Goal: Task Accomplishment & Management: Manage account settings

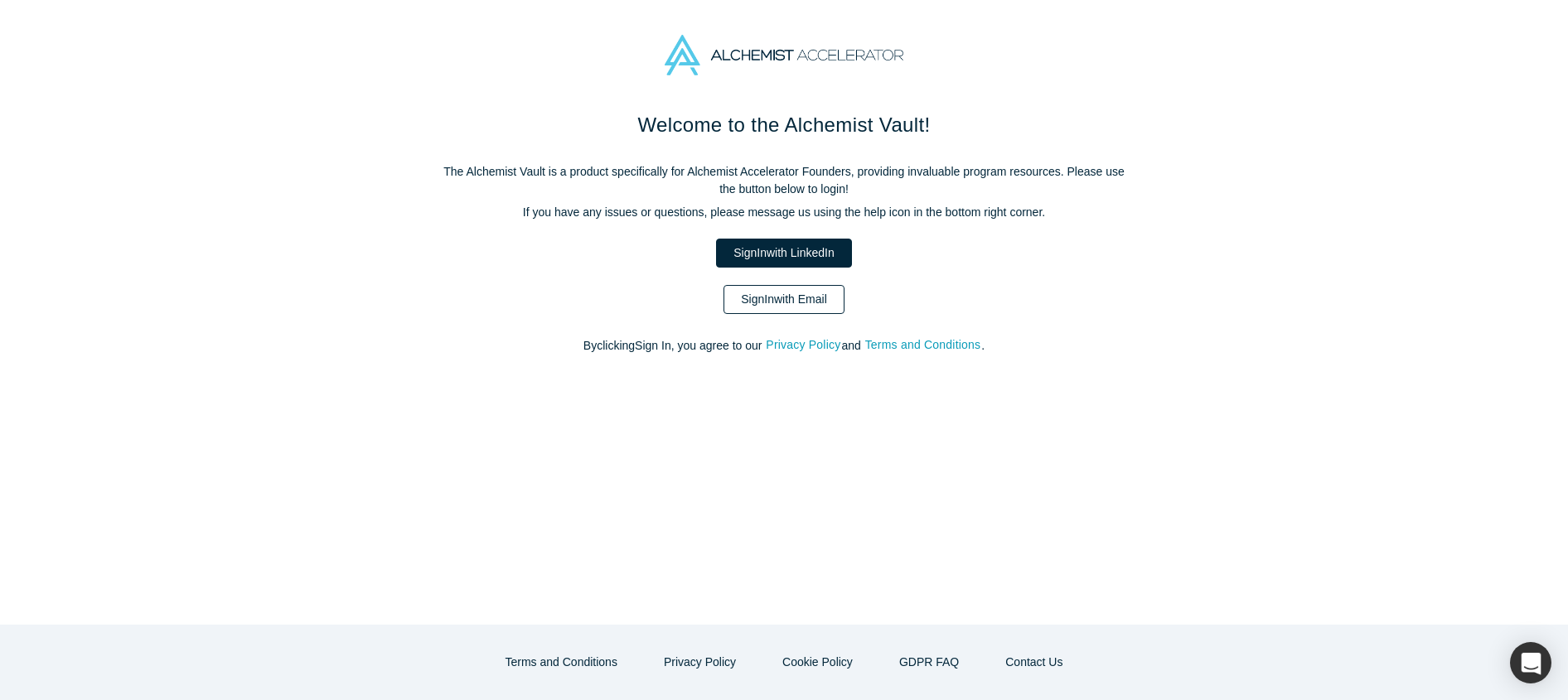
click at [818, 297] on link "Sign In with Email" at bounding box center [784, 299] width 121 height 29
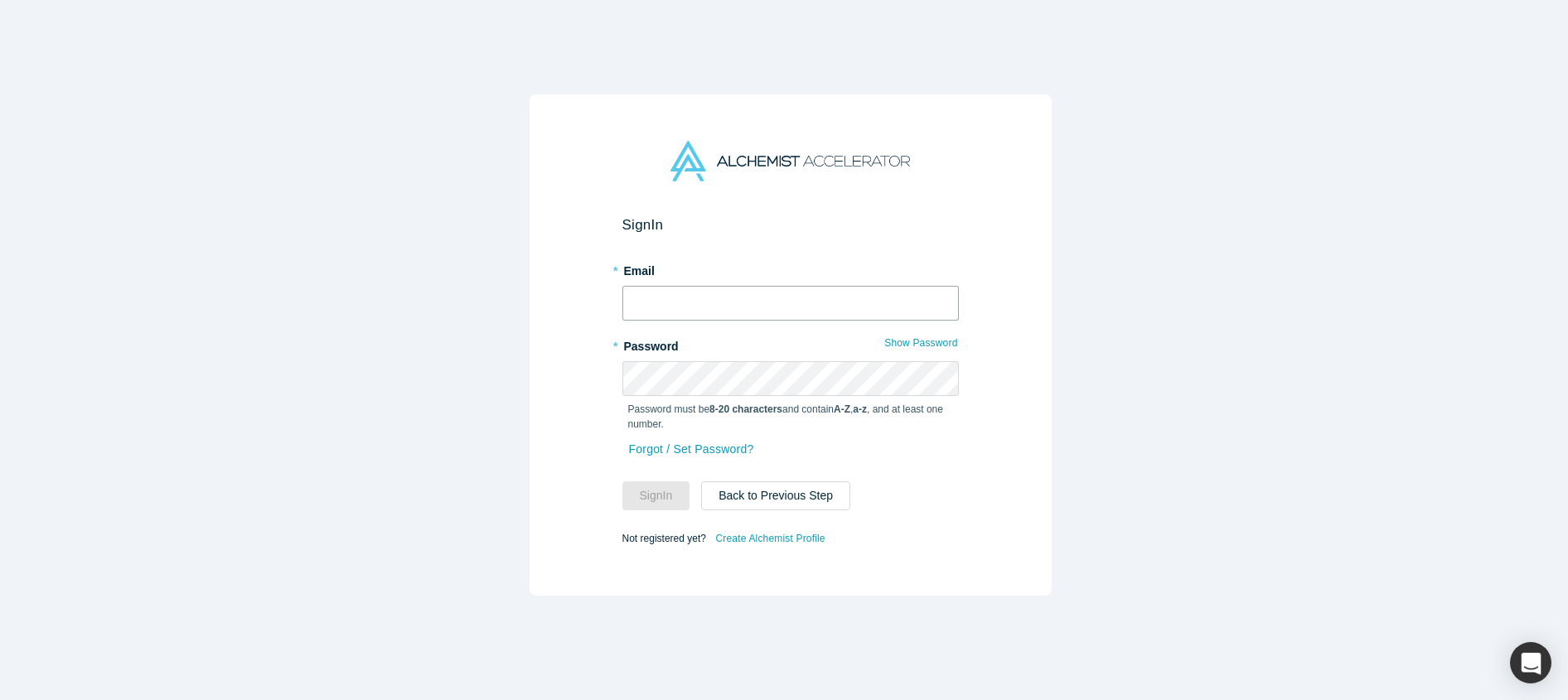
type input "shannon@alchemistaccelerator.com"
click at [648, 490] on button "Sign In" at bounding box center [656, 495] width 68 height 29
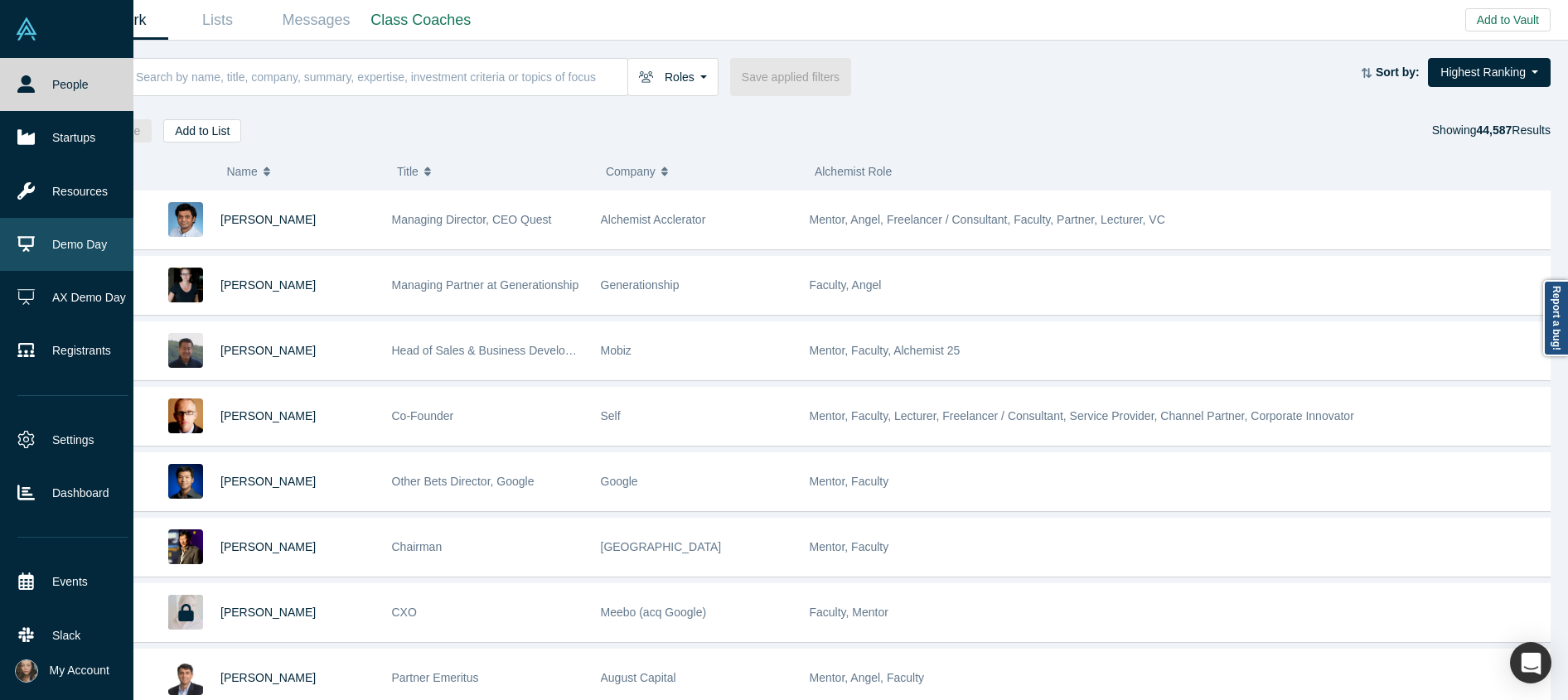
click at [62, 255] on link "Demo Day" at bounding box center [73, 244] width 146 height 53
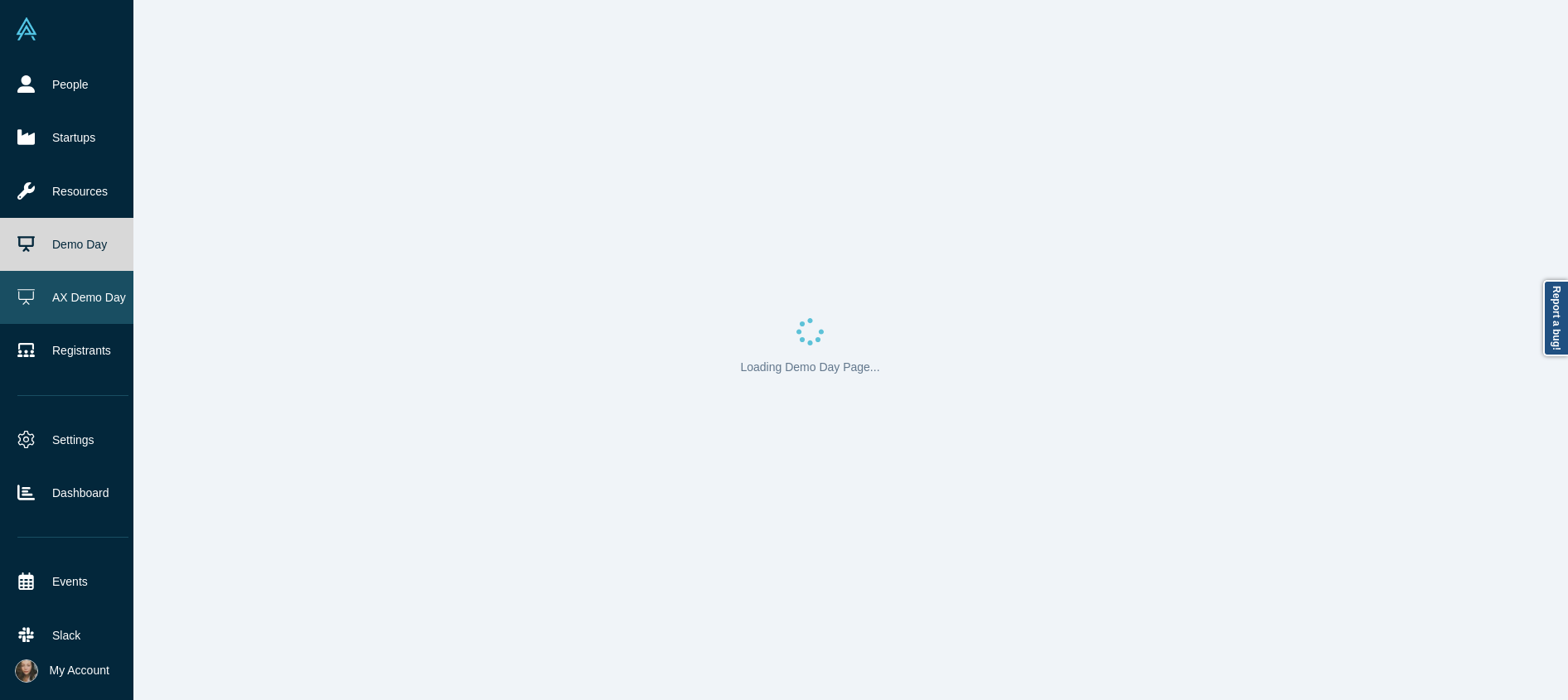
click at [78, 291] on link "AX Demo Day" at bounding box center [73, 296] width 146 height 53
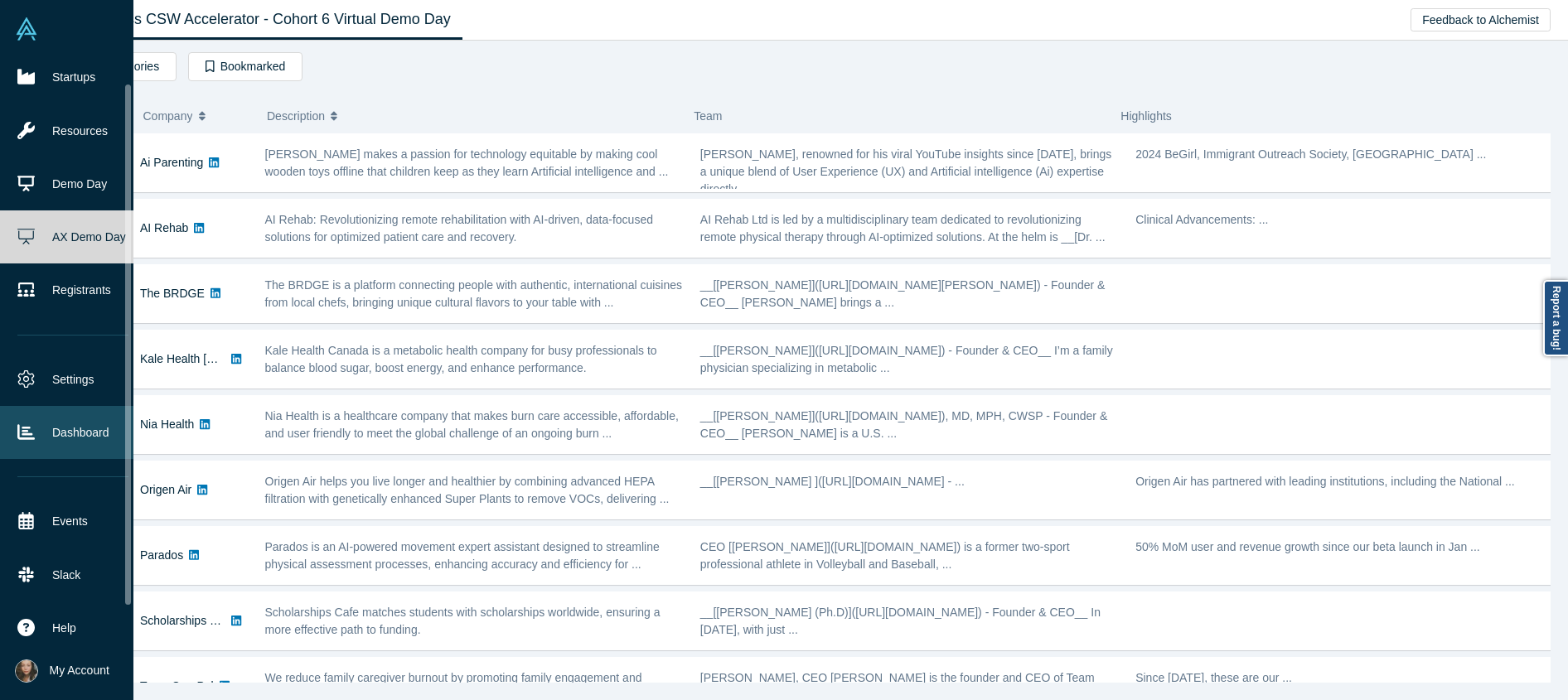
scroll to position [68, 0]
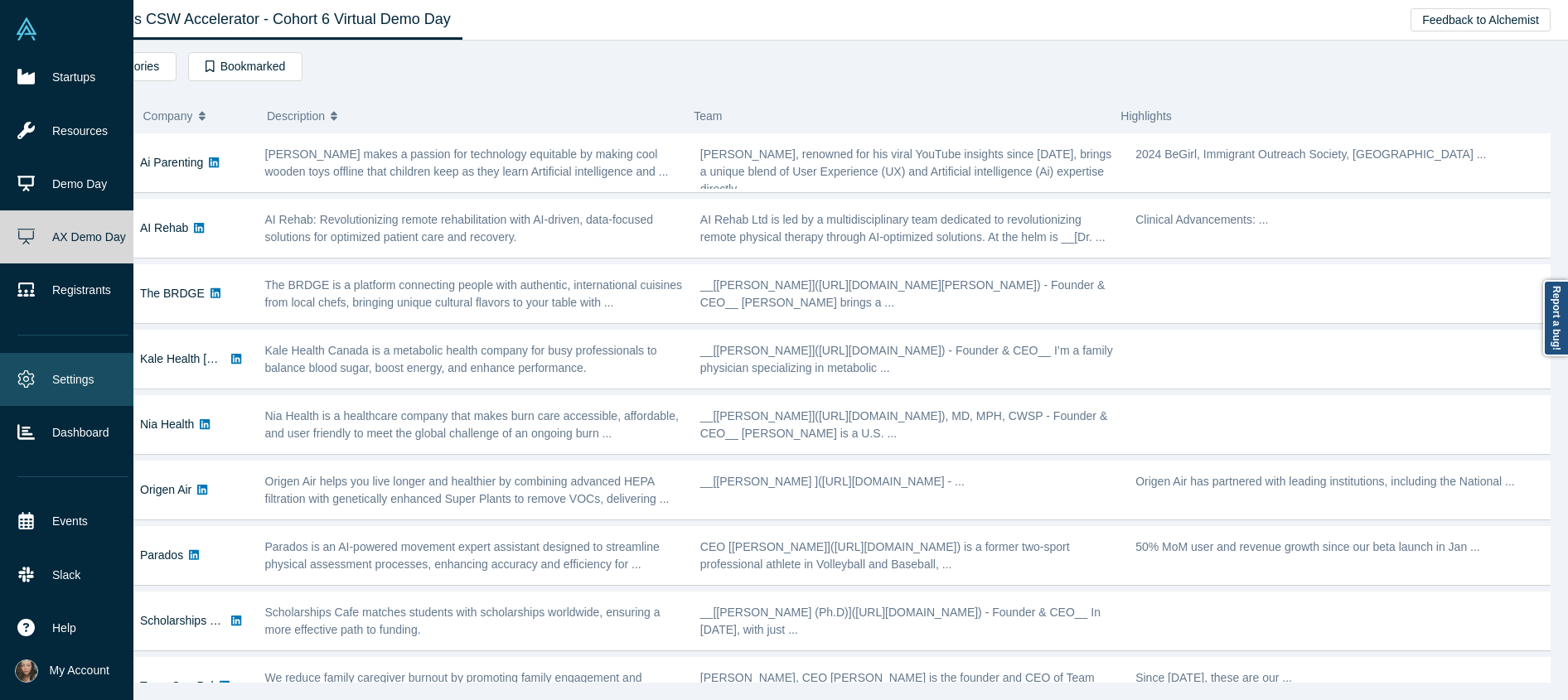
click at [84, 364] on link "Settings" at bounding box center [73, 379] width 146 height 53
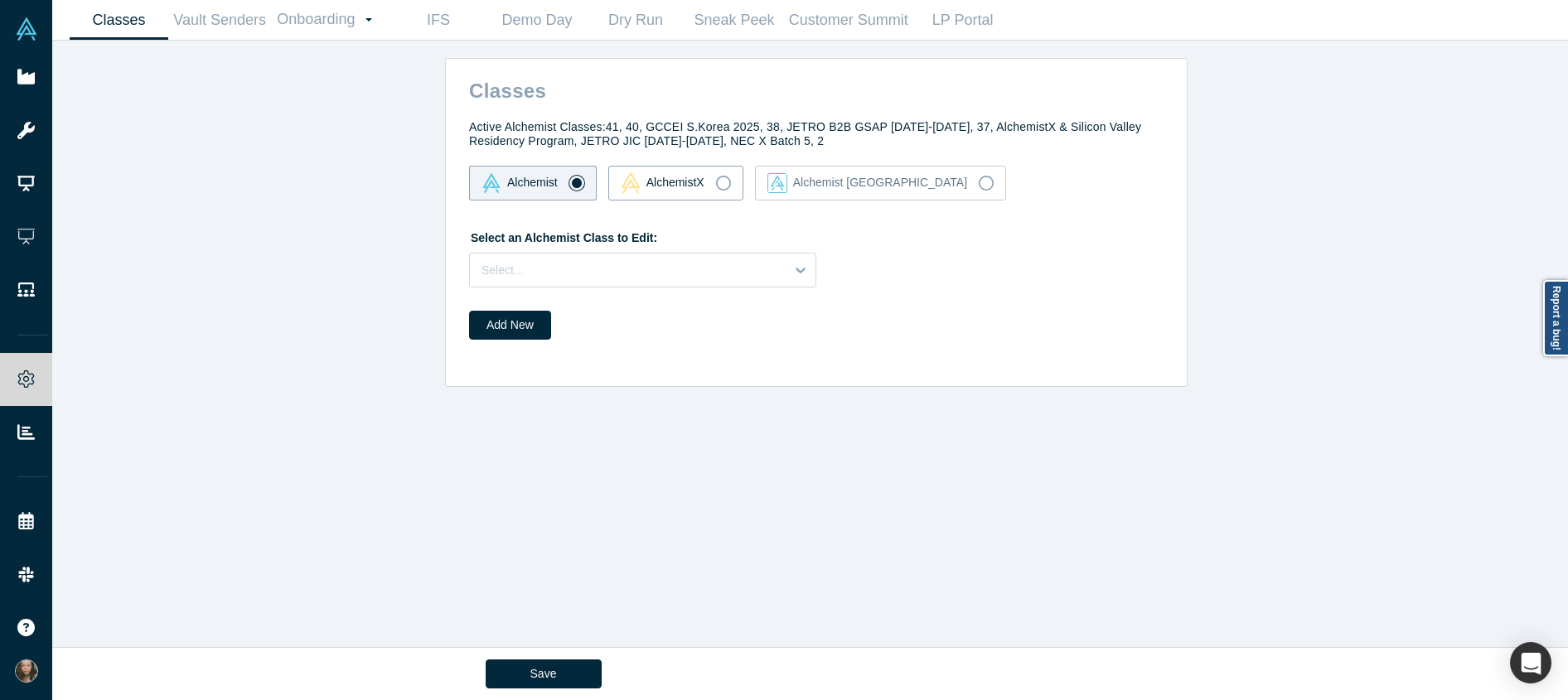
click at [712, 171] on label "AlchemistX" at bounding box center [675, 183] width 135 height 34
click at [0, 0] on input "AlchemistX" at bounding box center [0, 0] width 0 height 0
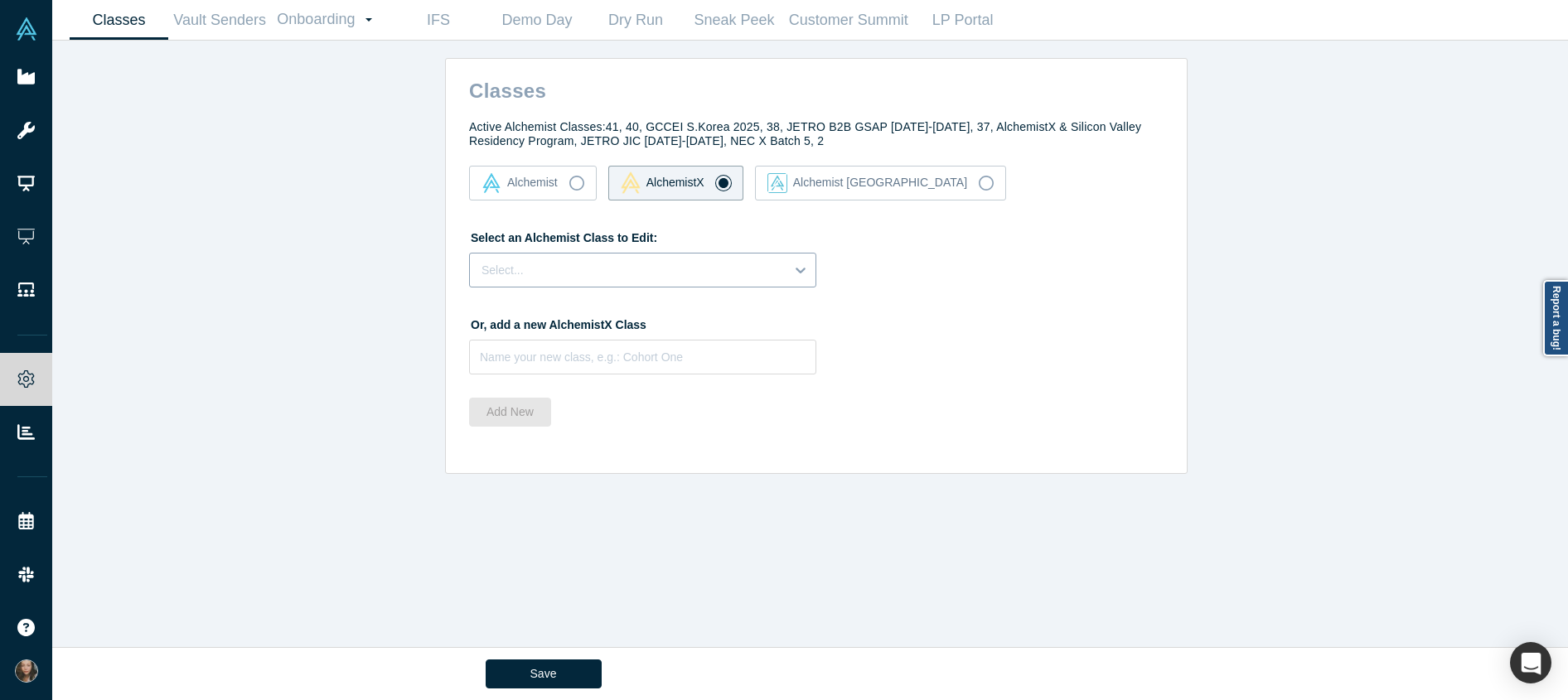
click at [701, 274] on div at bounding box center [626, 271] width 292 height 21
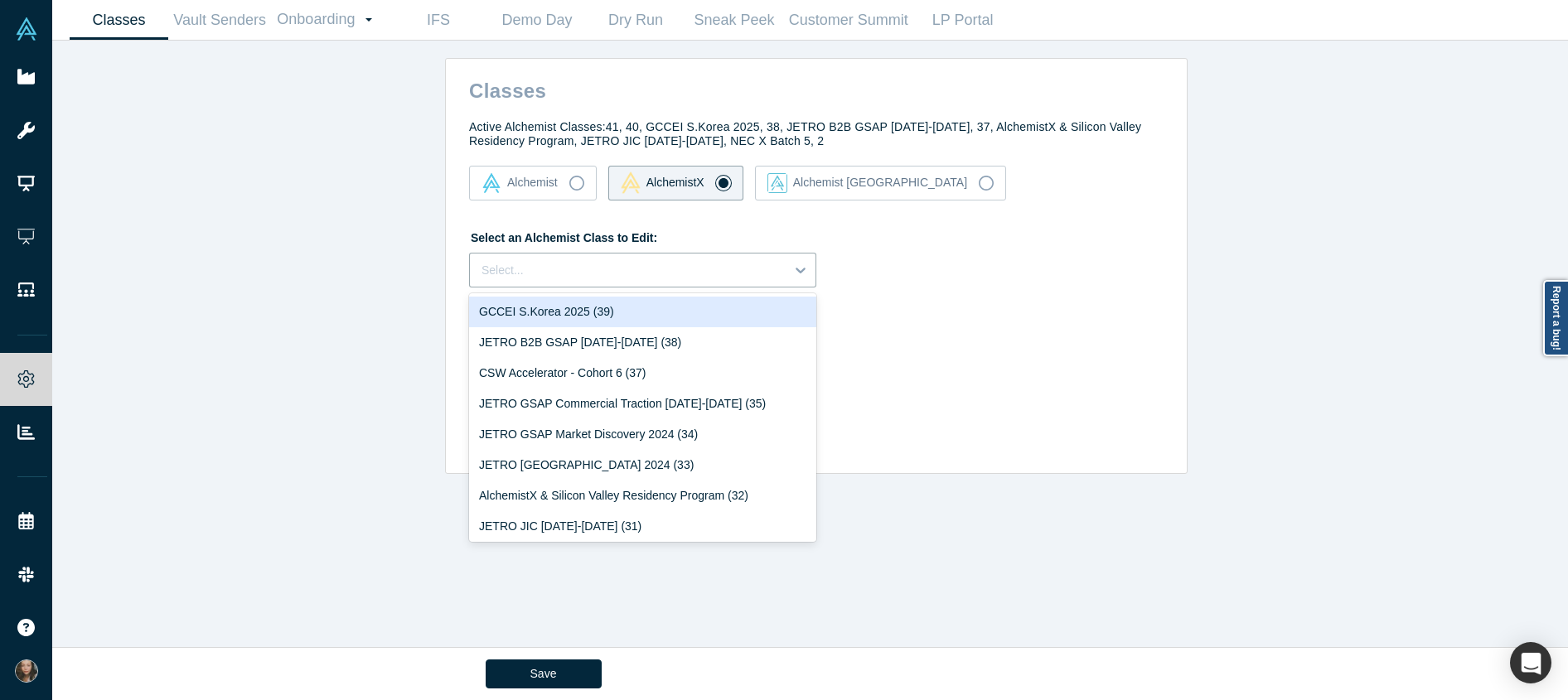
click at [692, 318] on div "GCCEI S.Korea 2025 (39)" at bounding box center [642, 312] width 347 height 31
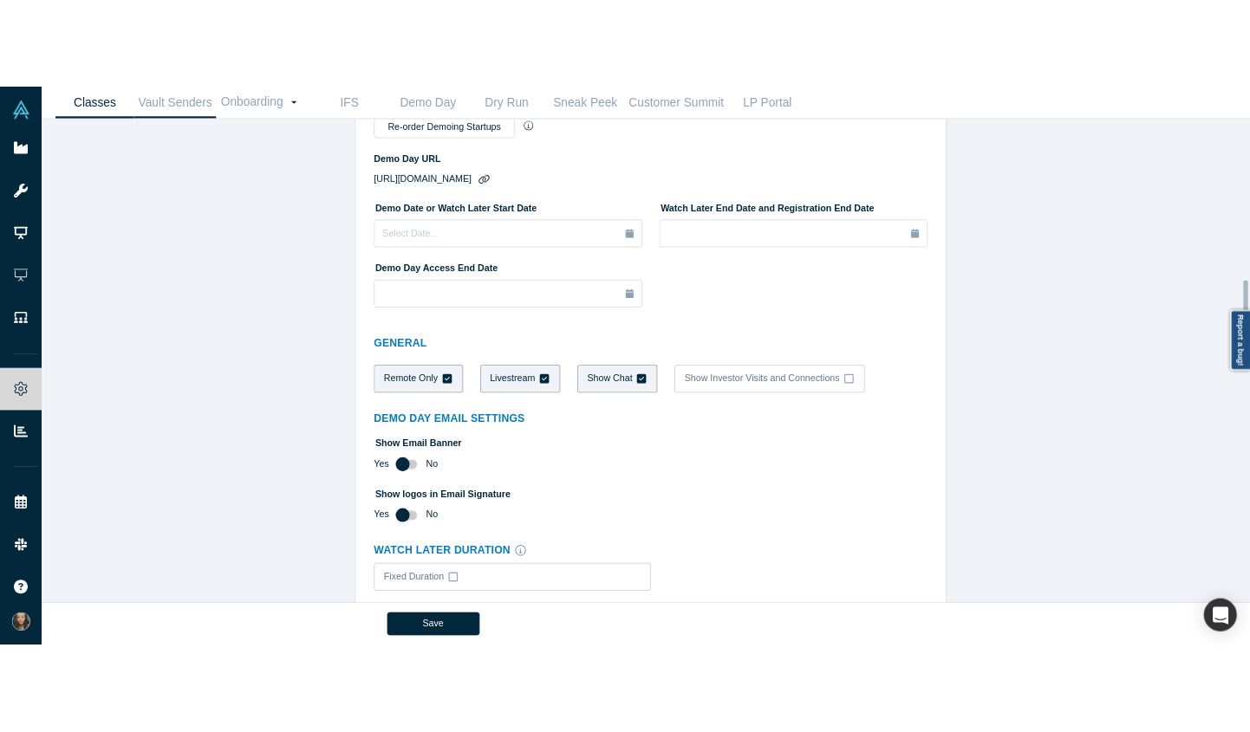
scroll to position [314, 0]
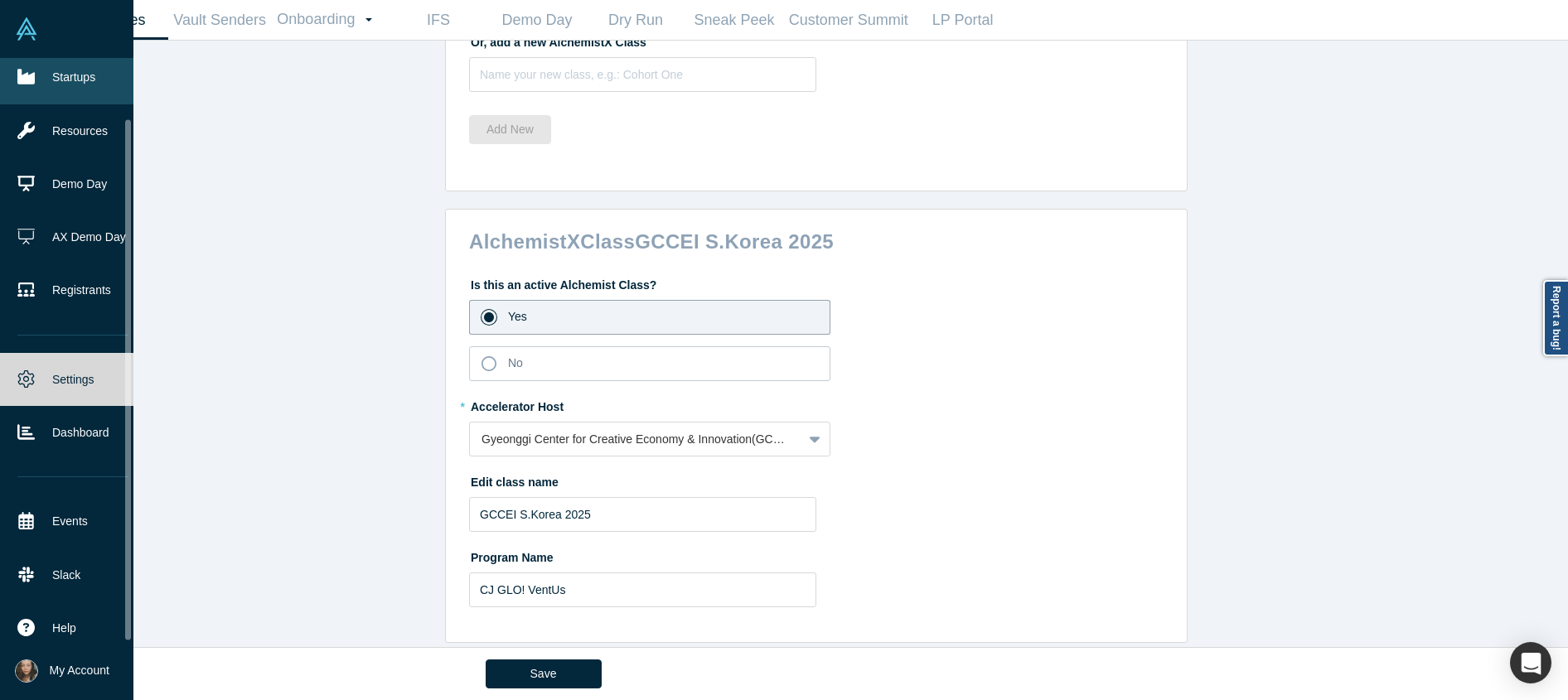
click at [49, 70] on link "Startups" at bounding box center [73, 77] width 146 height 53
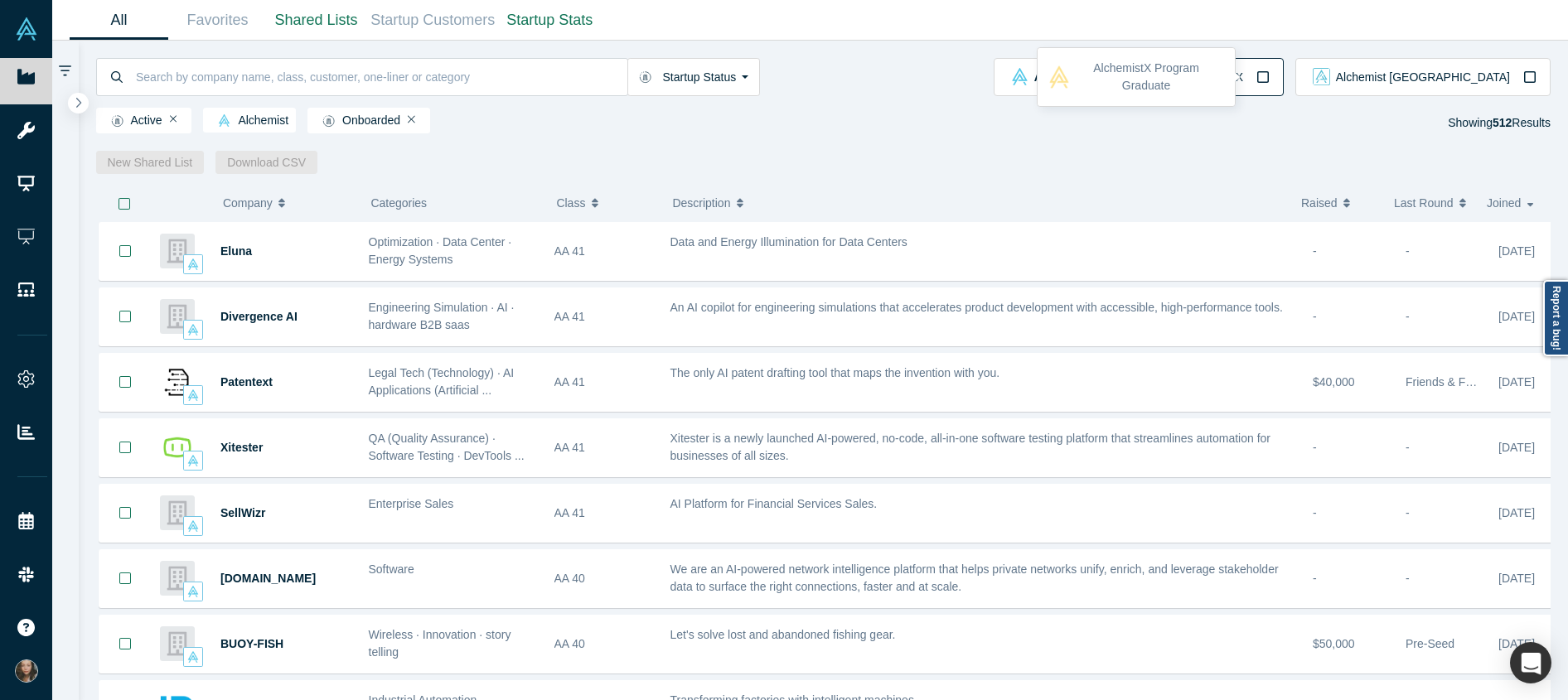
click at [1270, 76] on div "Alchemist X" at bounding box center [1212, 77] width 114 height 17
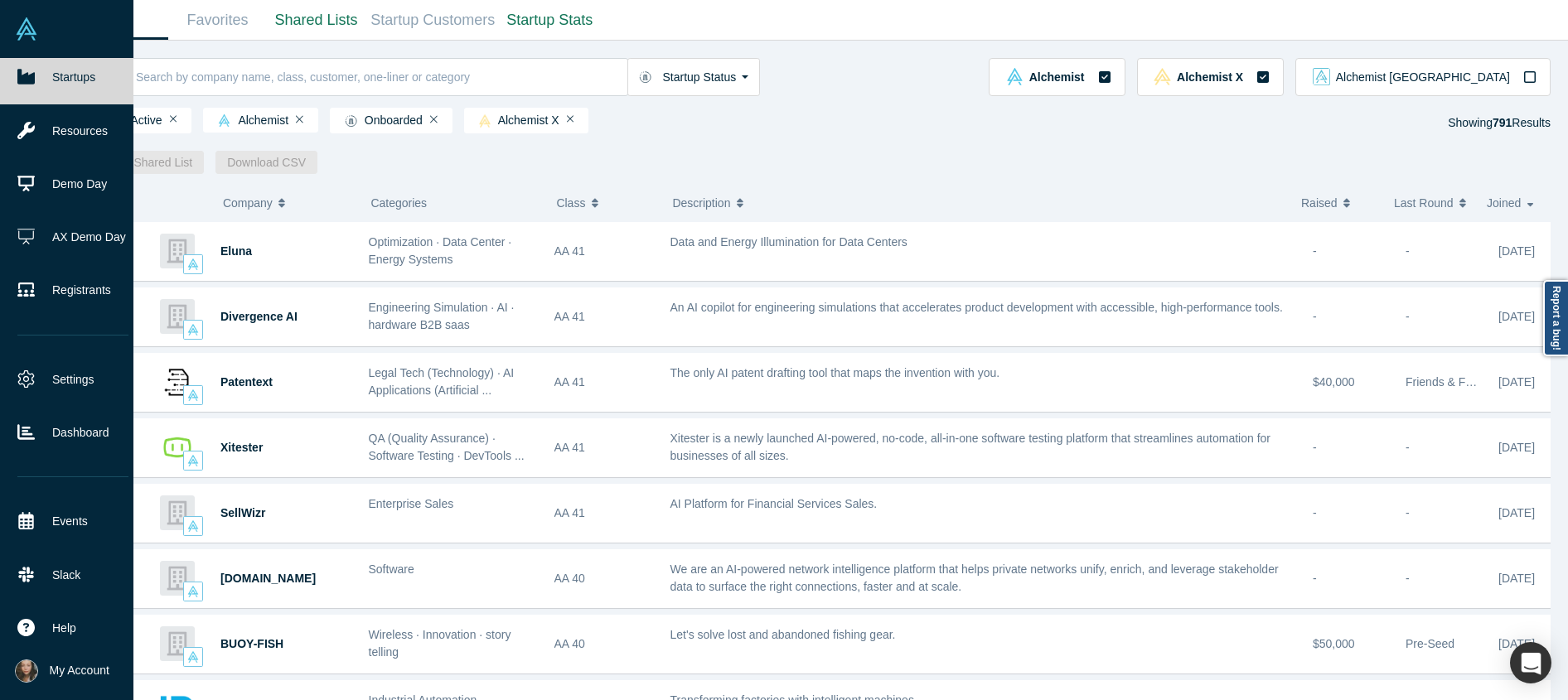
click at [33, 30] on img at bounding box center [27, 29] width 23 height 23
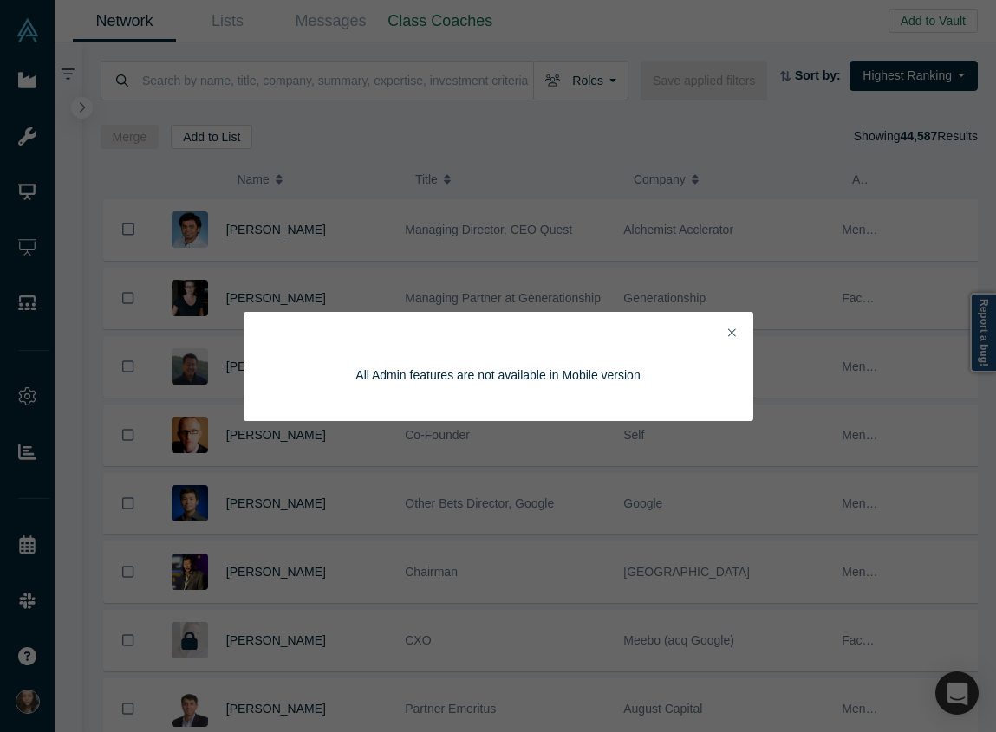
click at [730, 328] on icon "Close" at bounding box center [732, 333] width 8 height 12
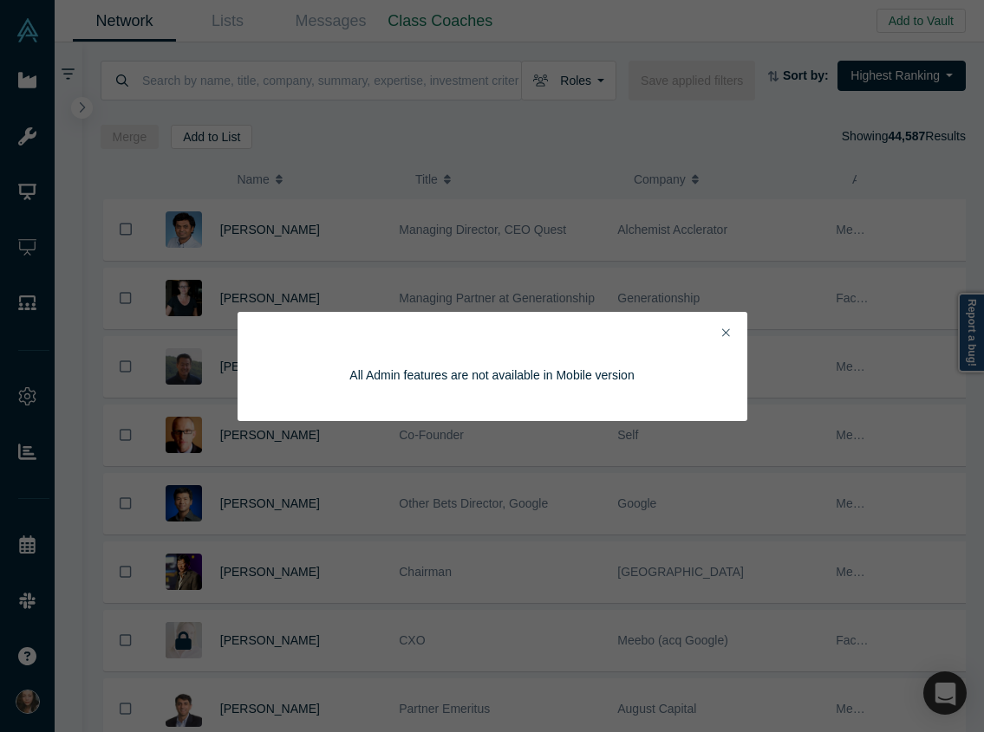
click at [726, 331] on icon "Close" at bounding box center [726, 333] width 8 height 12
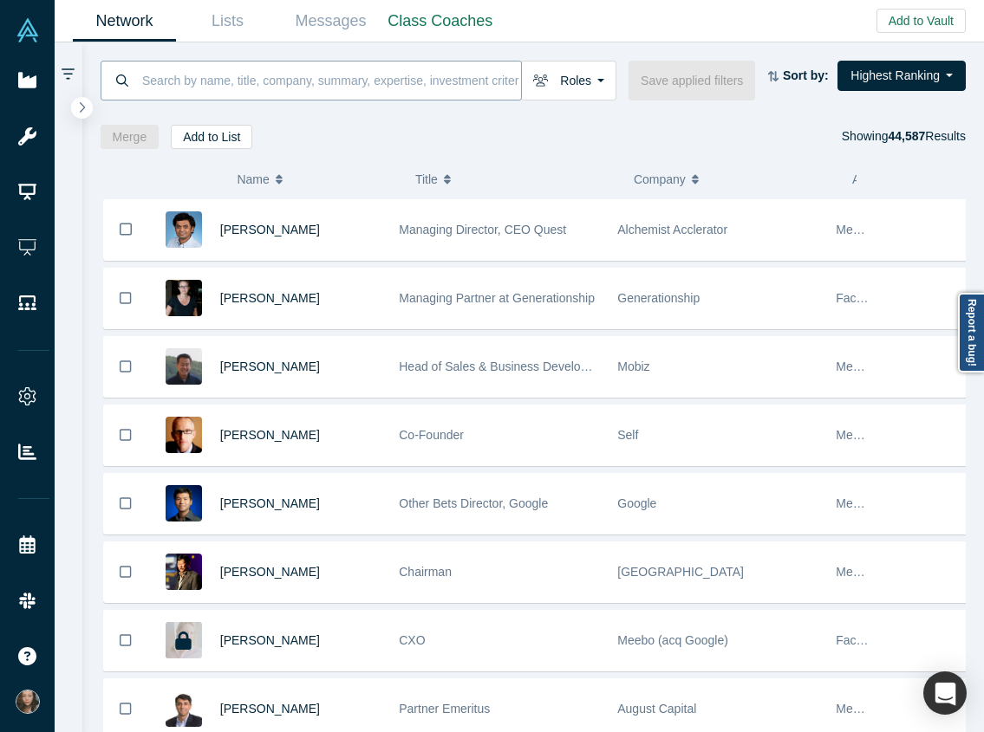
click at [332, 75] on input at bounding box center [330, 80] width 380 height 41
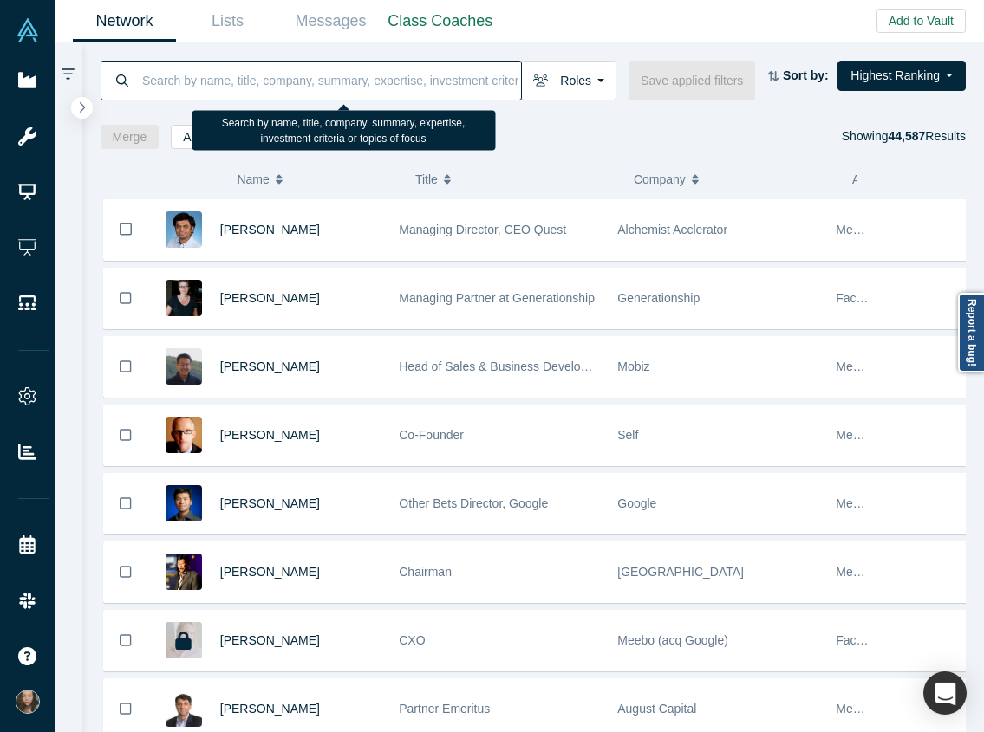
paste input "Mark Kim"
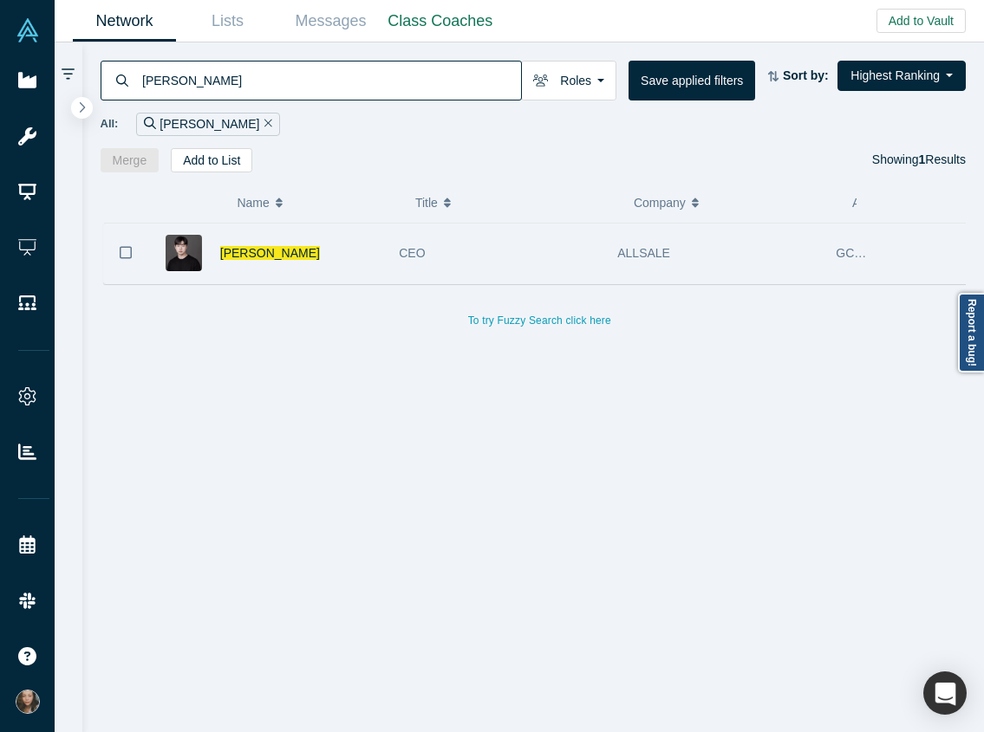
click at [338, 238] on div "Mark Kim" at bounding box center [300, 254] width 161 height 60
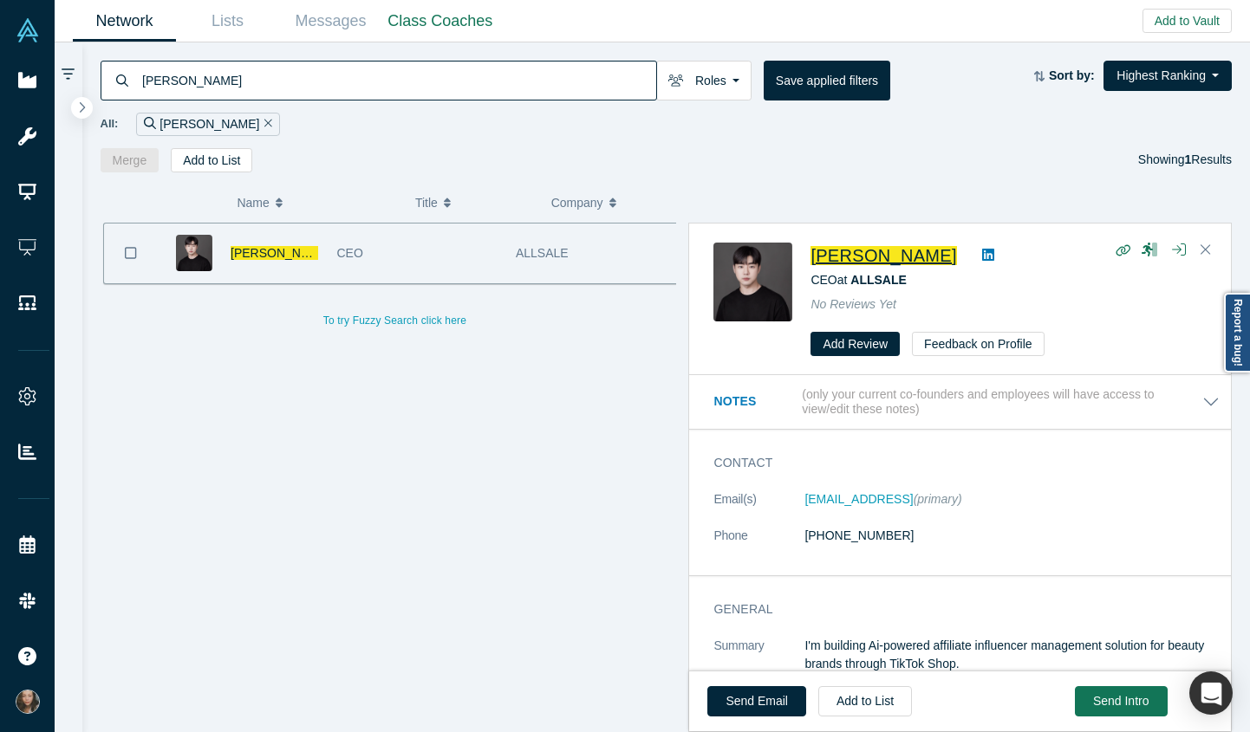
click at [867, 257] on span "Mark Kim" at bounding box center [883, 255] width 146 height 19
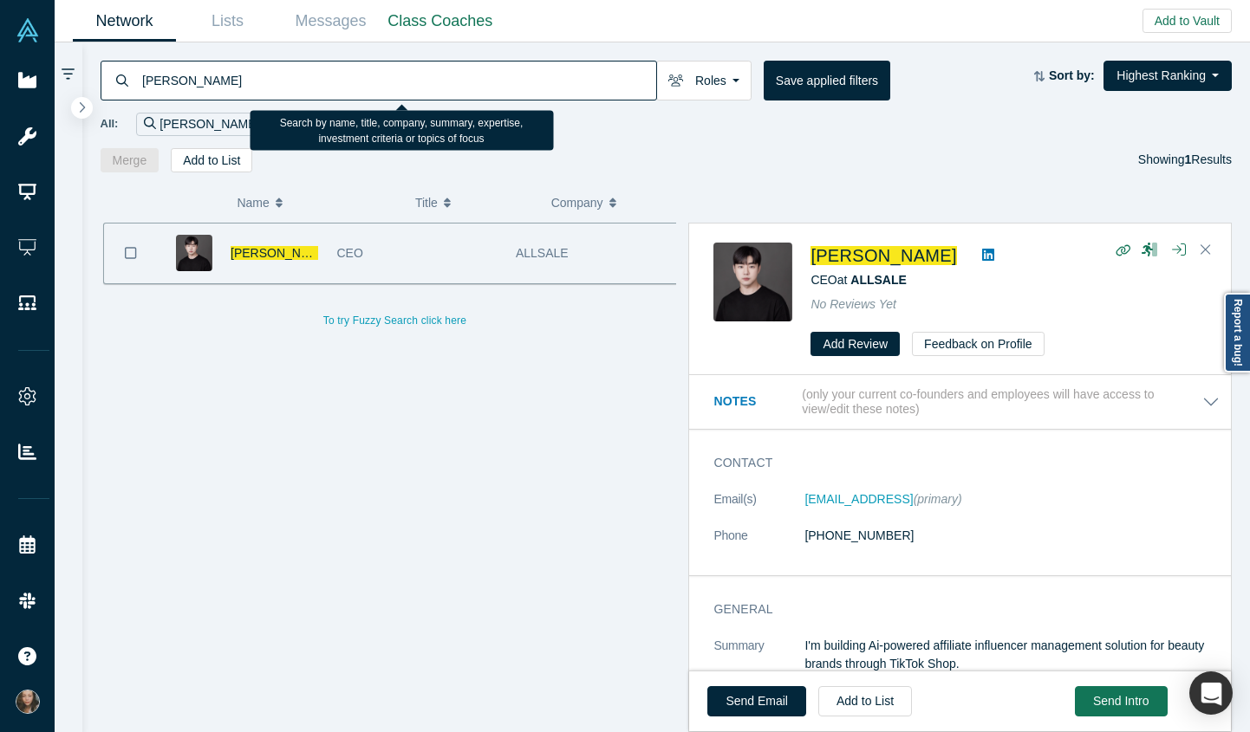
drag, startPoint x: 274, startPoint y: 80, endPoint x: 104, endPoint y: 75, distance: 169.9
click at [95, 71] on div "Mark Kim Roles Founders Faculty Mentors Alumni Mentor Angels VCs Corporate Inno…" at bounding box center [666, 107] width 1168 height 130
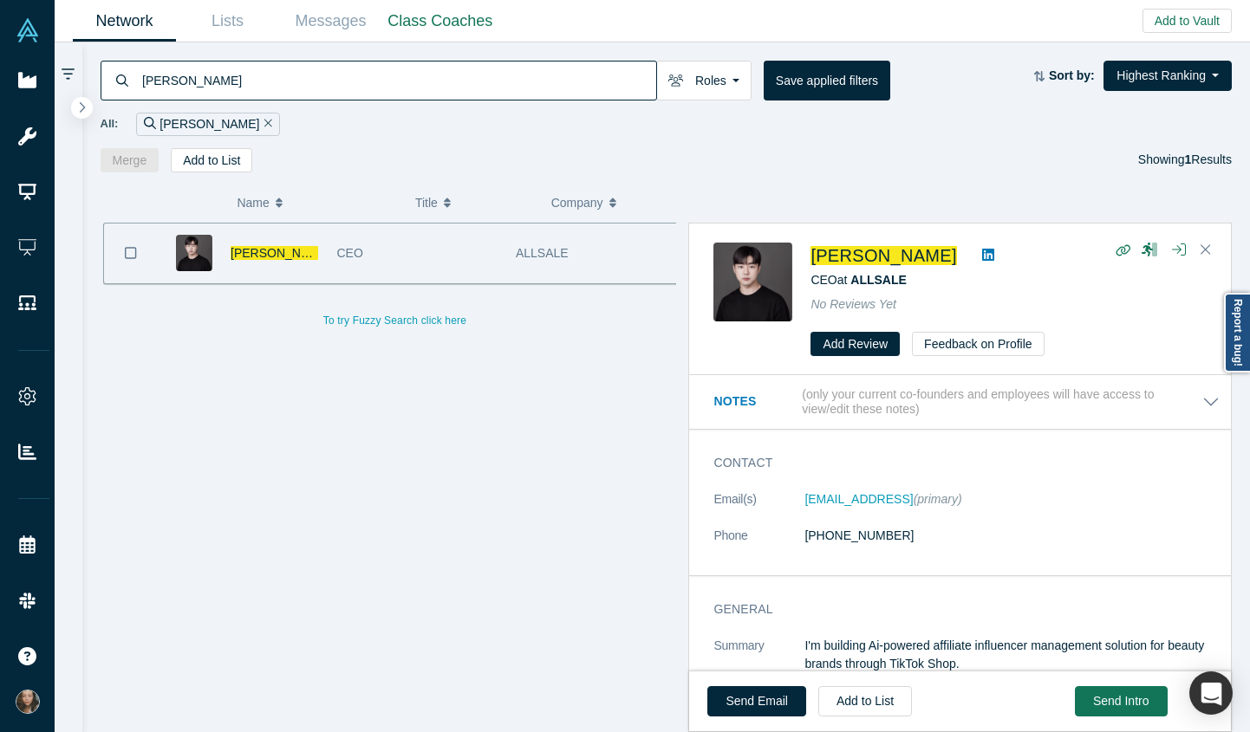
paste input "Jay Oh"
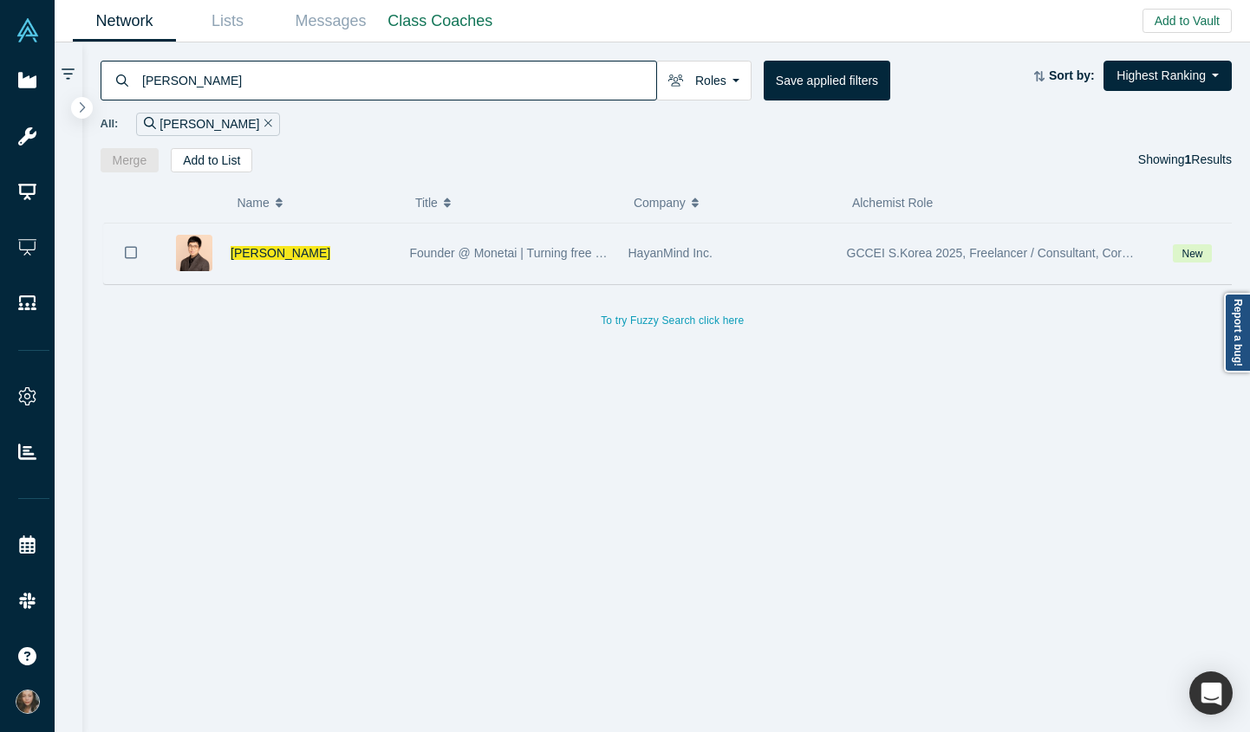
type input "Jay Oh"
click at [328, 257] on div "Jay Oh" at bounding box center [311, 254] width 161 height 60
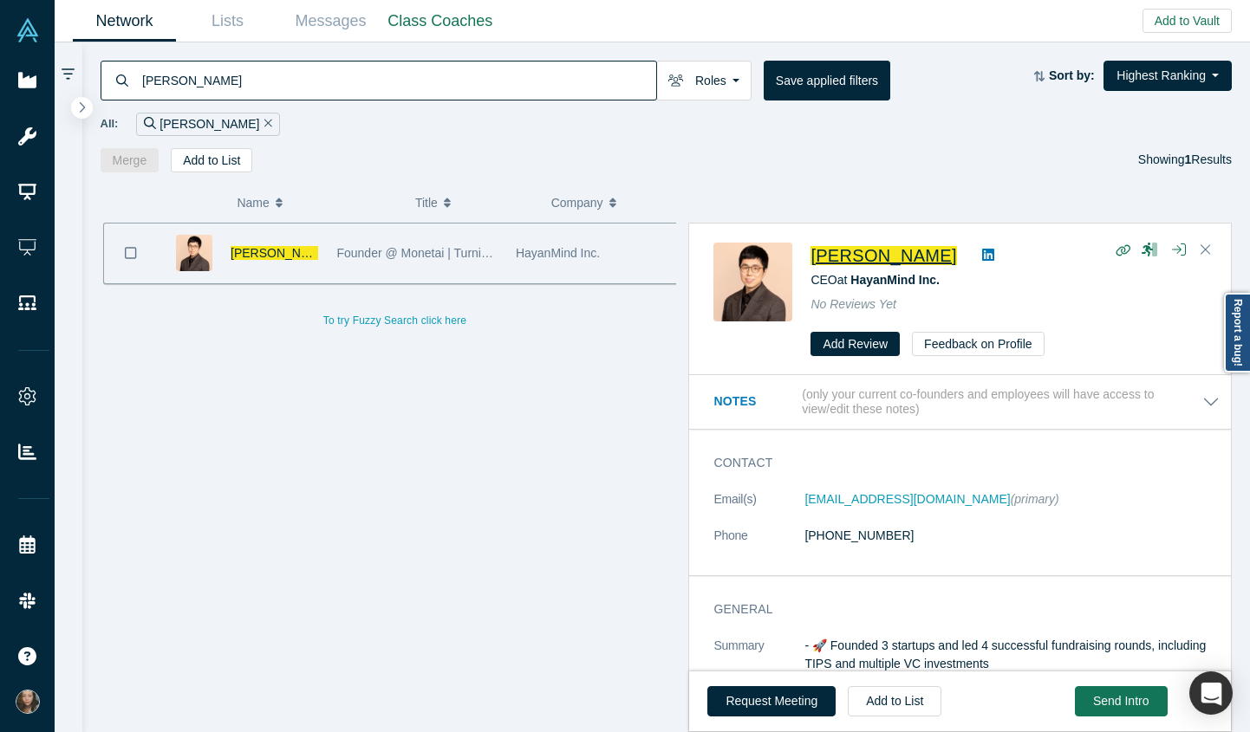
click at [837, 257] on span "Jay Oh" at bounding box center [883, 255] width 146 height 19
click at [314, 75] on input "Jay Oh" at bounding box center [398, 80] width 516 height 41
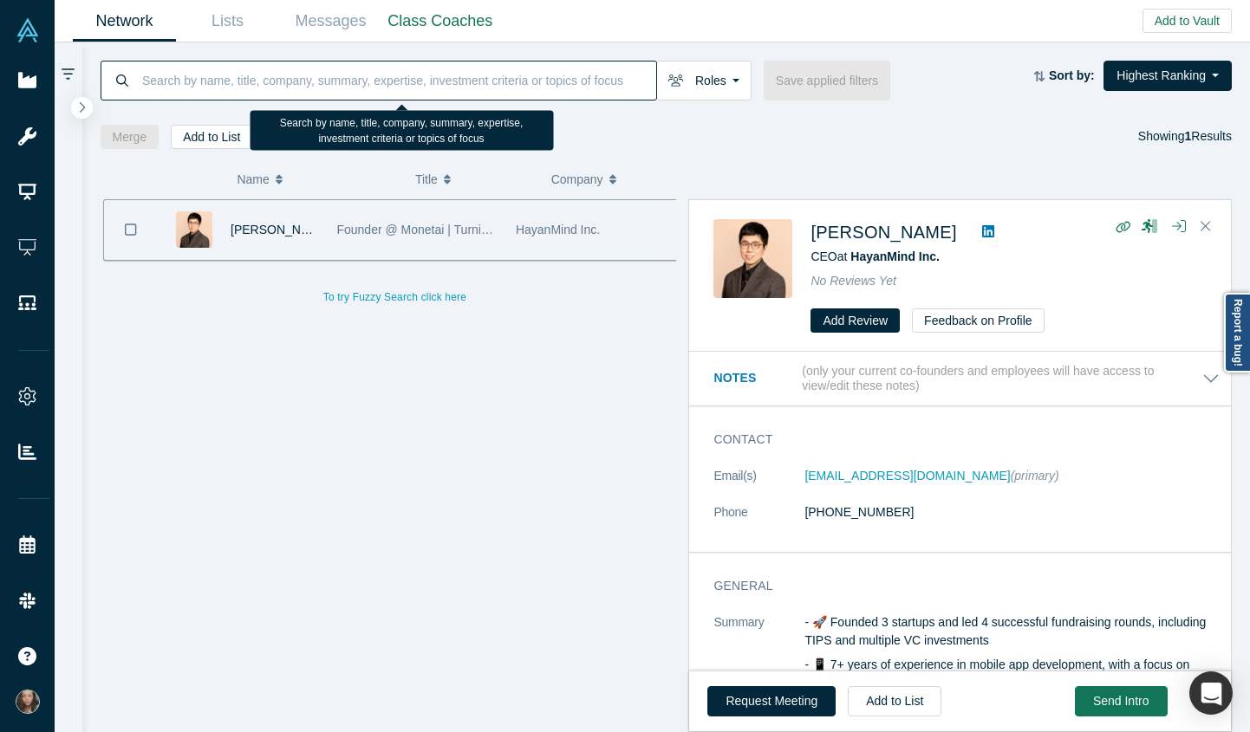
paste input "Jihee Jung"
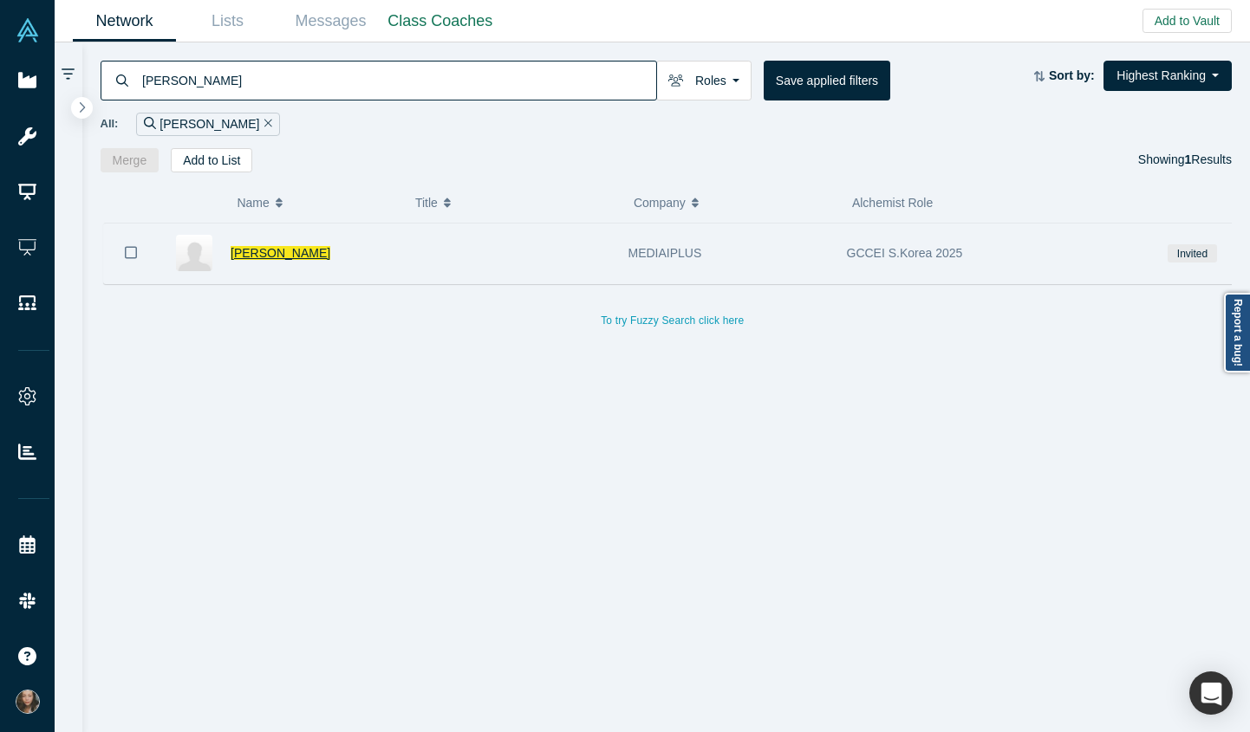
type input "Jihee Jung"
click at [252, 248] on span "Jihee Jung" at bounding box center [281, 253] width 100 height 14
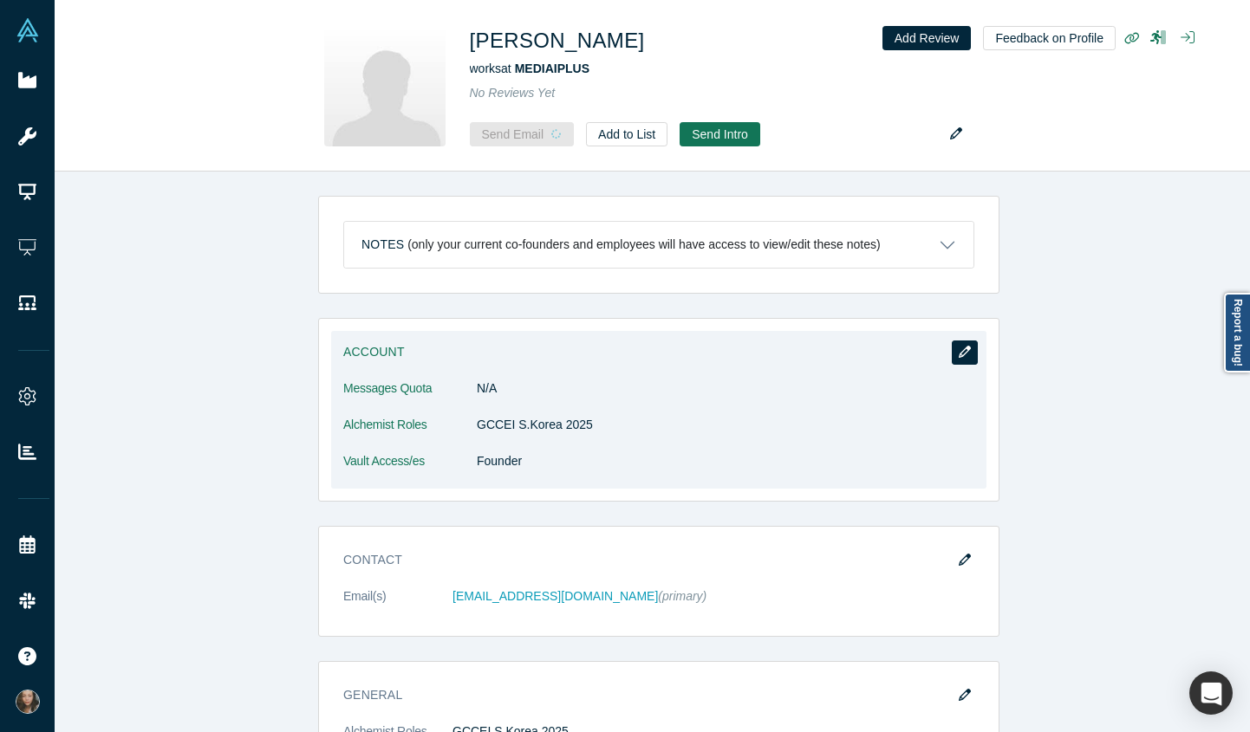
click at [966, 352] on button "button" at bounding box center [965, 353] width 26 height 24
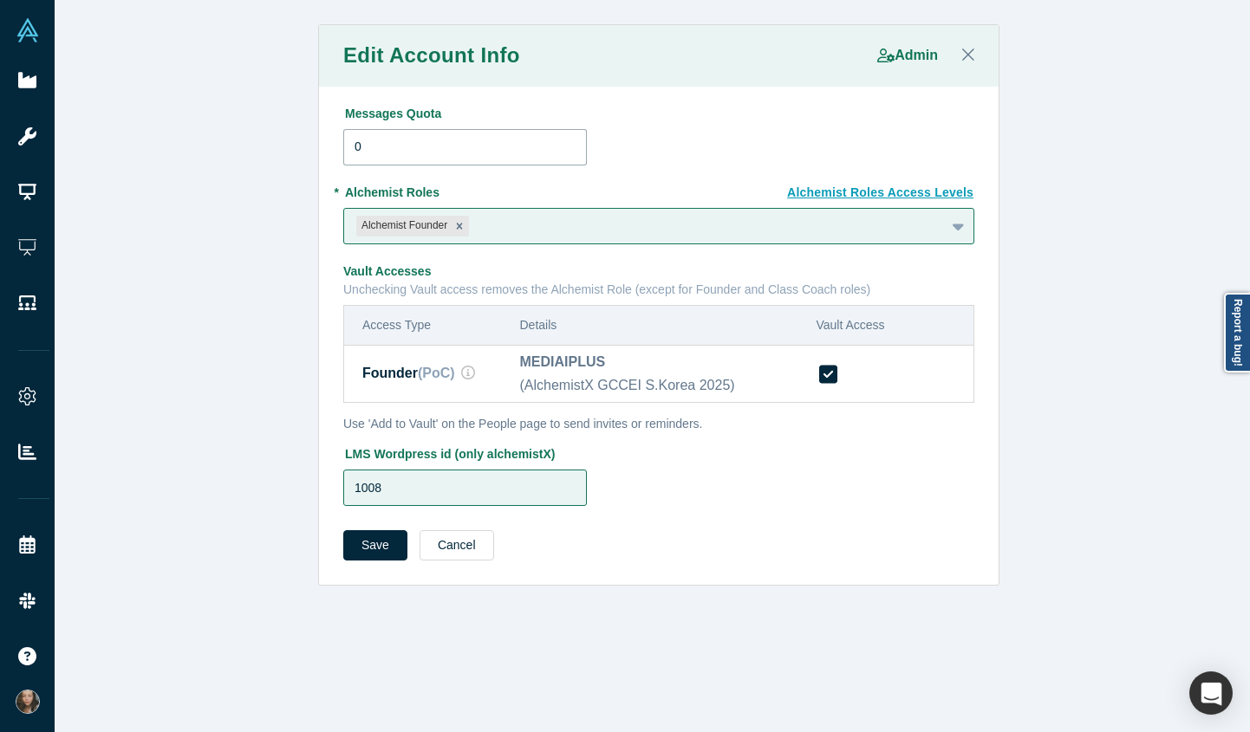
click at [415, 146] on input "0" at bounding box center [465, 147] width 244 height 36
type input "10"
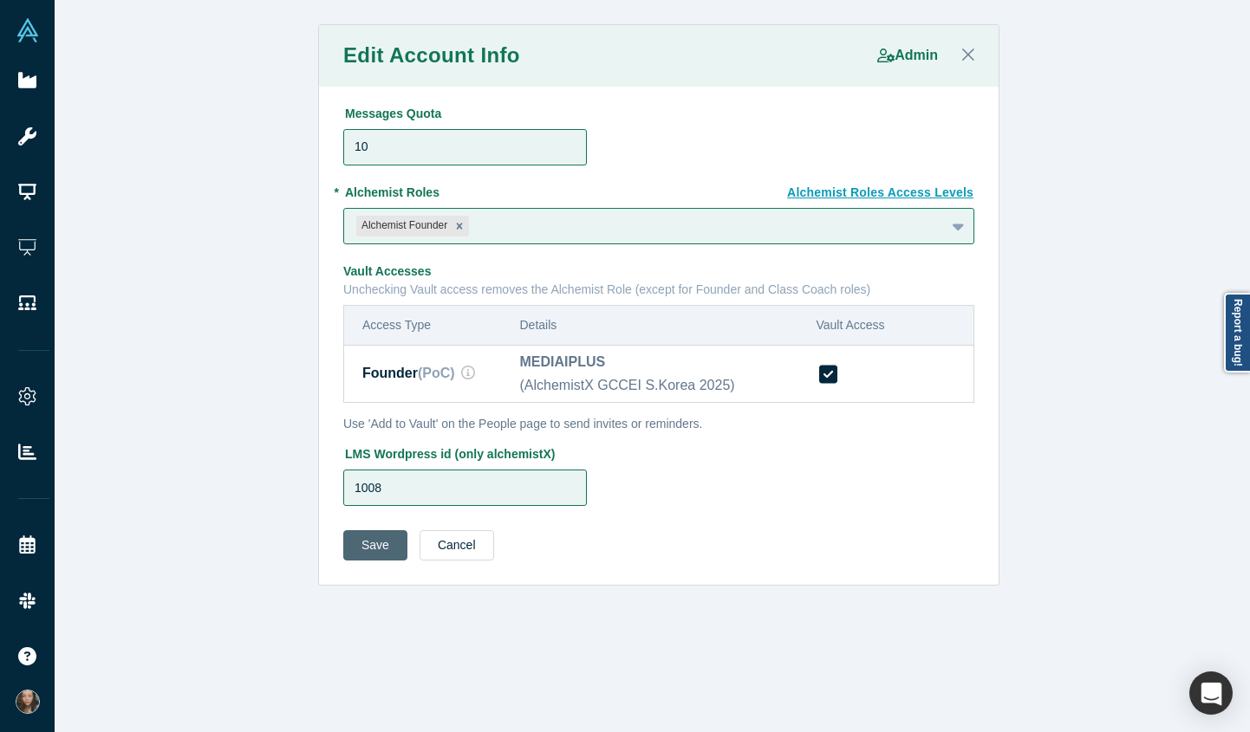
click at [393, 543] on button "Save" at bounding box center [375, 545] width 64 height 30
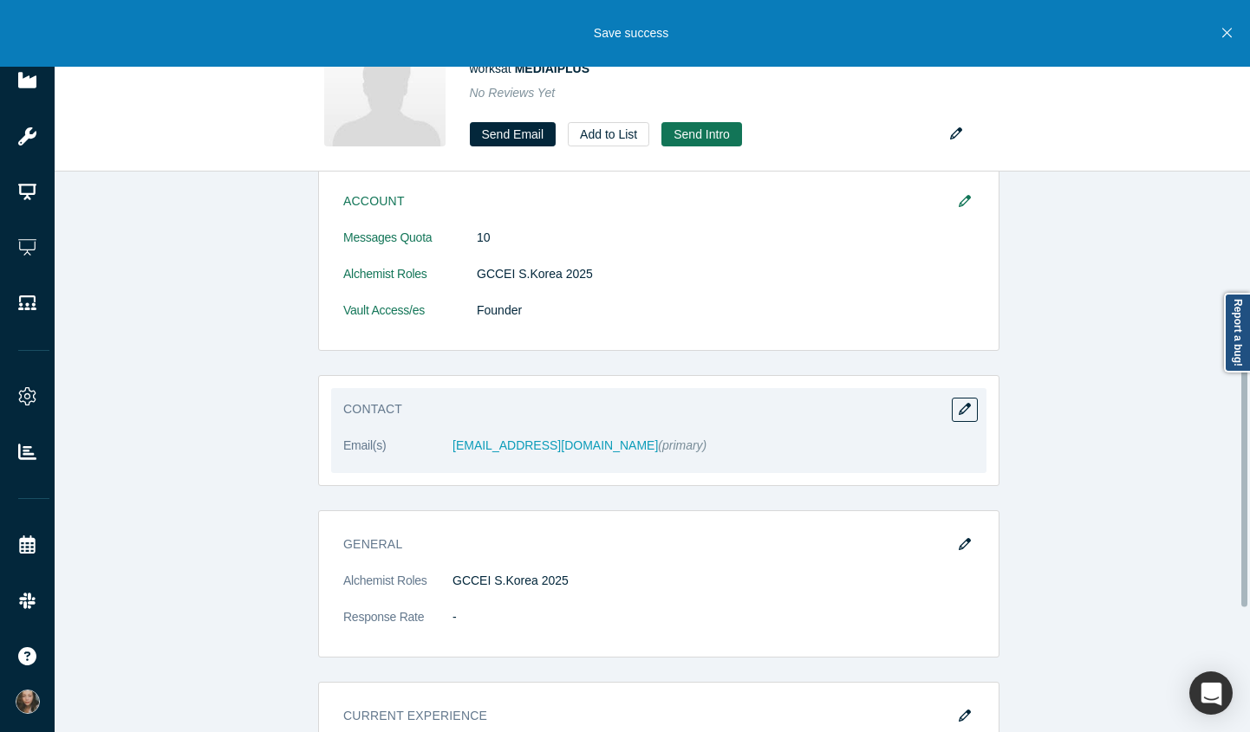
scroll to position [469, 0]
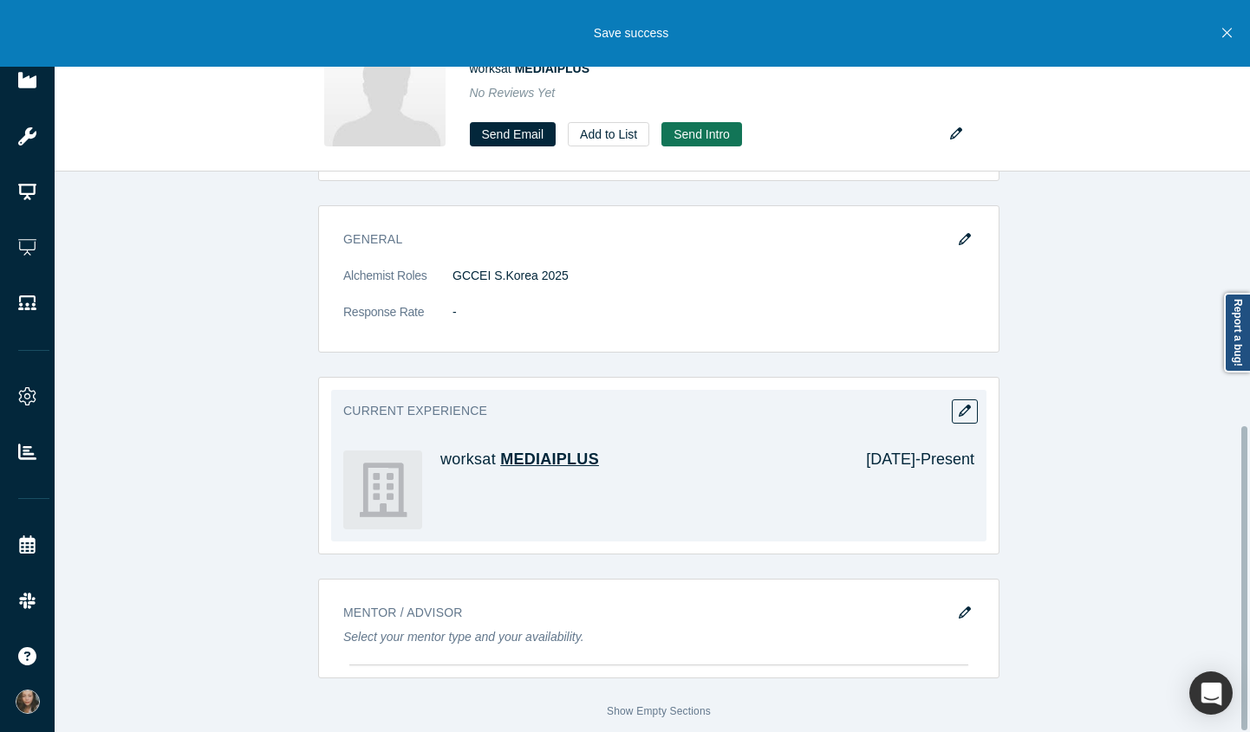
click at [589, 451] on span "MEDIAIPLUS" at bounding box center [549, 459] width 99 height 17
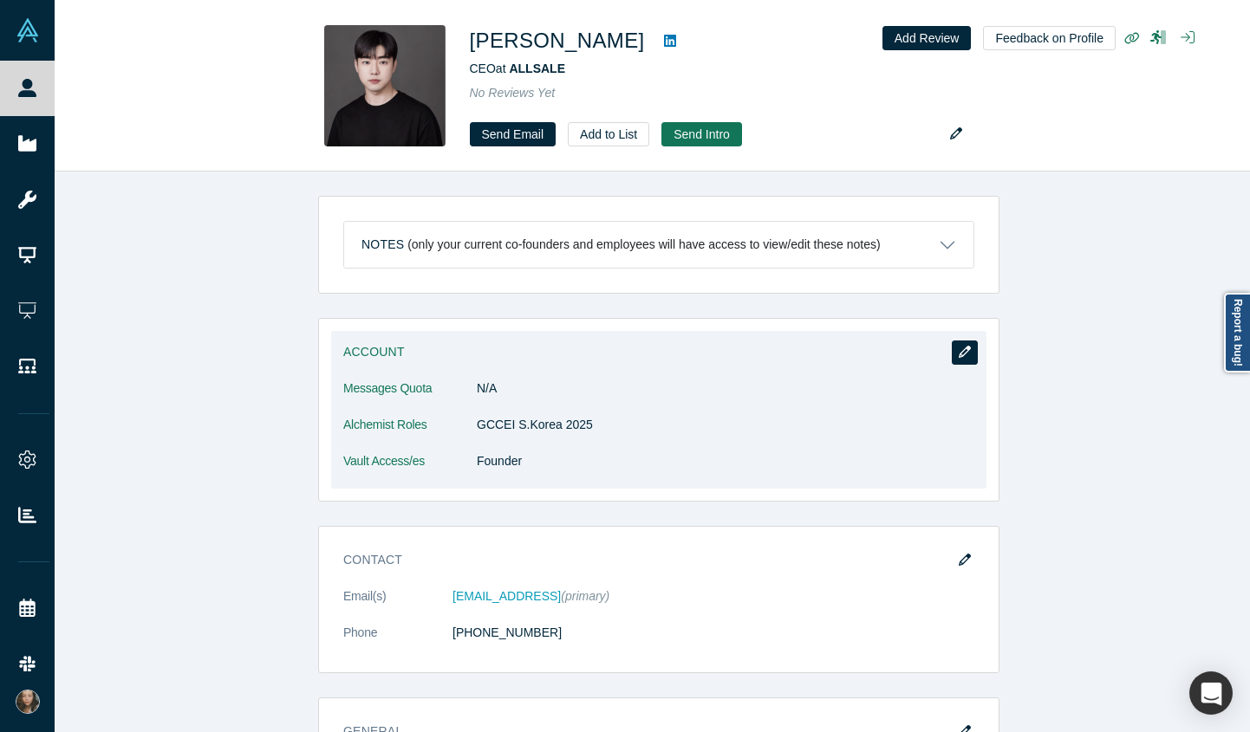
click at [968, 356] on button "button" at bounding box center [965, 353] width 26 height 24
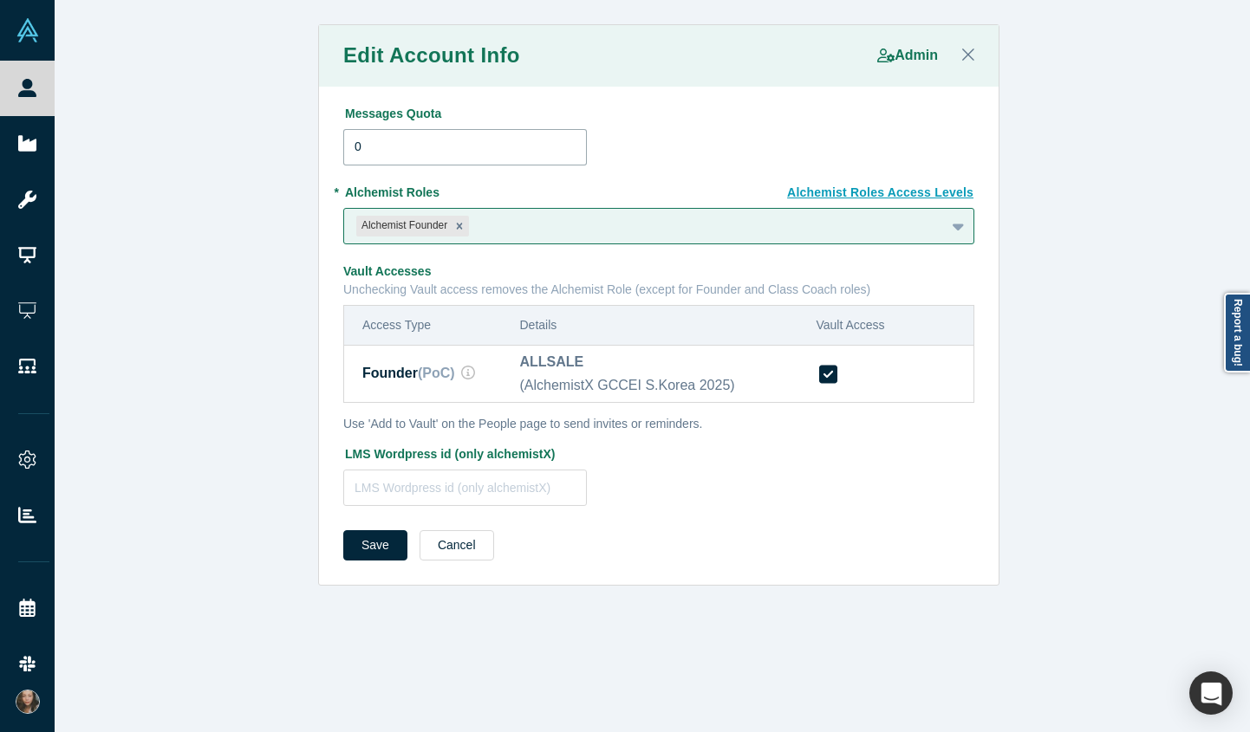
click at [434, 144] on input "0" at bounding box center [465, 147] width 244 height 36
drag, startPoint x: 367, startPoint y: 147, endPoint x: 319, endPoint y: 147, distance: 48.5
click at [319, 147] on div "Messages Quota 0 Alchemist Roles Access Levels * Alchemist Roles Alchemist Foun…" at bounding box center [658, 336] width 679 height 499
type input "10"
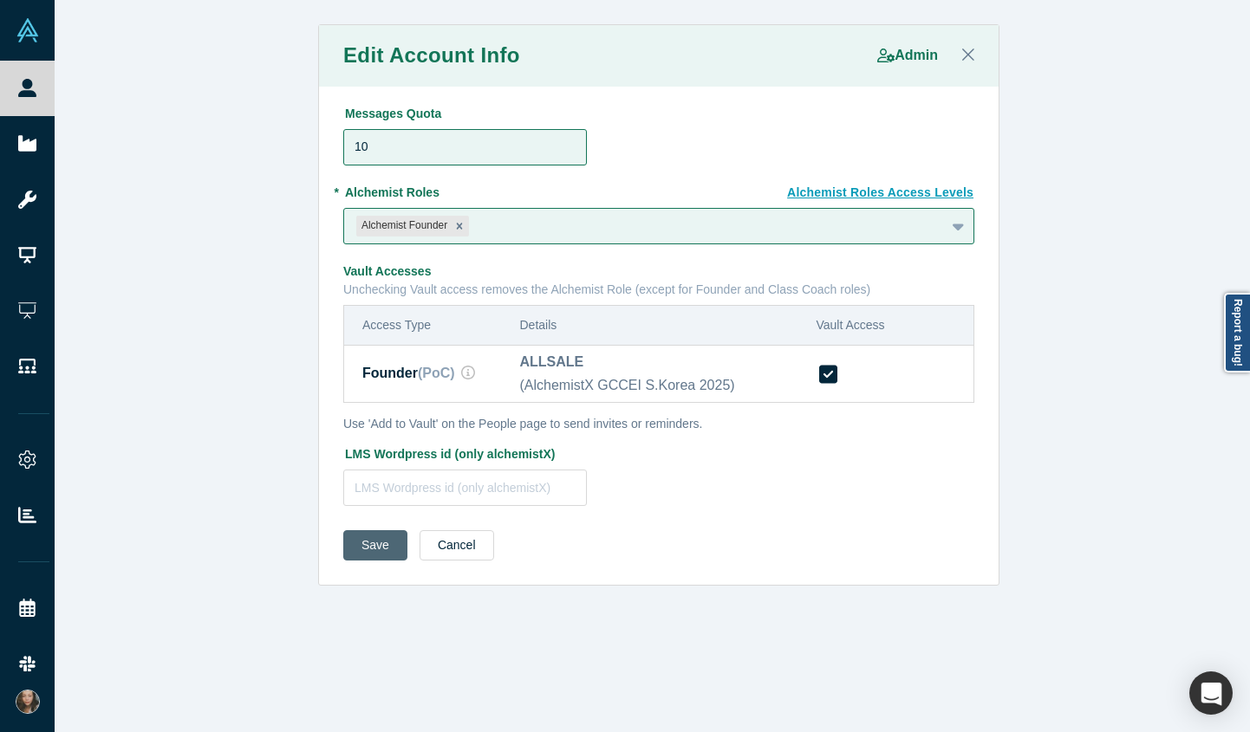
click at [343, 550] on button "Save" at bounding box center [375, 545] width 64 height 30
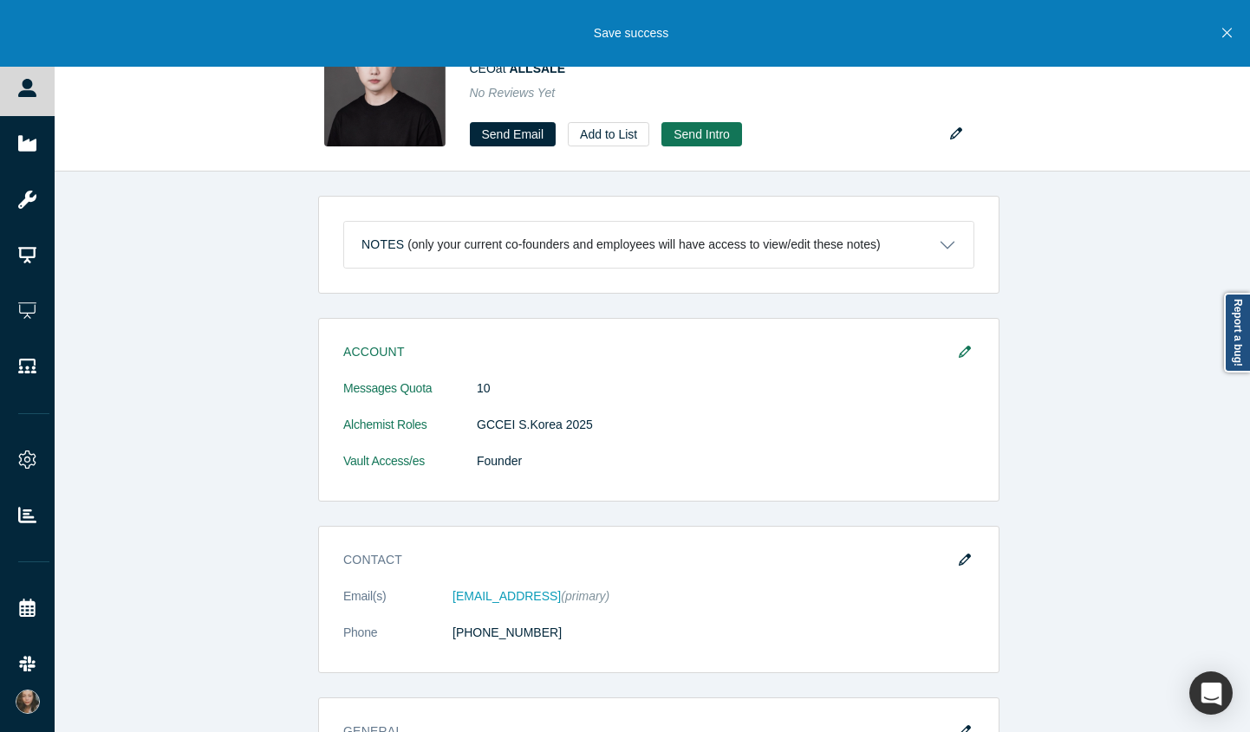
click at [1232, 35] on button "Close" at bounding box center [1227, 33] width 22 height 67
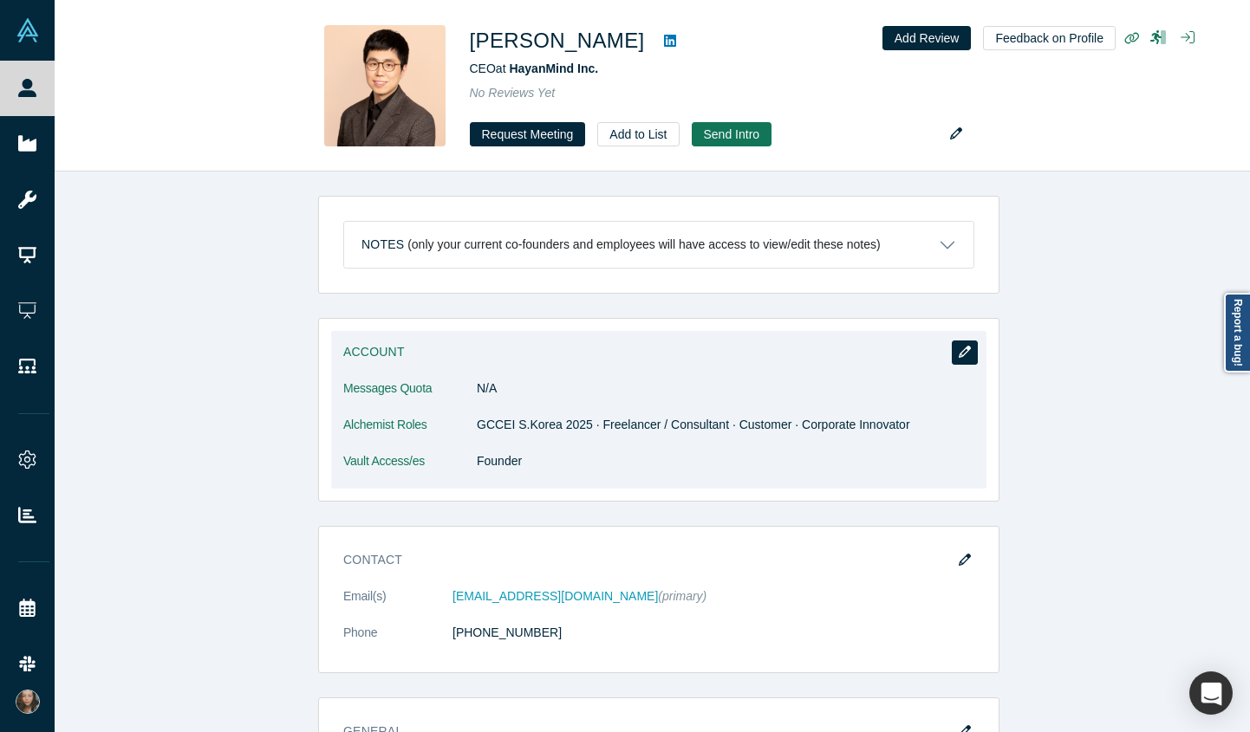
click at [961, 354] on icon "button" at bounding box center [964, 352] width 12 height 12
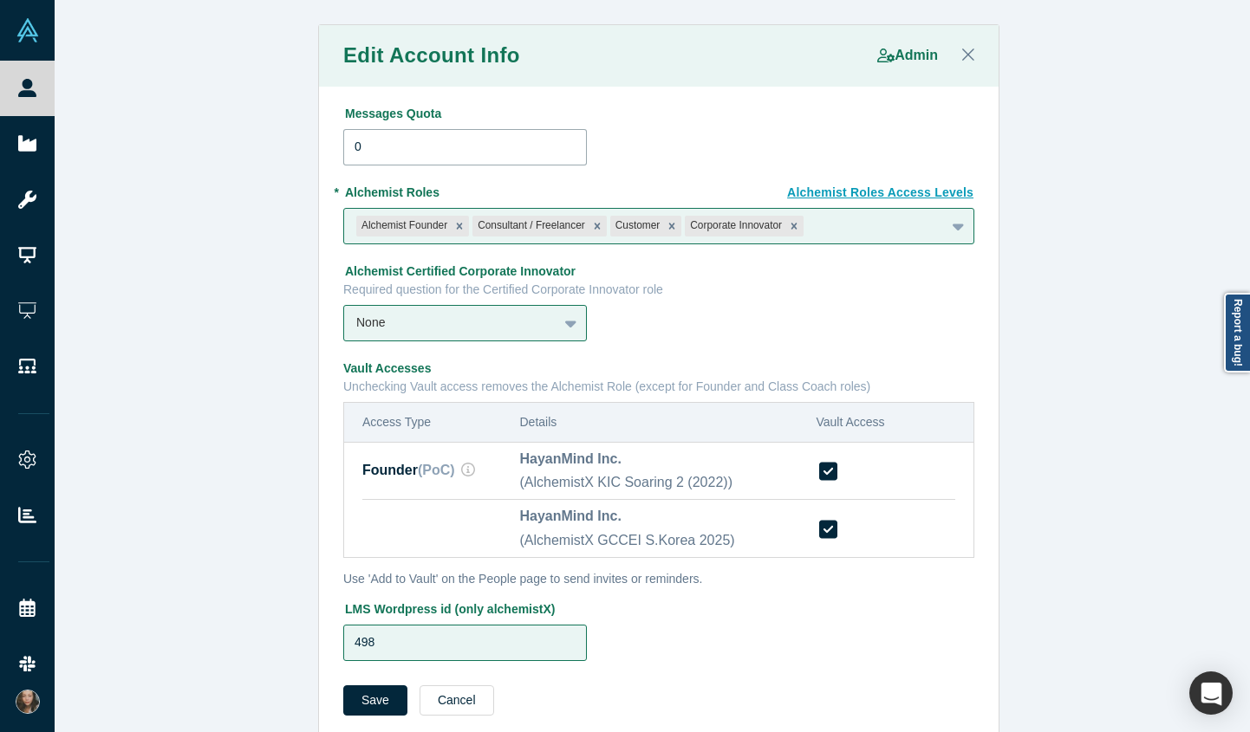
drag, startPoint x: 384, startPoint y: 153, endPoint x: 321, endPoint y: 148, distance: 63.4
click at [321, 148] on div "Messages Quota 0 Alchemist Roles Access Levels * Alchemist Roles Alchemist Foun…" at bounding box center [658, 413] width 679 height 653
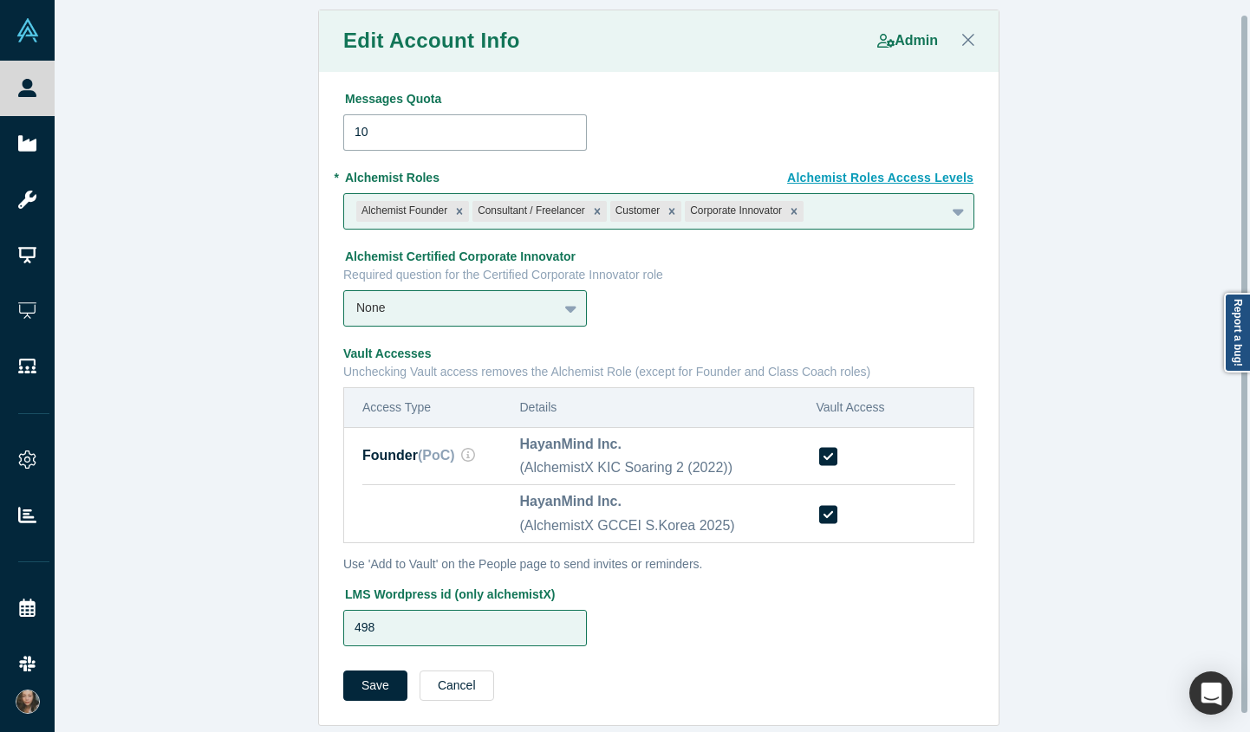
scroll to position [32, 0]
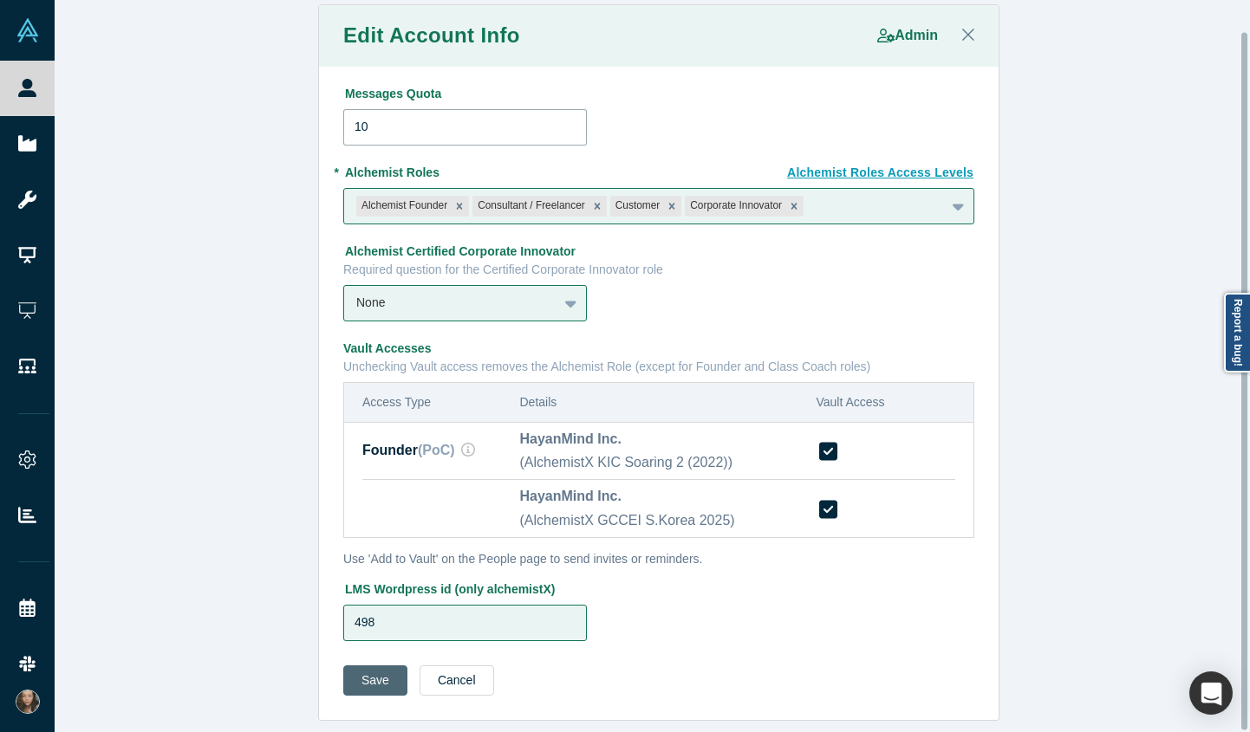
type input "10"
click at [368, 677] on button "Save" at bounding box center [375, 681] width 64 height 30
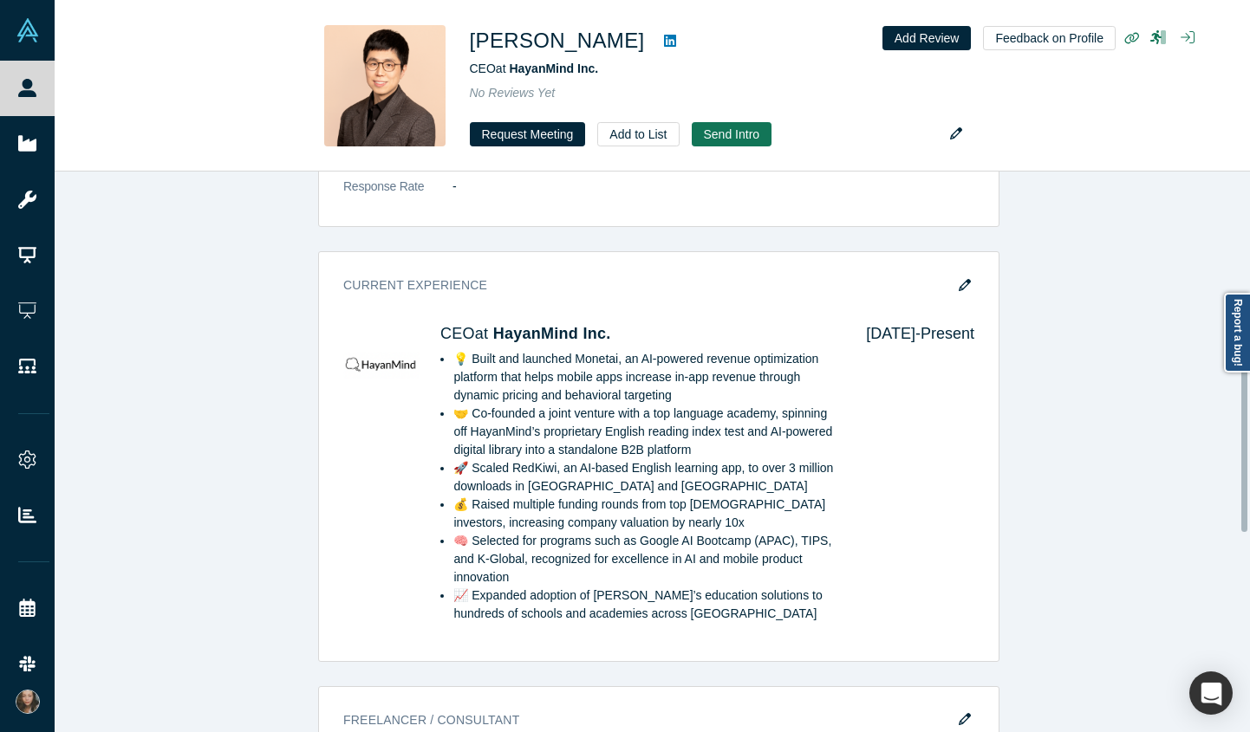
scroll to position [0, 0]
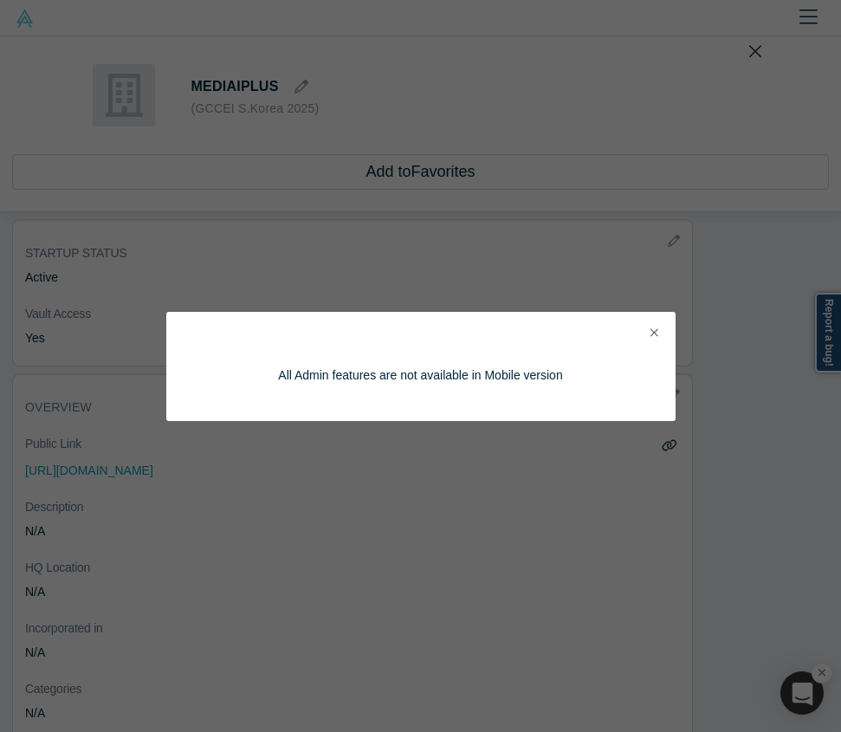
click at [653, 331] on icon "Close" at bounding box center [655, 333] width 8 height 12
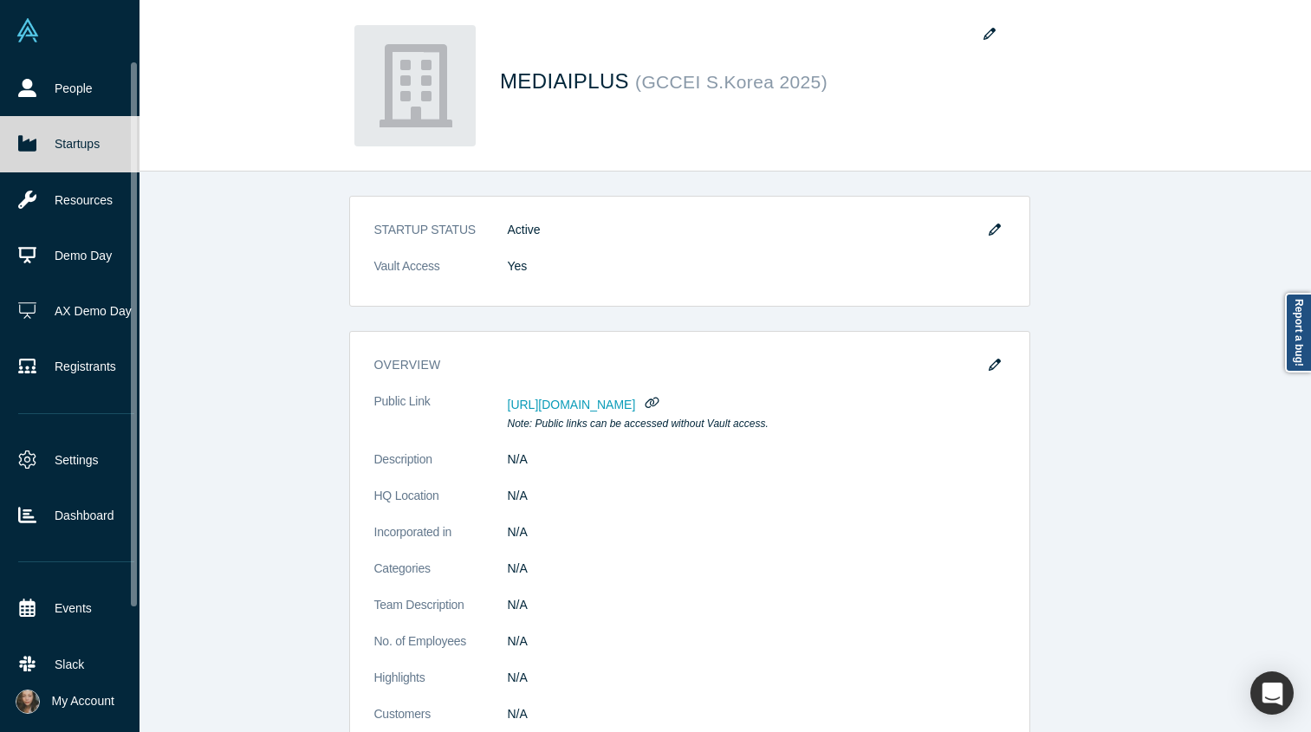
click at [30, 146] on icon at bounding box center [27, 144] width 18 height 16
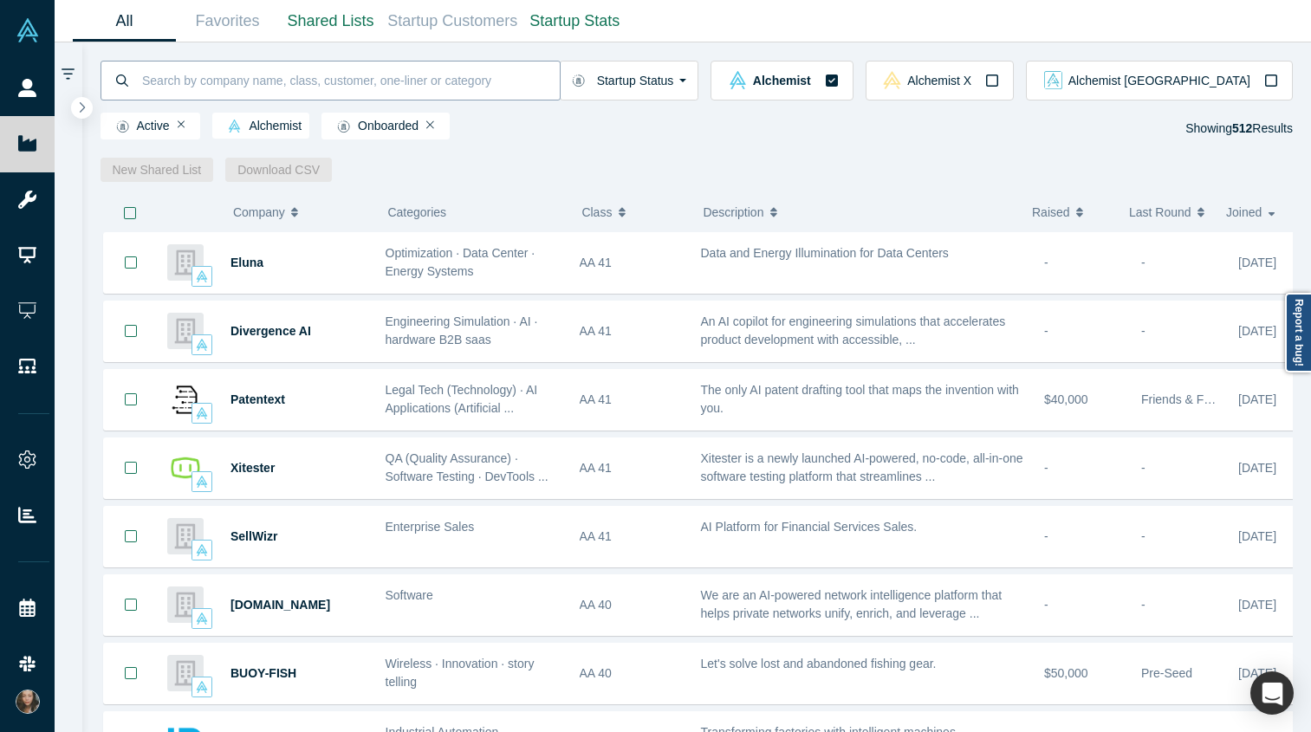
click at [242, 87] on input at bounding box center [349, 80] width 419 height 41
paste input "Jaewoong Choi"
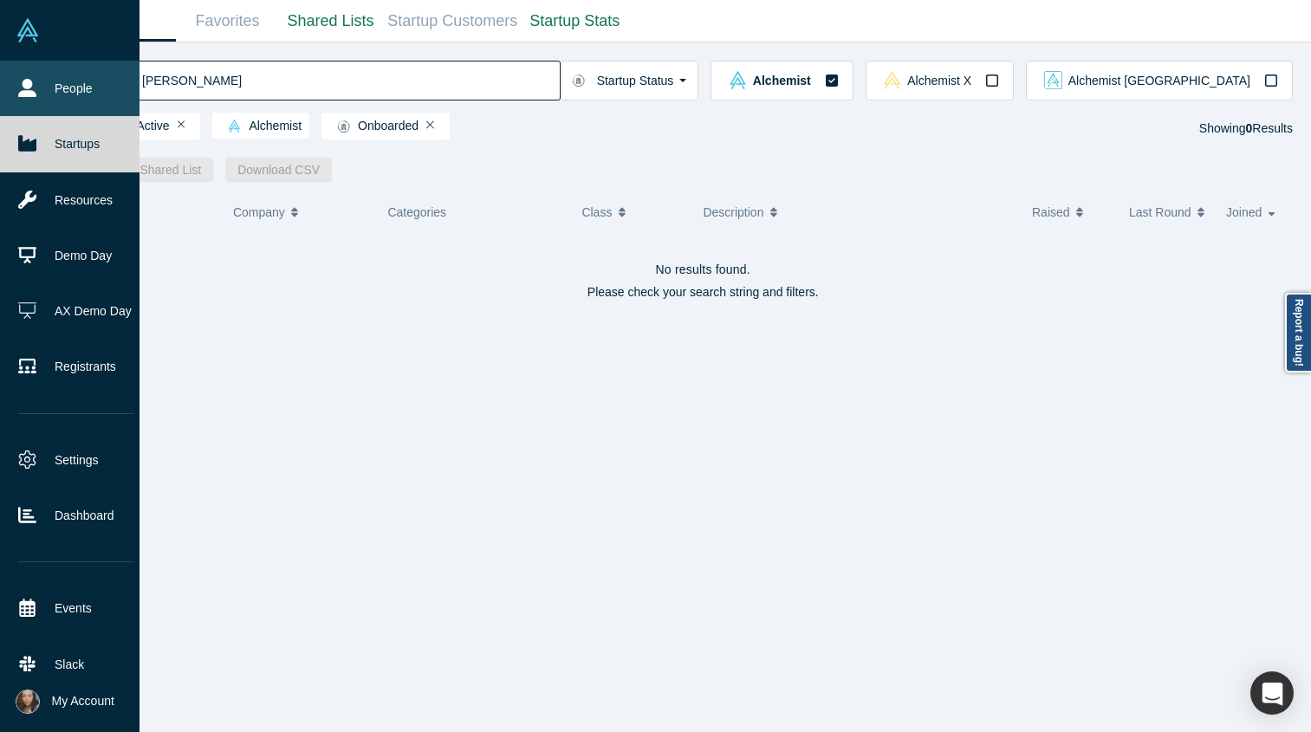
type input "Jaewoong Choi"
click at [23, 91] on icon at bounding box center [27, 88] width 18 height 18
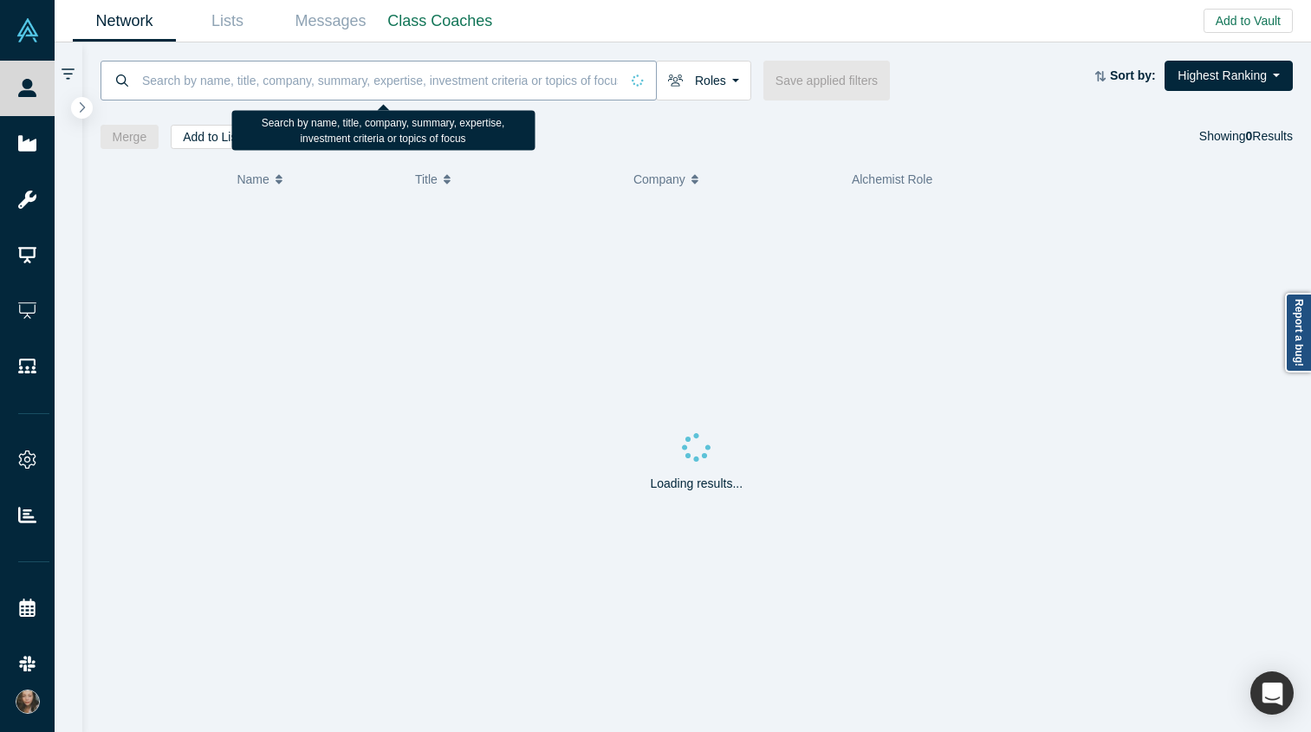
click at [299, 75] on input at bounding box center [379, 80] width 479 height 41
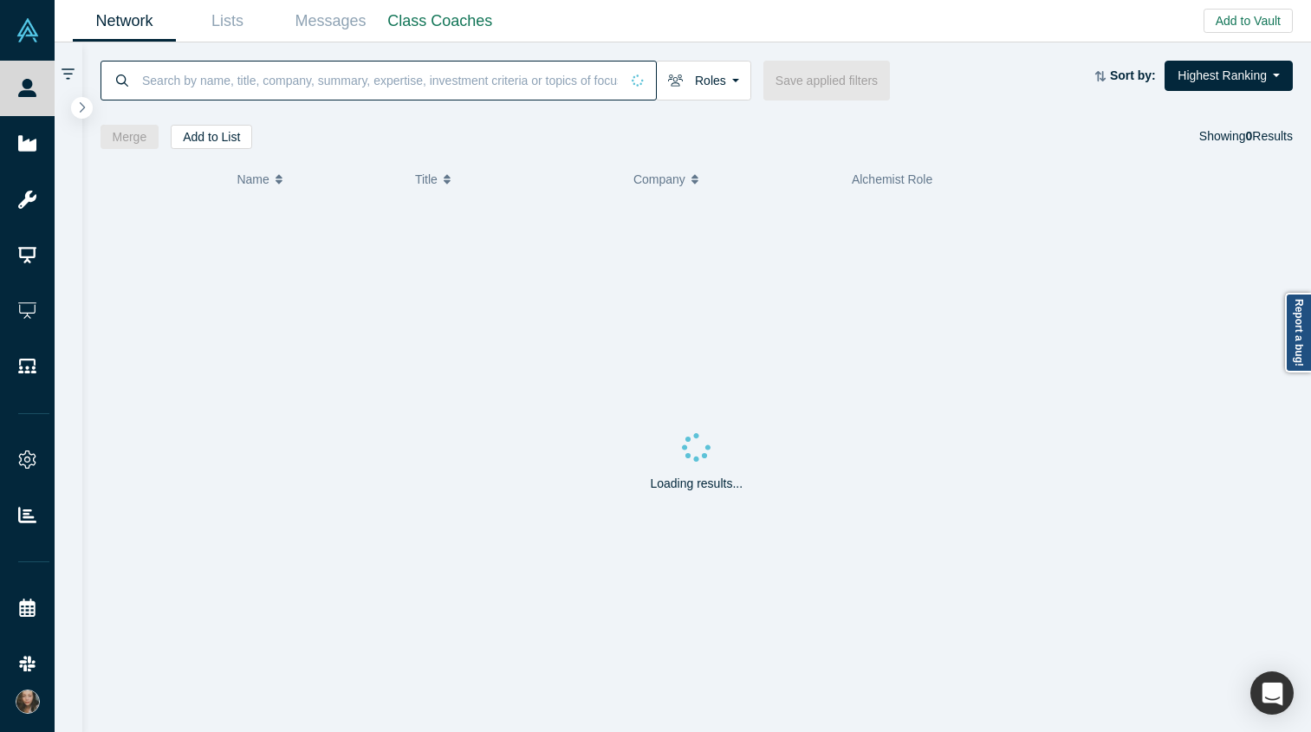
paste input "Jaewoong Choi"
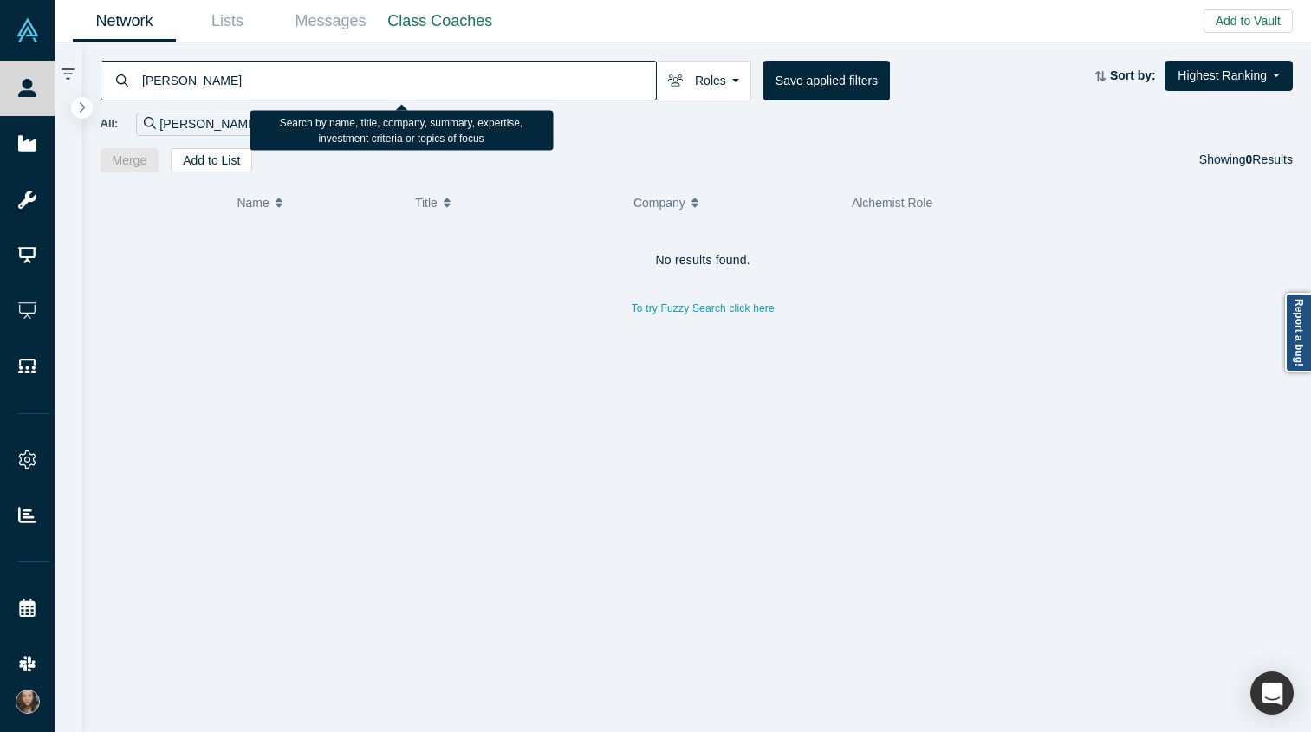
click at [285, 81] on input "Jaewoong Choi" at bounding box center [398, 80] width 516 height 41
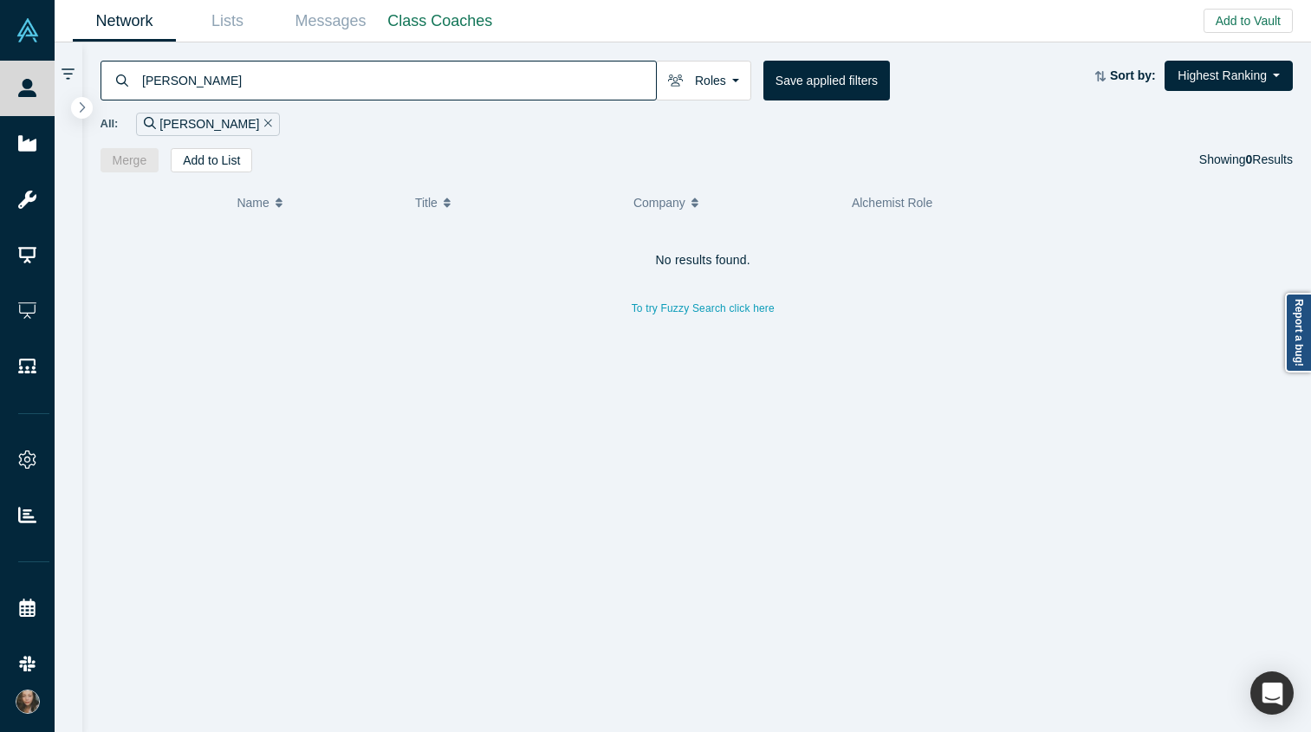
type input "Jaewoong Choi"
click at [459, 93] on input "Jaewoong Choi" at bounding box center [398, 80] width 516 height 41
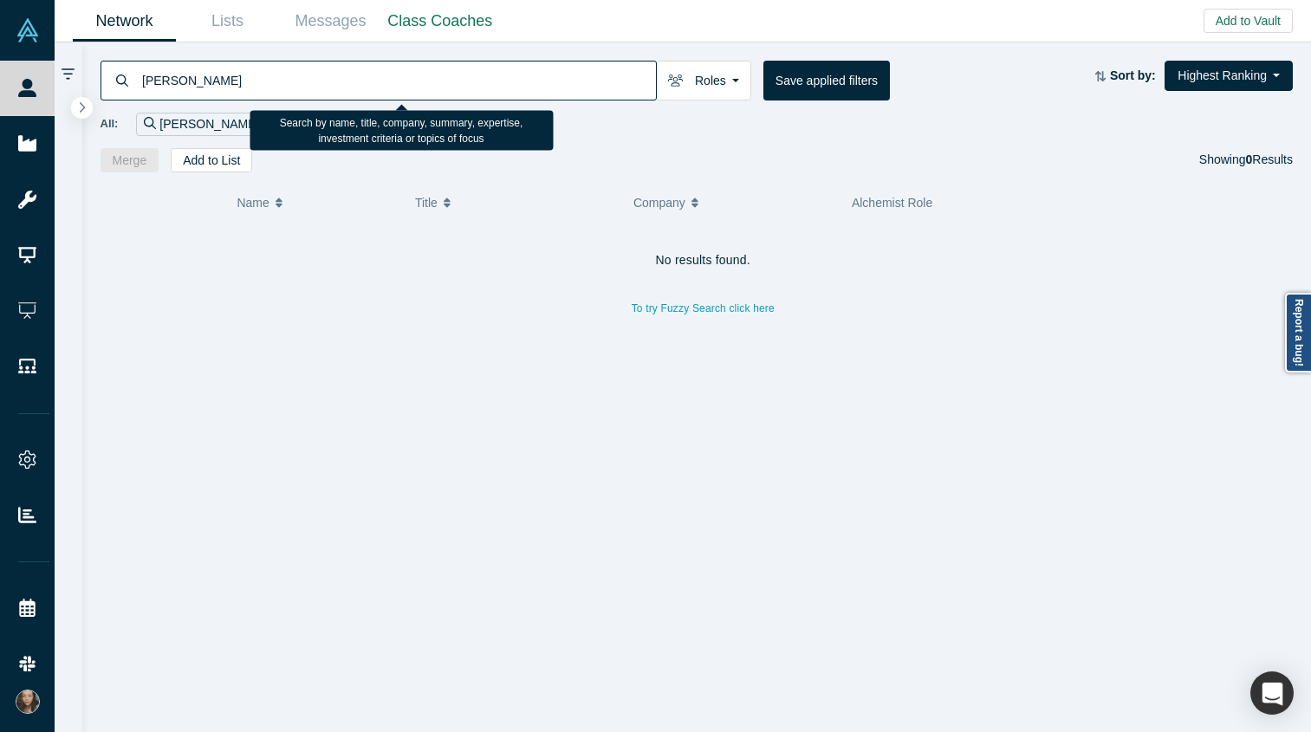
click at [459, 93] on input "Jaewoong Choi" at bounding box center [398, 80] width 516 height 41
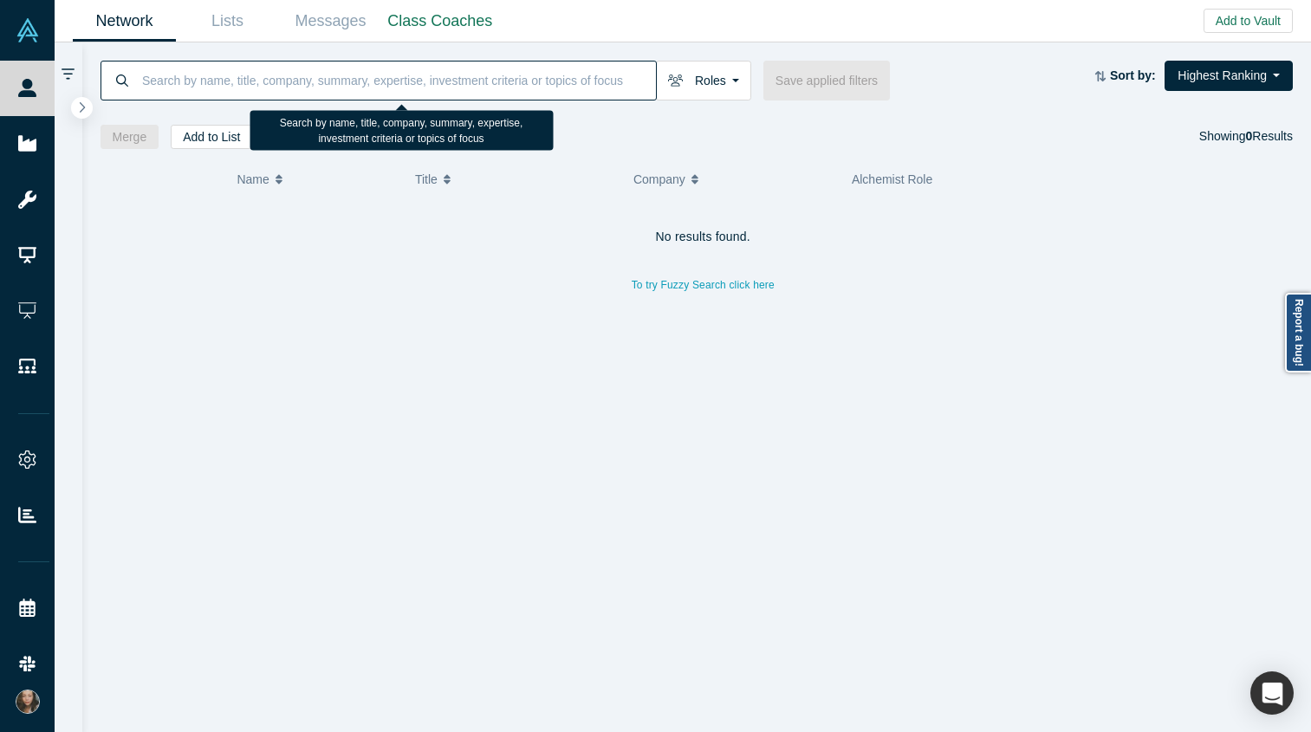
paste input "SecondTeam"
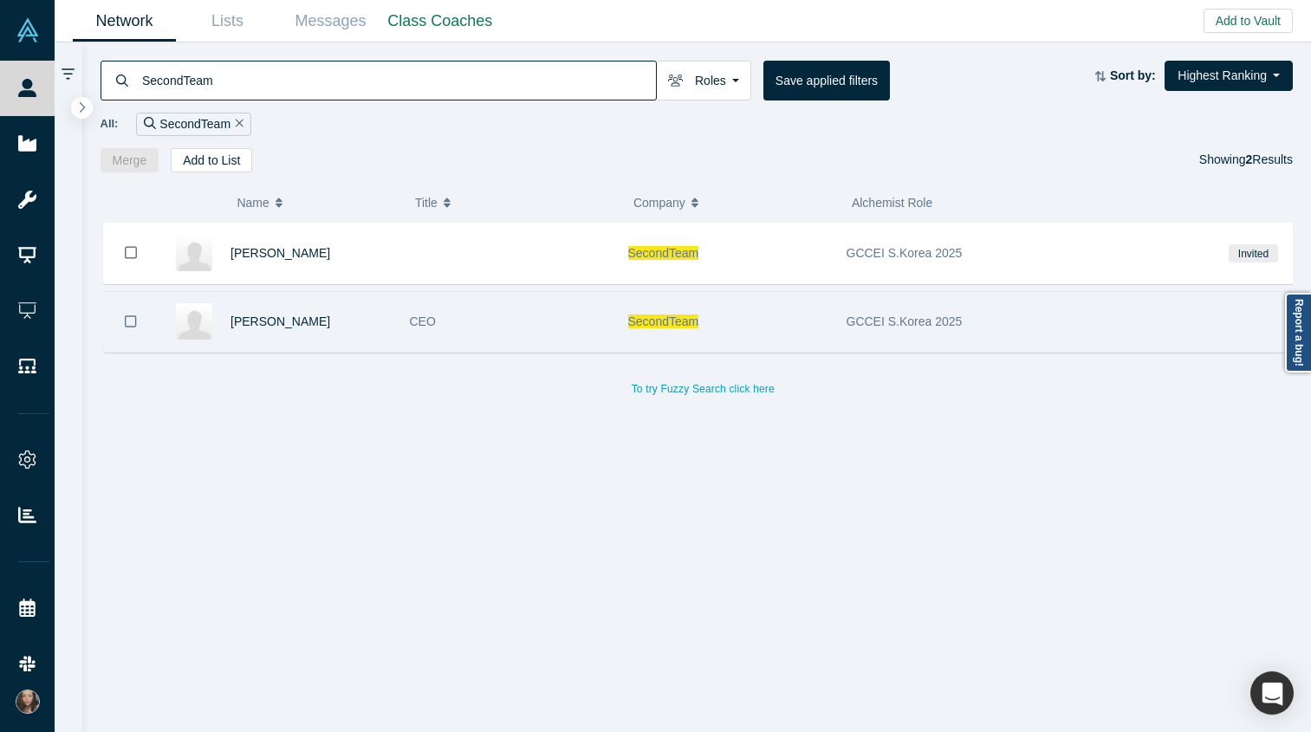
type input "SecondTeam"
click at [338, 325] on div "Jay Choi" at bounding box center [311, 322] width 161 height 60
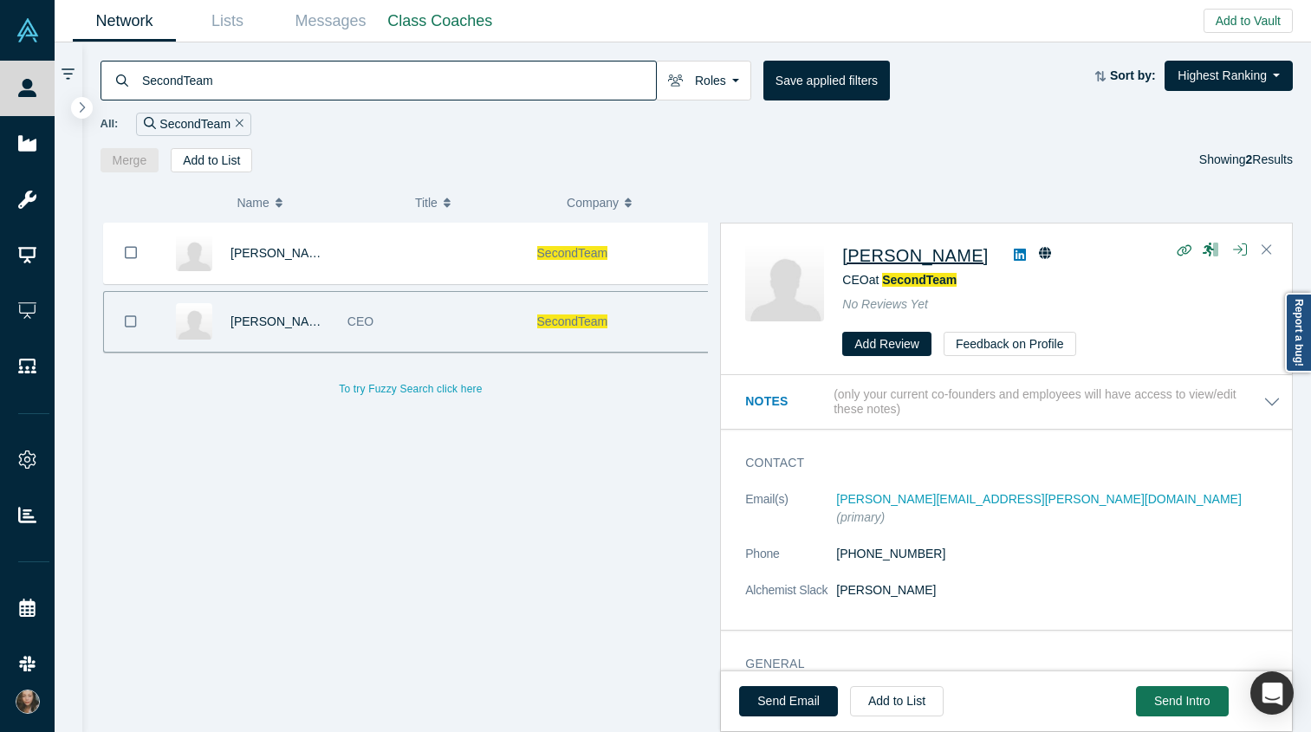
click at [841, 254] on span "Jay Choi" at bounding box center [915, 255] width 146 height 19
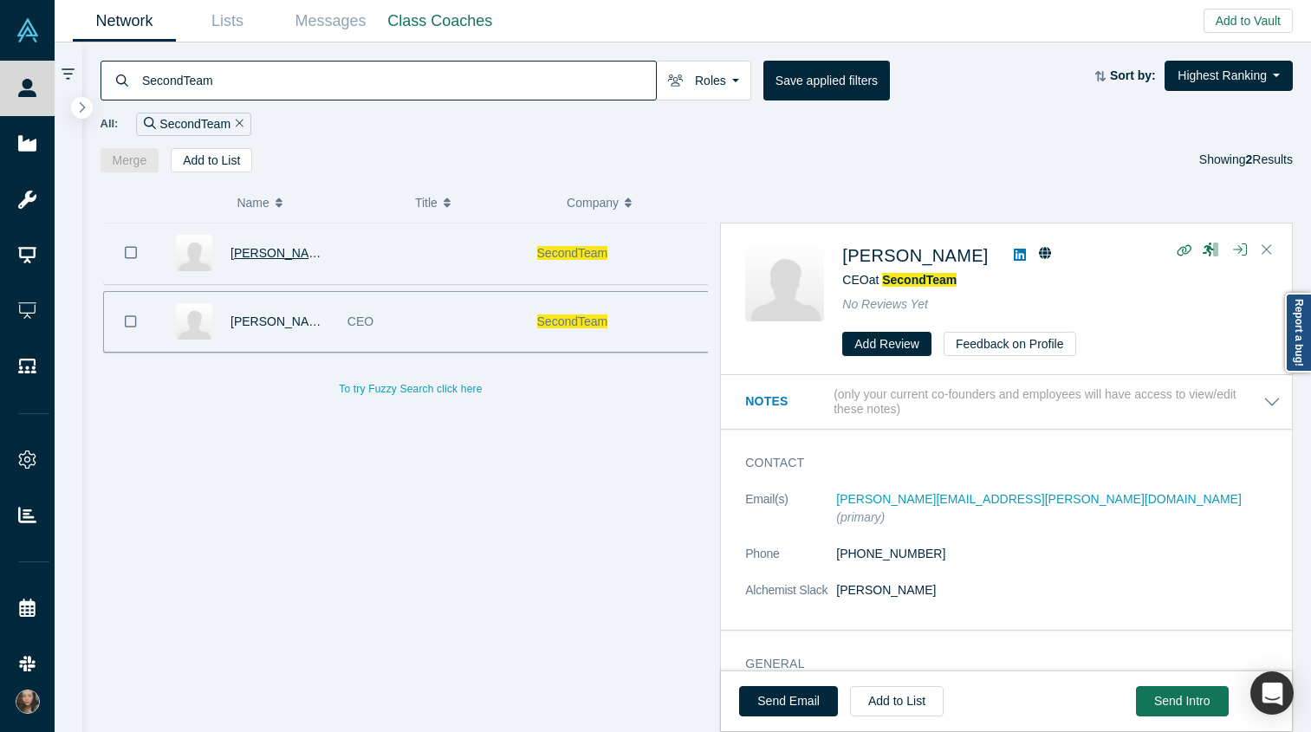
click at [255, 250] on span "Mansi Dhingra" at bounding box center [281, 253] width 100 height 14
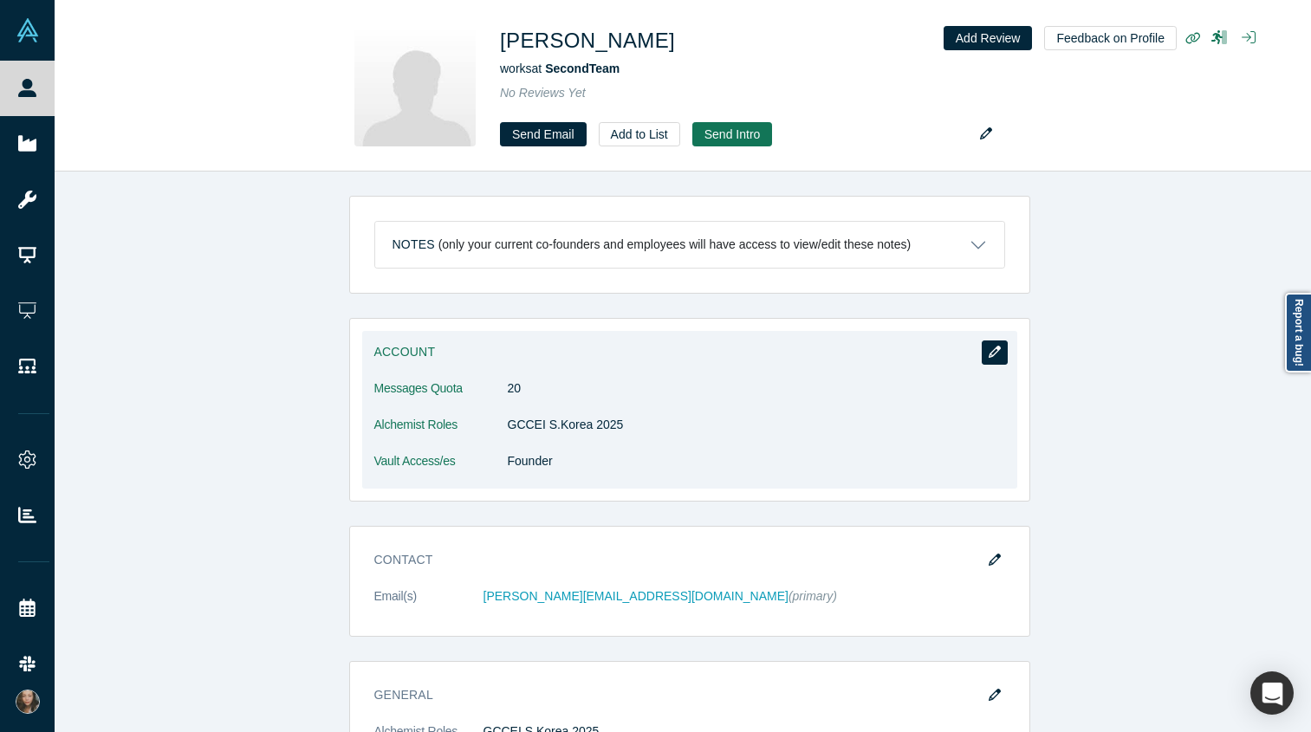
click at [841, 346] on icon "button" at bounding box center [995, 352] width 12 height 12
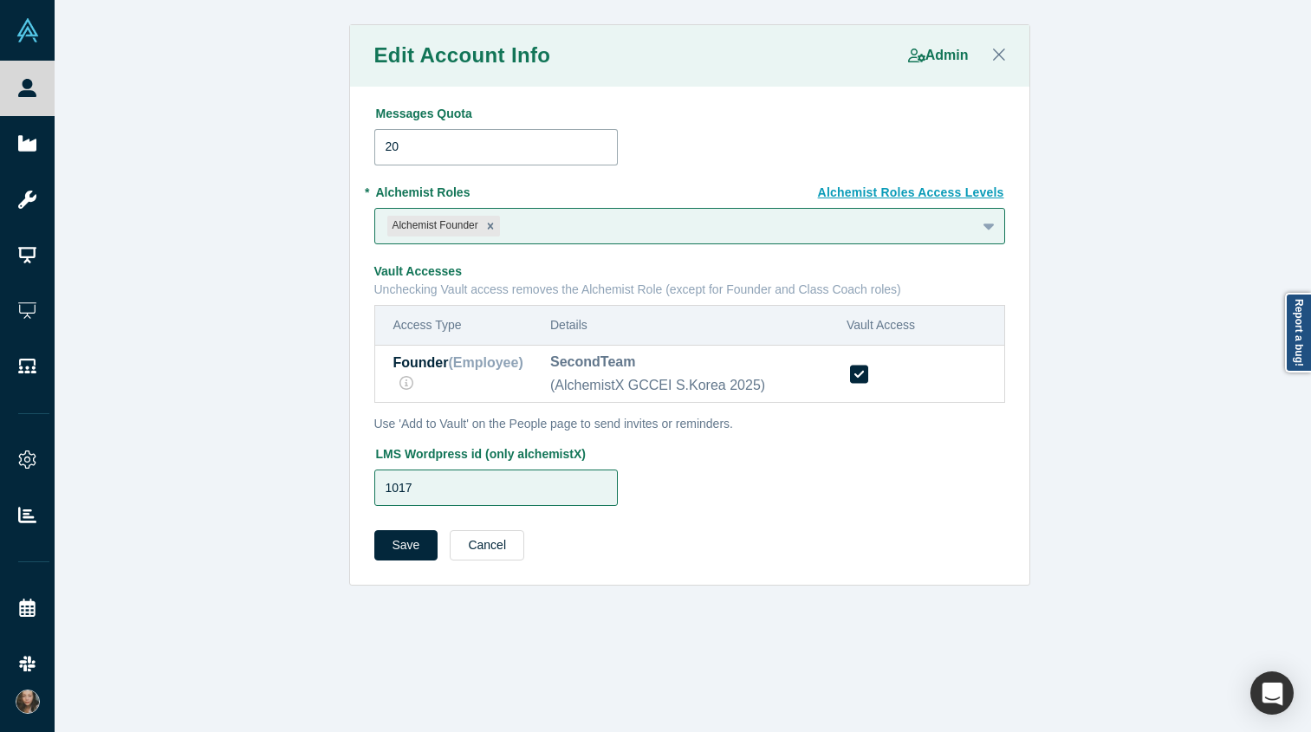
drag, startPoint x: 389, startPoint y: 137, endPoint x: 408, endPoint y: 146, distance: 20.9
click at [408, 146] on input "20" at bounding box center [496, 147] width 244 height 36
type input "10"
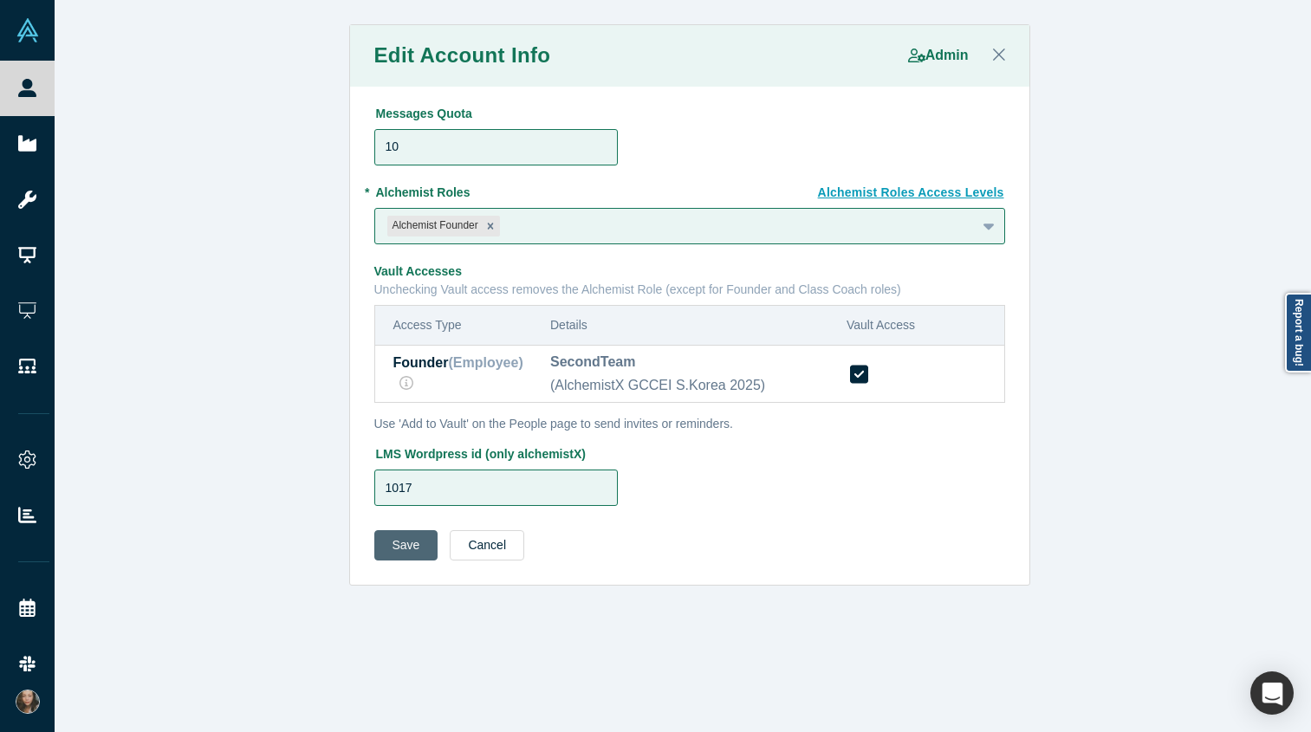
click at [407, 544] on button "Save" at bounding box center [406, 545] width 64 height 30
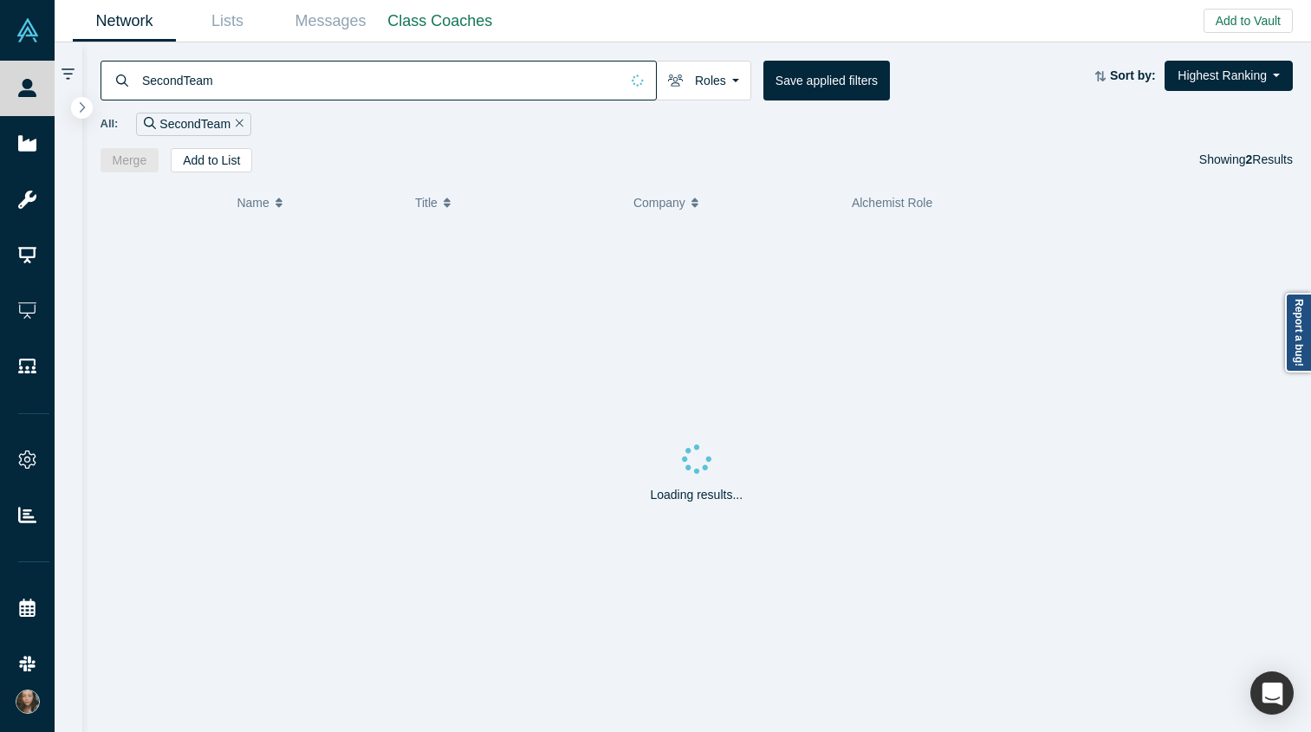
click at [502, 70] on input "SecondTeam" at bounding box center [379, 80] width 479 height 41
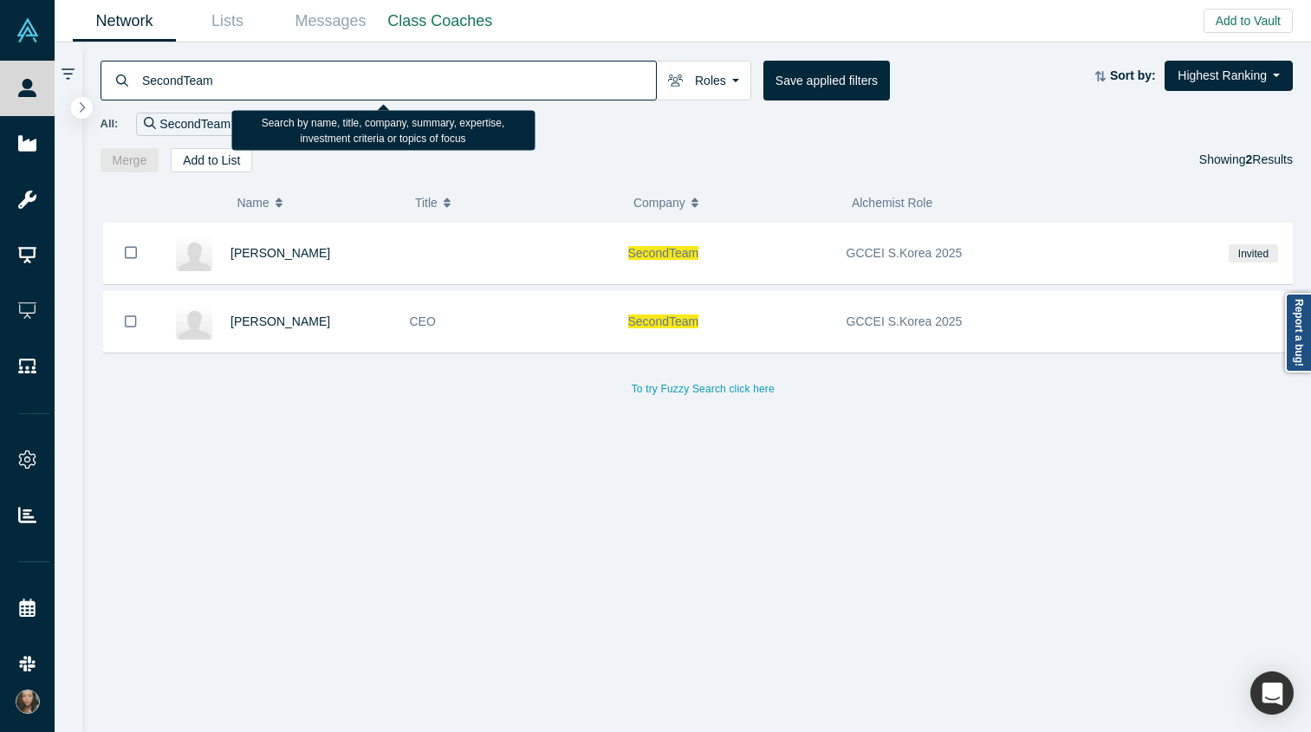
click at [496, 81] on input "SecondTeam" at bounding box center [398, 80] width 516 height 41
paste input "SherpaSpace"
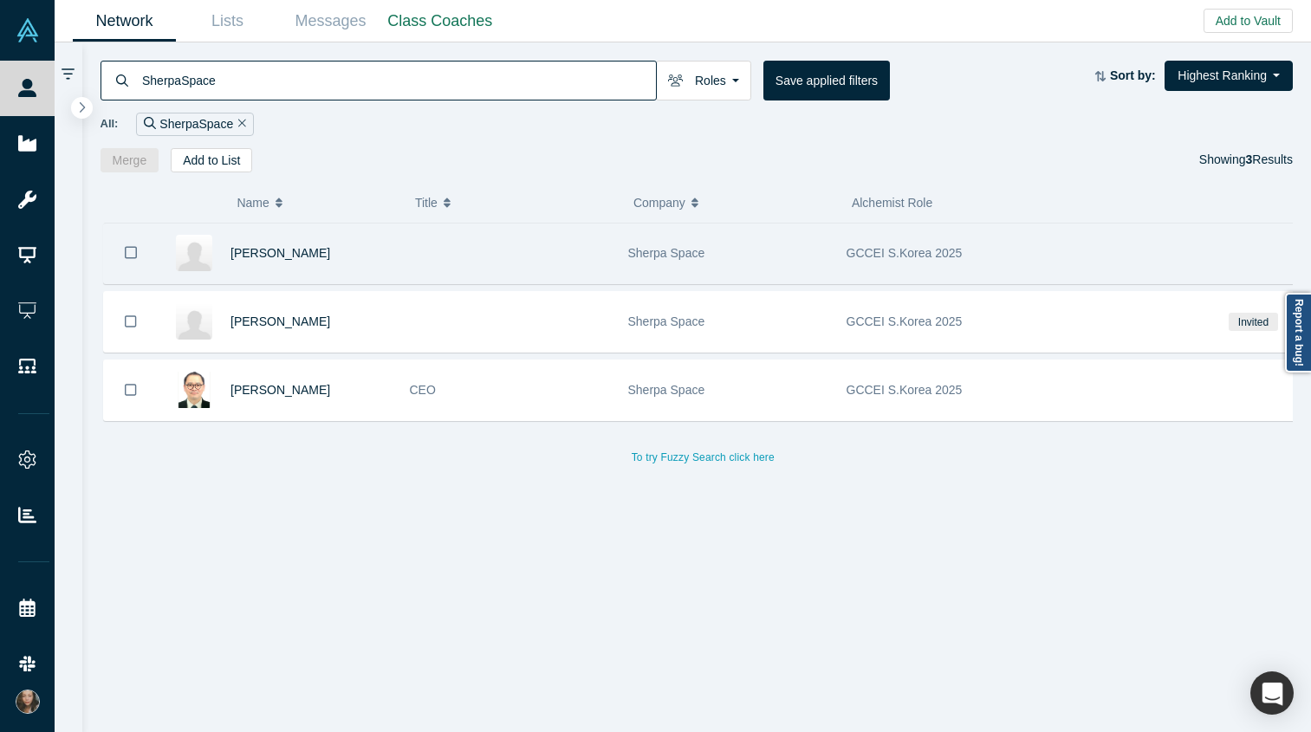
click at [411, 266] on div at bounding box center [509, 254] width 218 height 60
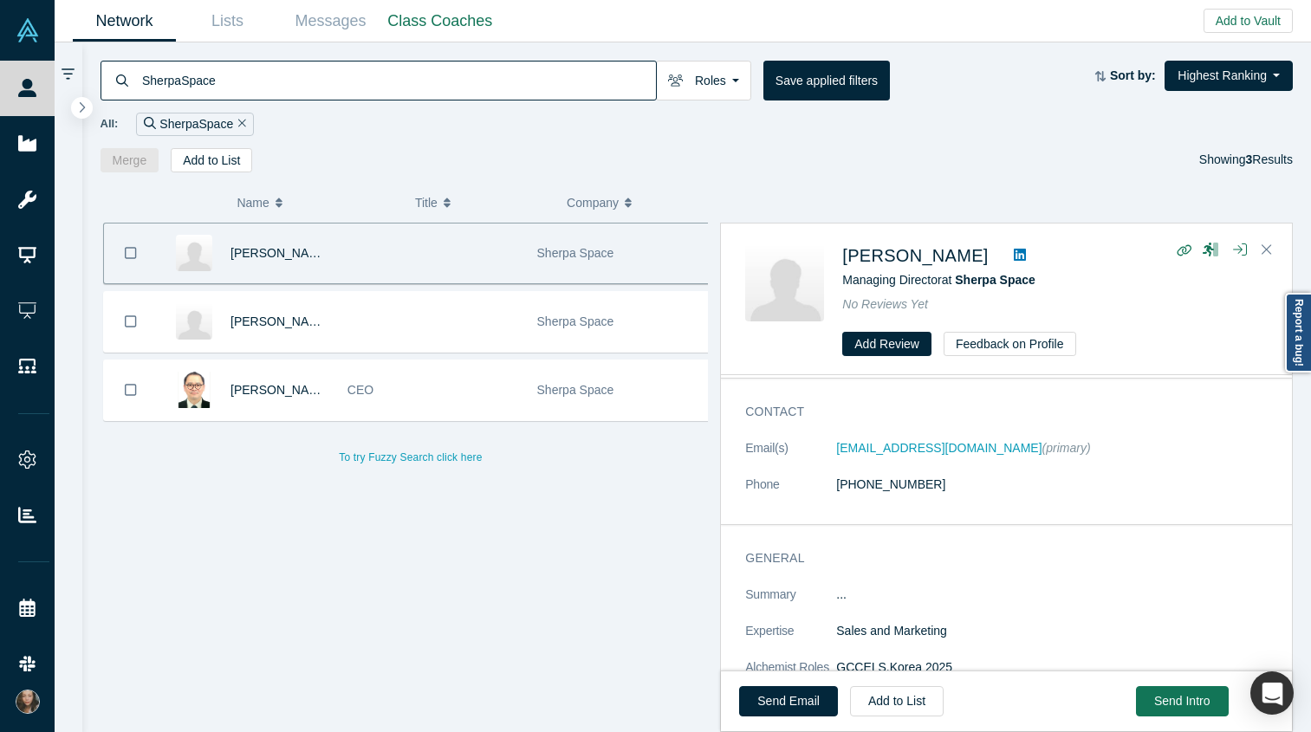
scroll to position [147, 0]
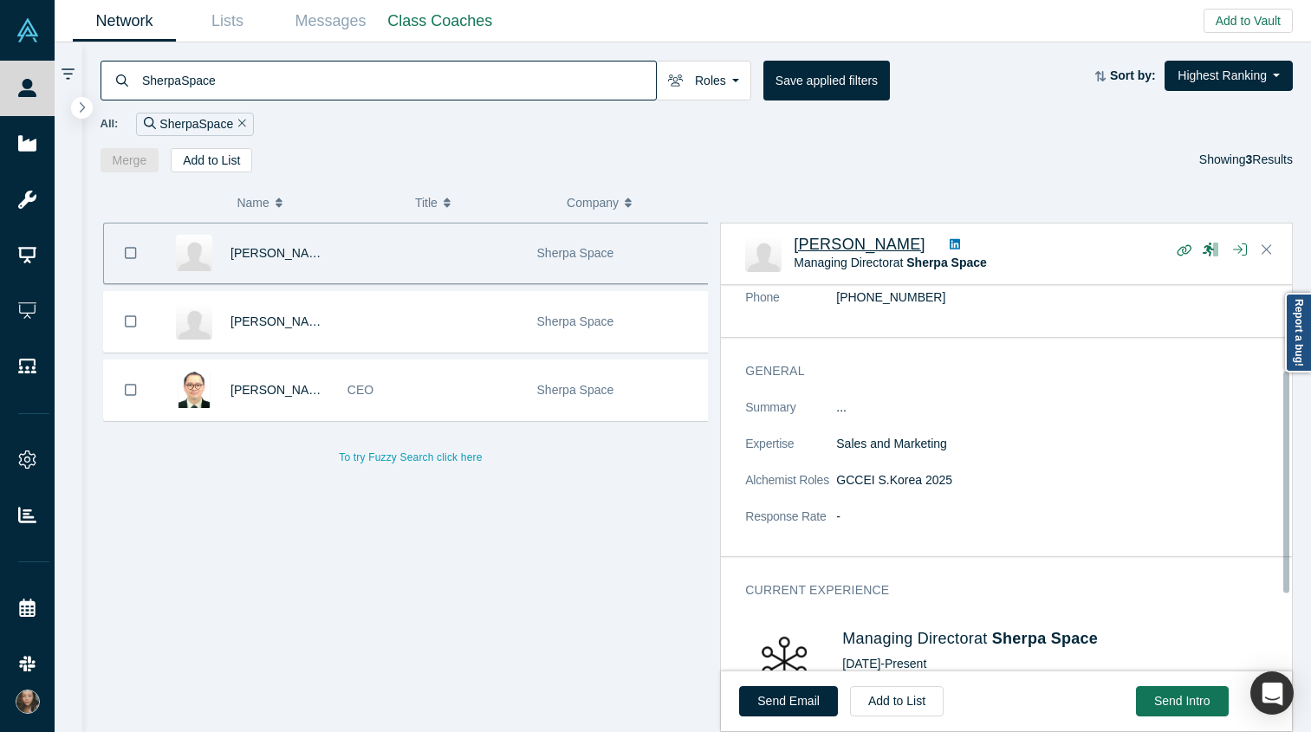
click at [841, 241] on span "Wonjoon Choi" at bounding box center [860, 244] width 132 height 17
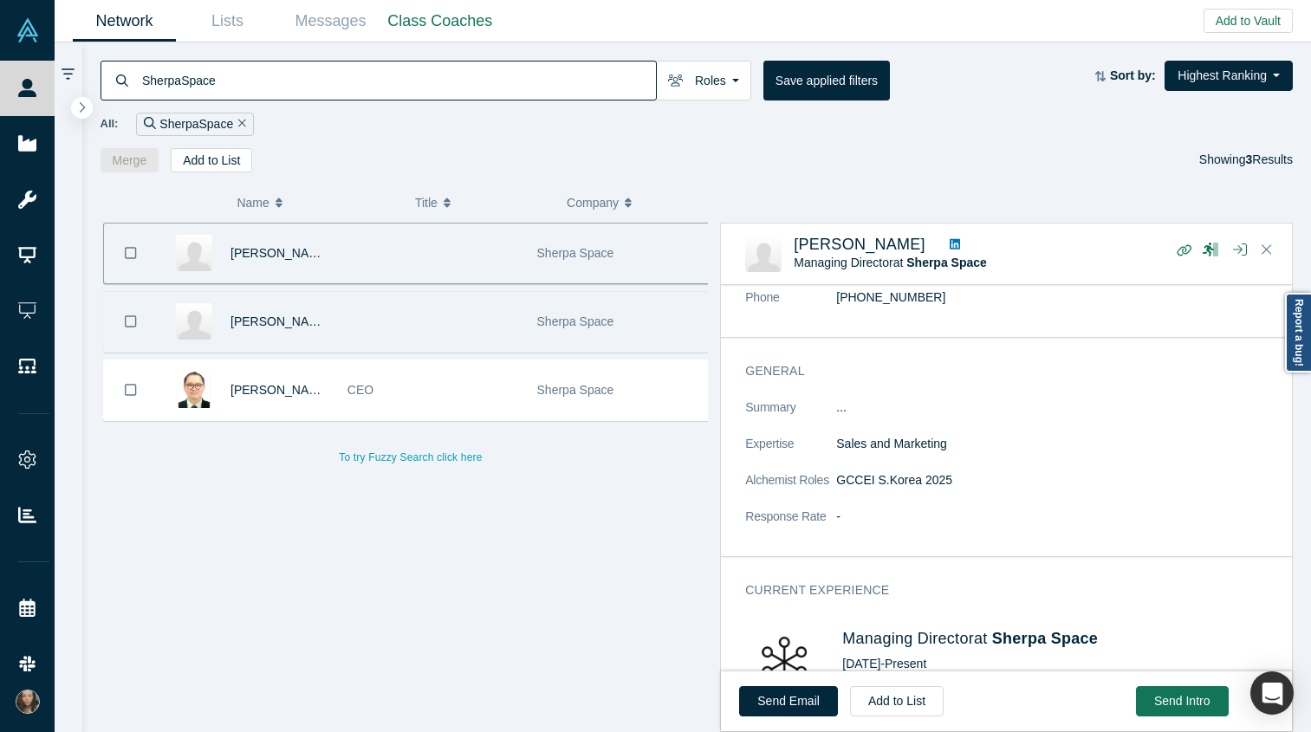
click at [302, 315] on div "Joseph Yi" at bounding box center [280, 322] width 99 height 60
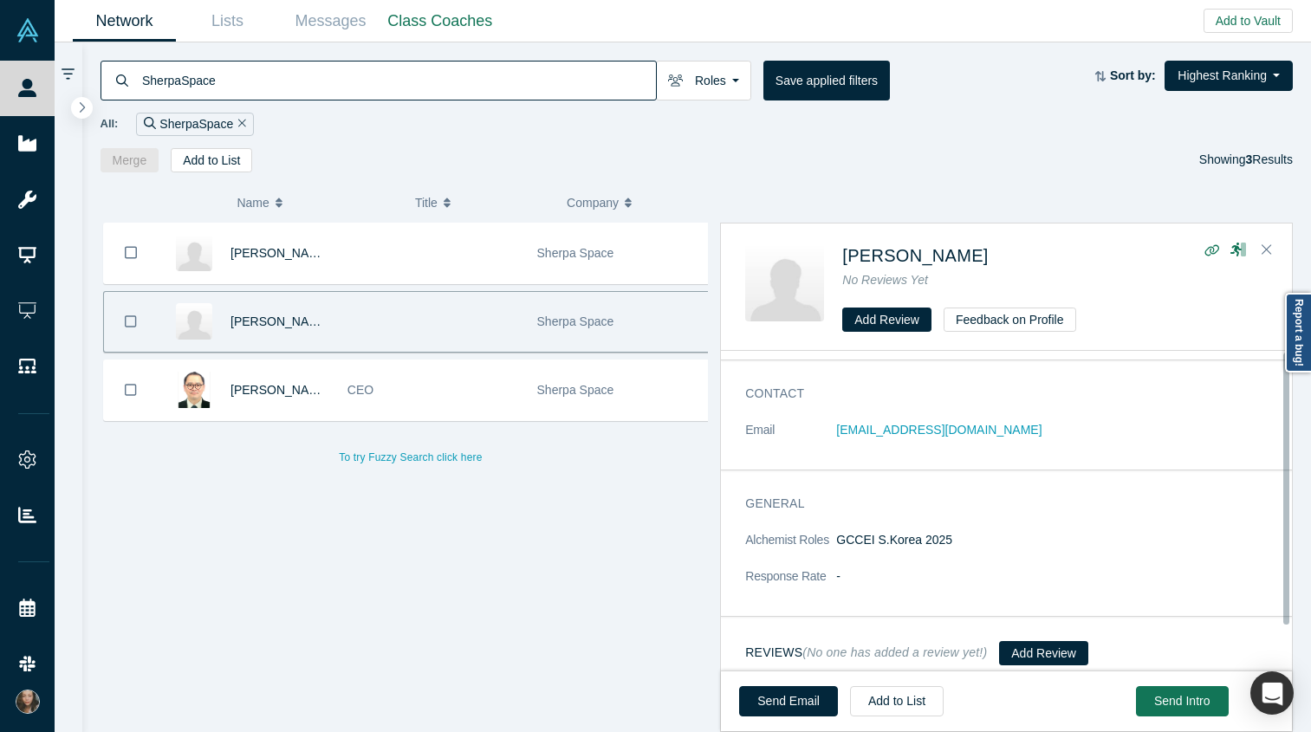
scroll to position [0, 0]
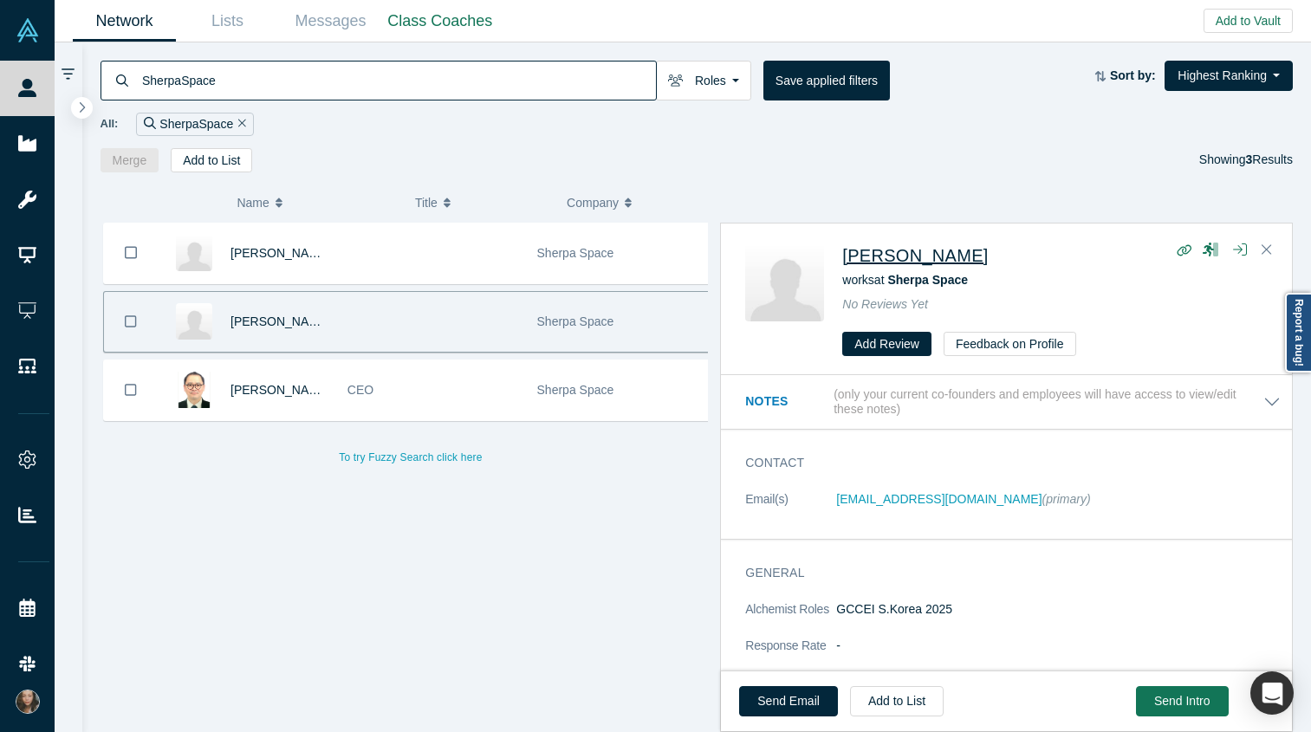
click at [841, 253] on span "Joseph Yi" at bounding box center [915, 255] width 146 height 19
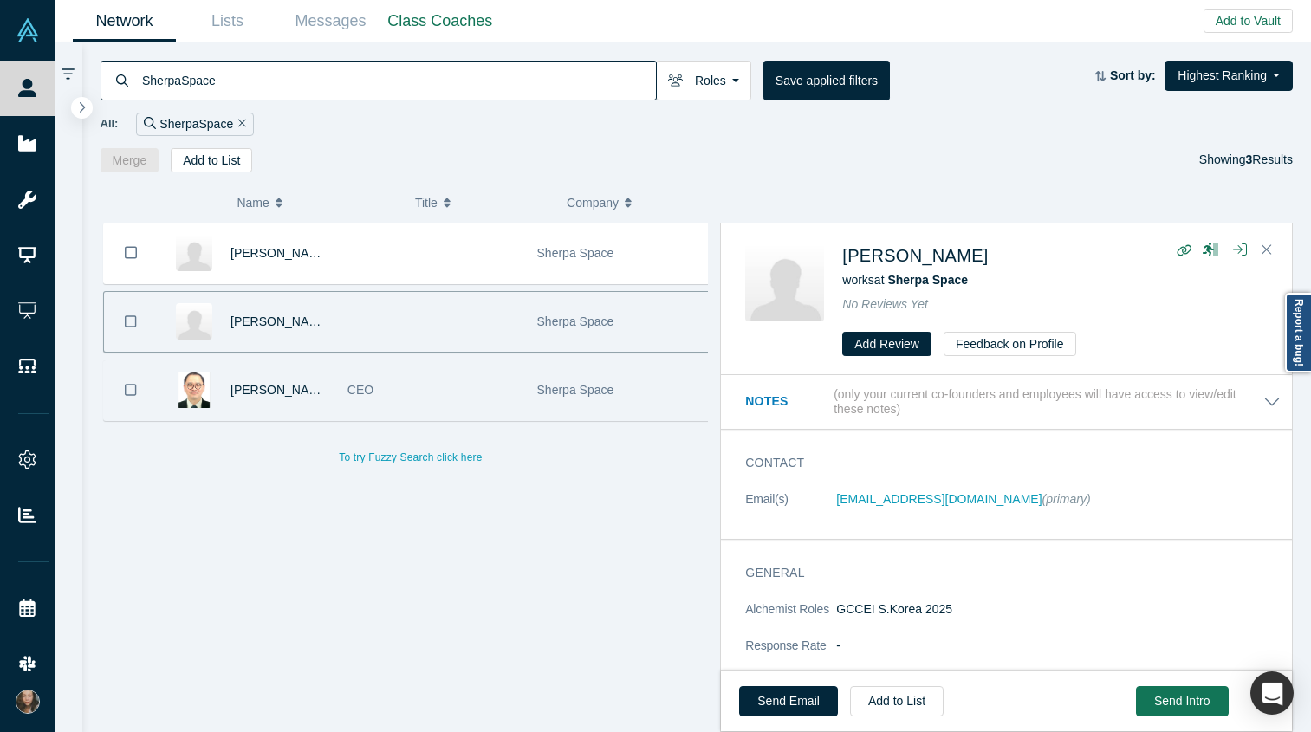
click at [438, 376] on div "CEO" at bounding box center [433, 390] width 172 height 60
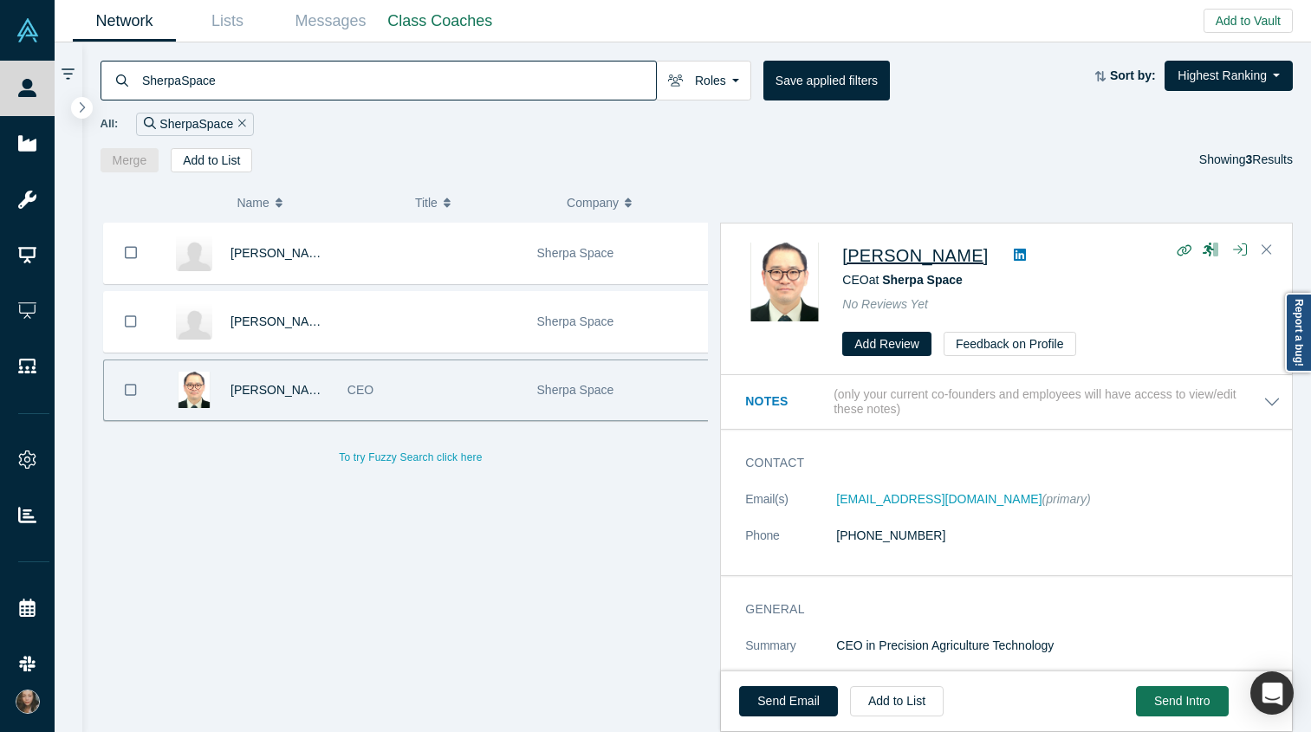
click at [841, 257] on span "Choa Mun Yun" at bounding box center [915, 255] width 146 height 19
click at [400, 68] on input "SherpaSpace" at bounding box center [398, 80] width 516 height 41
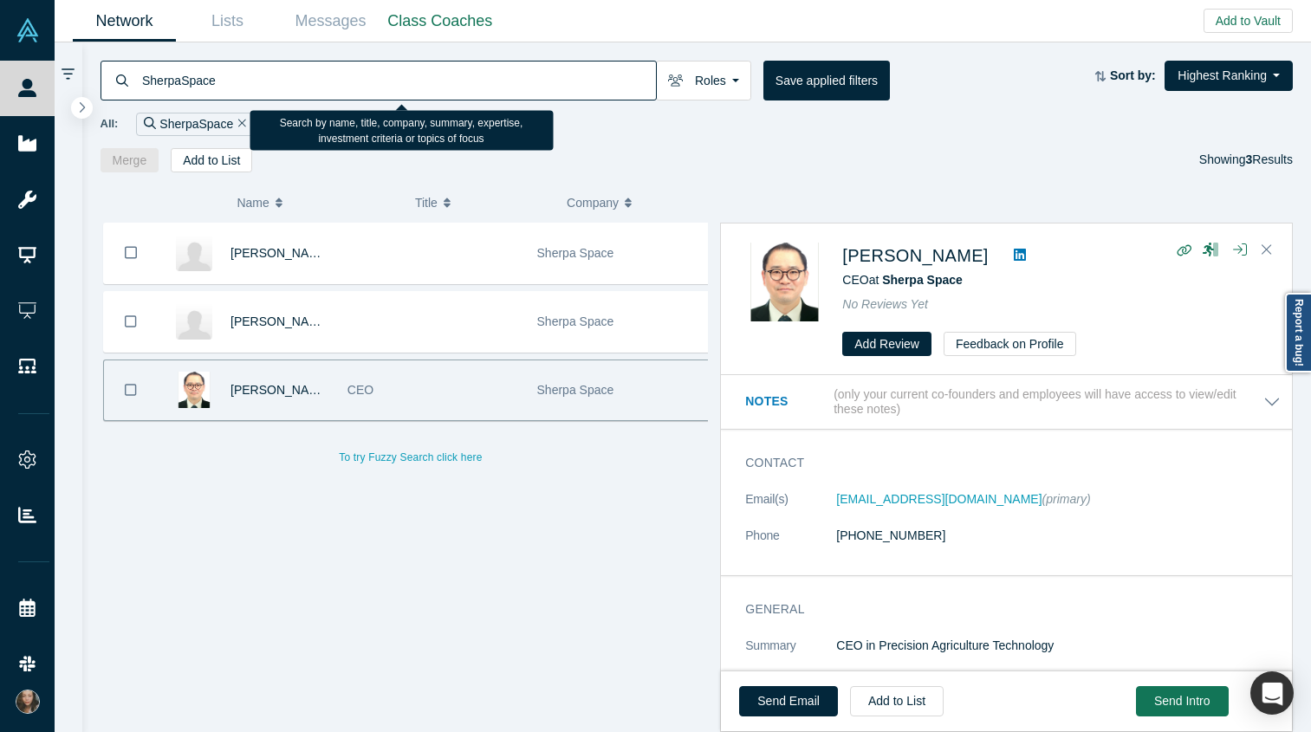
paste input "LZ"
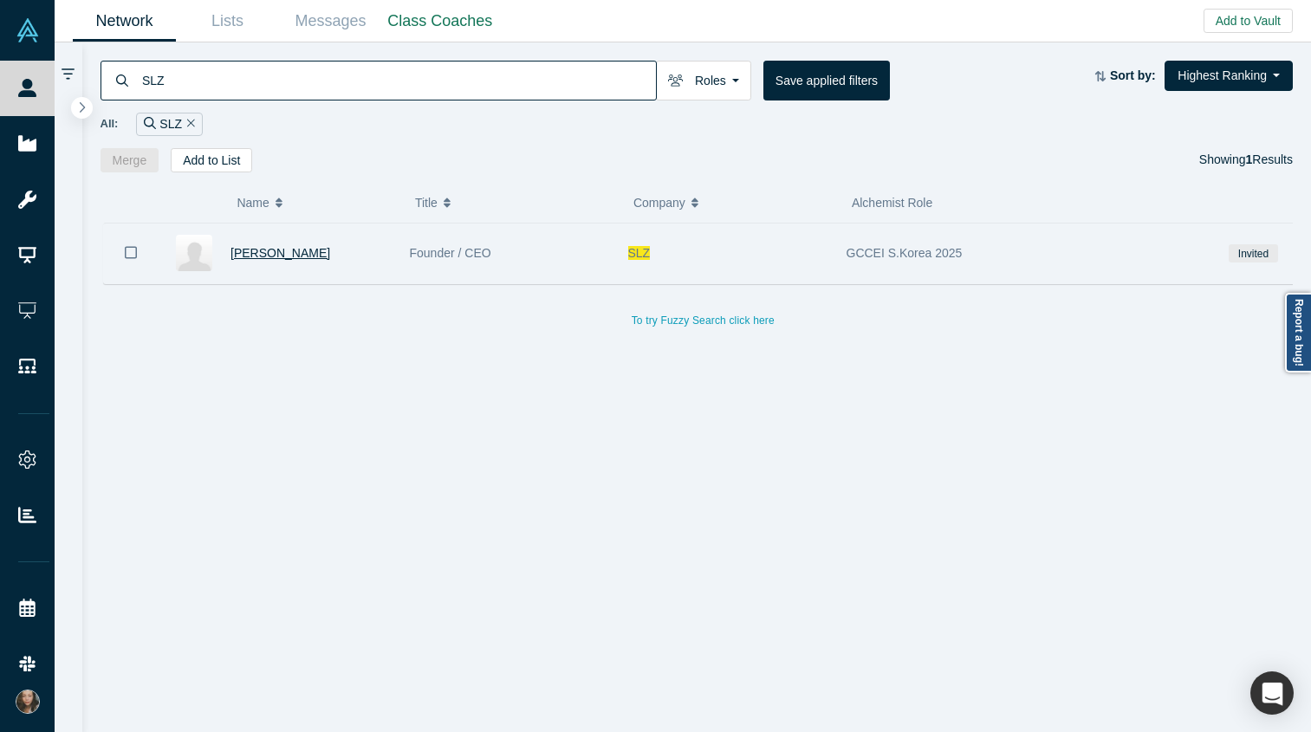
type input "SLZ"
click at [263, 251] on span "Yumi Lee" at bounding box center [281, 253] width 100 height 14
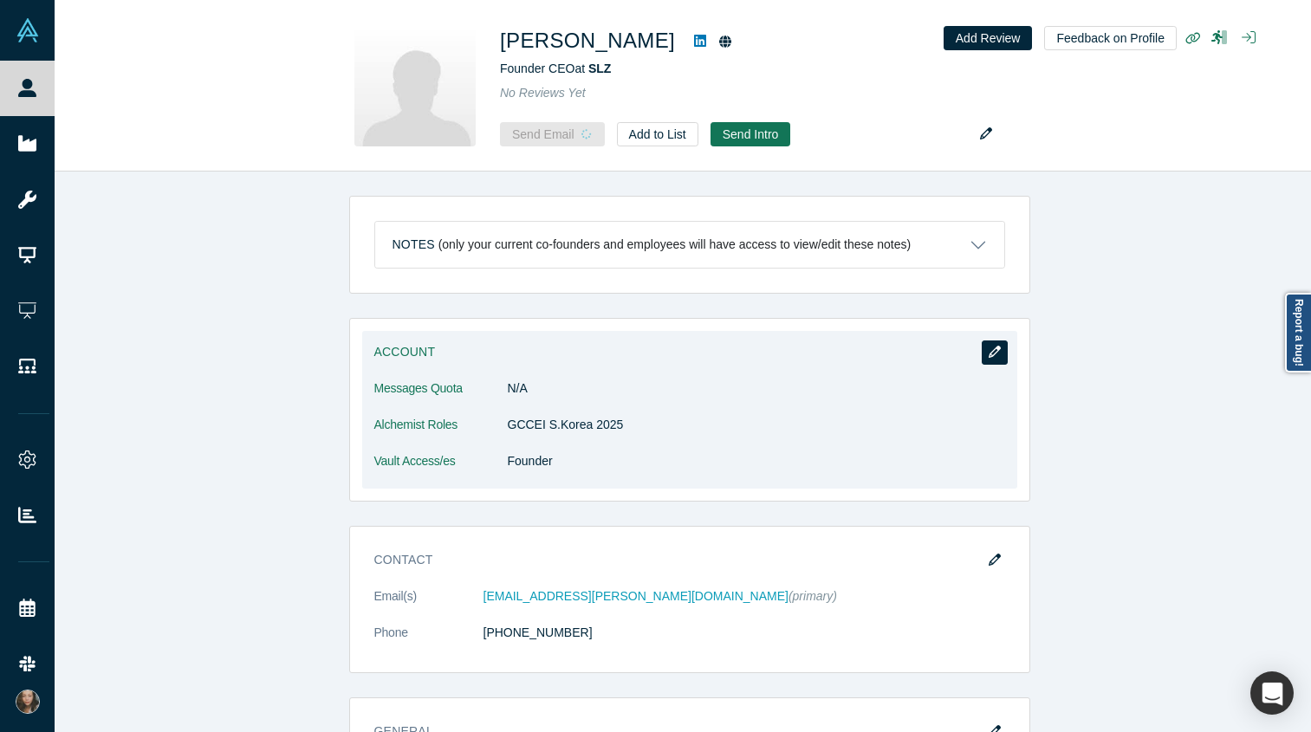
click at [841, 352] on icon "button" at bounding box center [995, 352] width 12 height 12
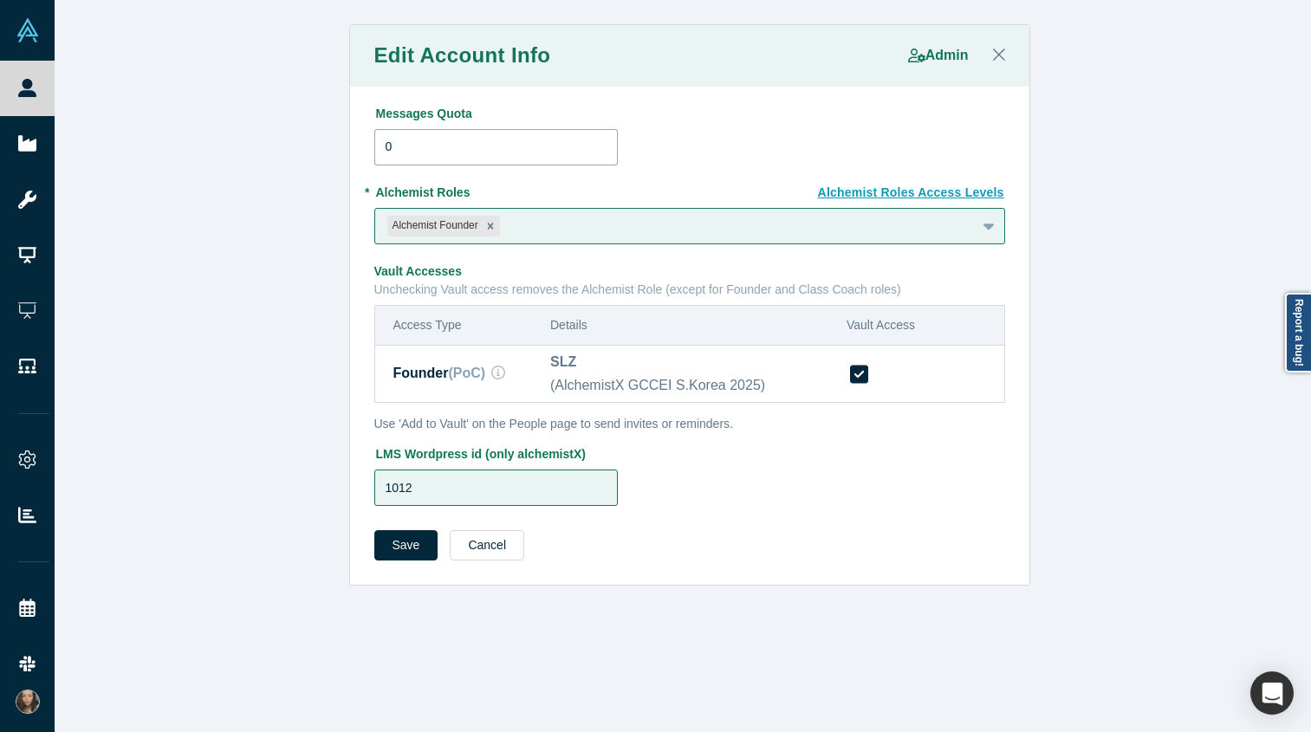
drag, startPoint x: 442, startPoint y: 139, endPoint x: 394, endPoint y: 140, distance: 47.7
click at [394, 140] on input "0" at bounding box center [496, 147] width 244 height 36
click at [376, 149] on input "0" at bounding box center [496, 147] width 244 height 36
type input "10"
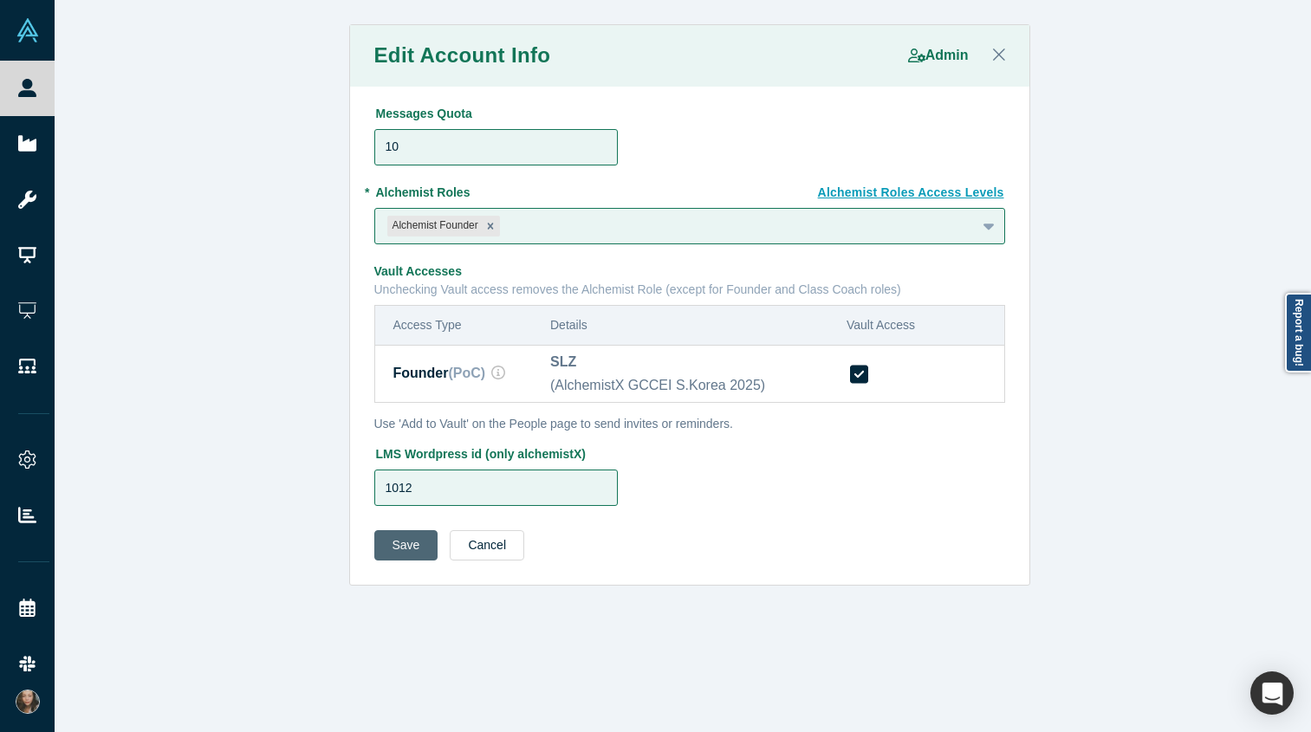
click at [412, 554] on button "Save" at bounding box center [406, 545] width 64 height 30
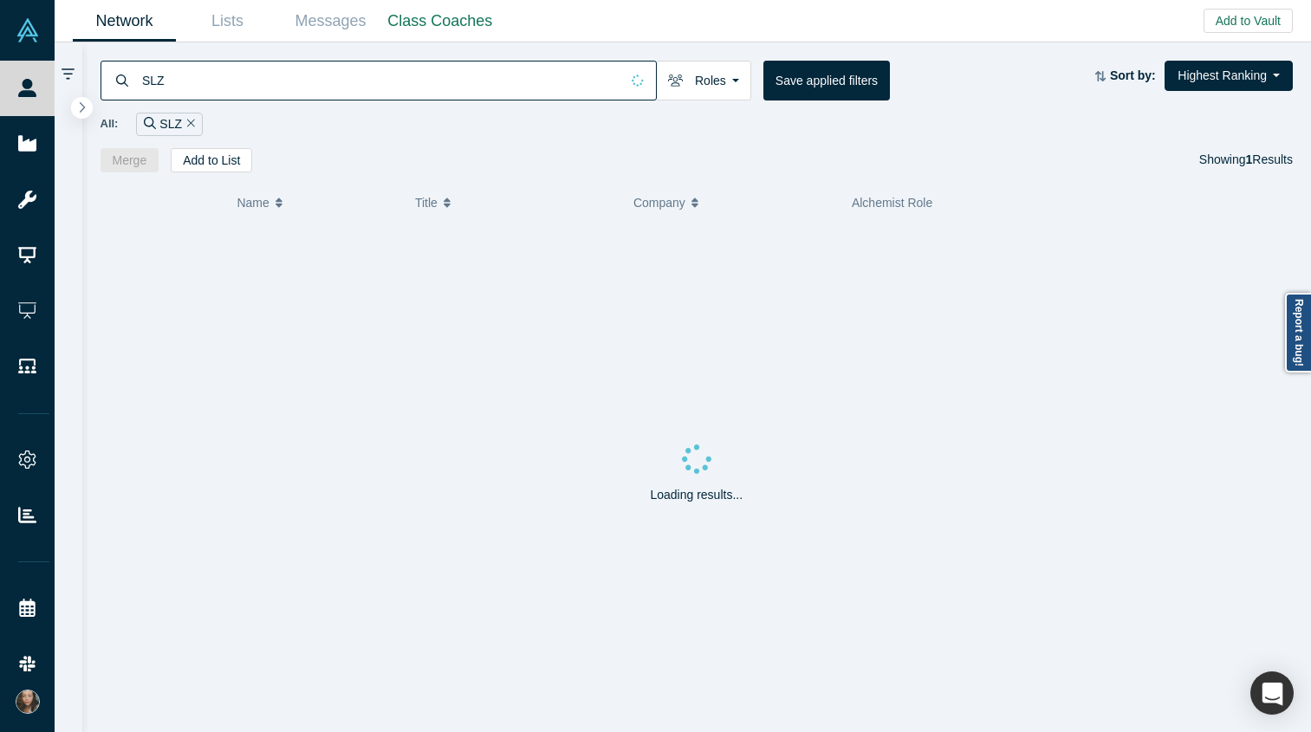
click at [352, 87] on input "SLZ" at bounding box center [379, 80] width 479 height 41
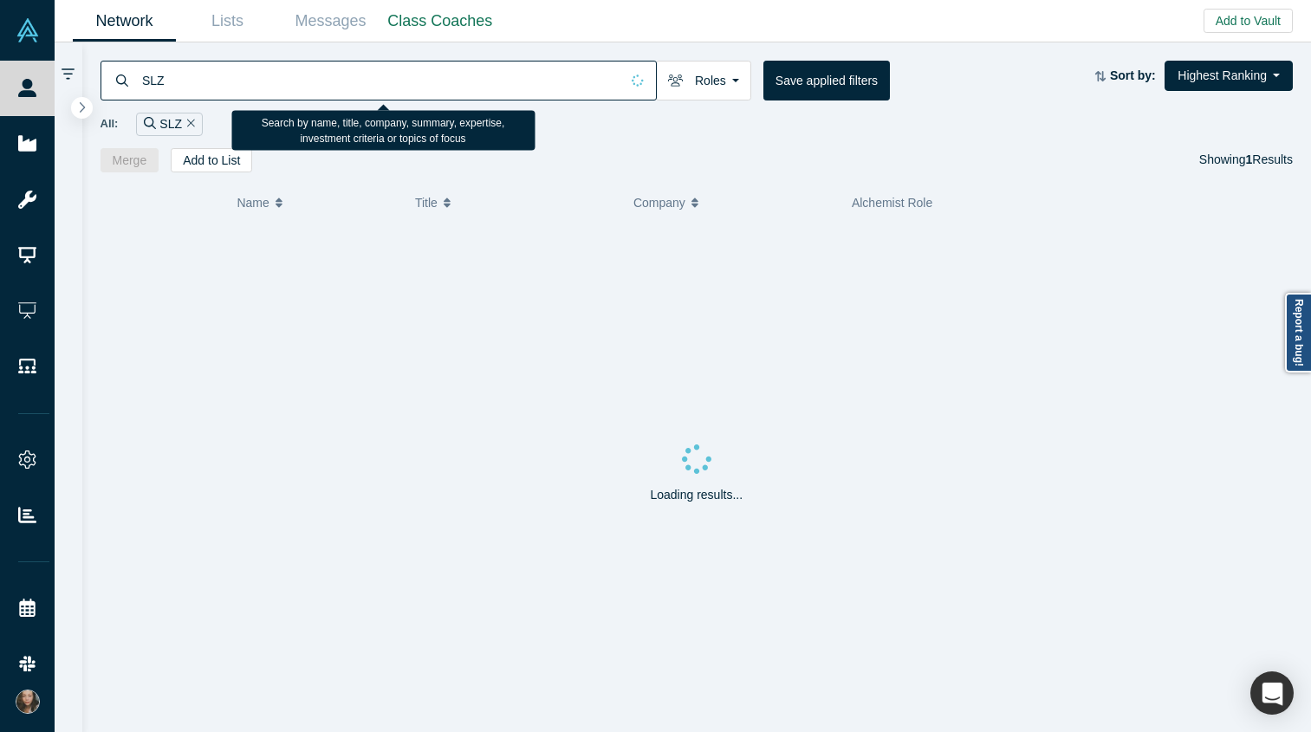
click at [352, 87] on input "SLZ" at bounding box center [379, 80] width 479 height 41
paste input "ZEZEDU/"
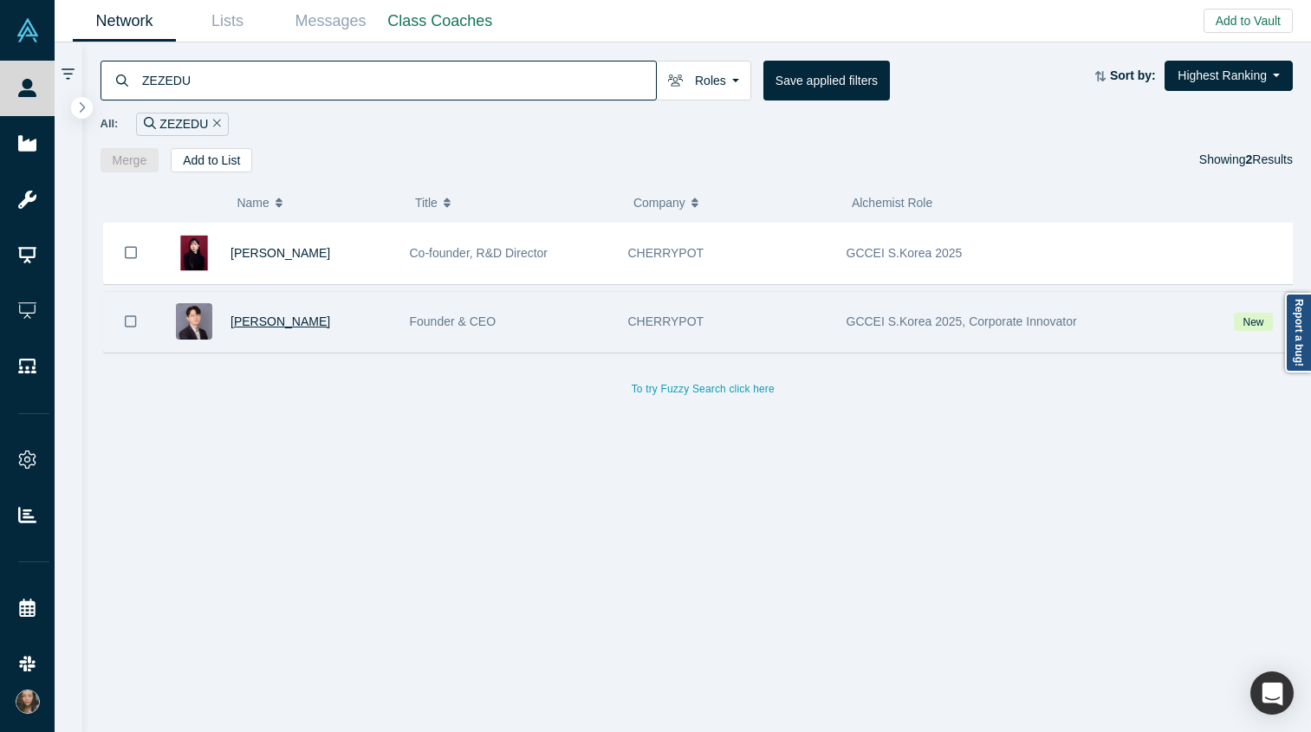
type input "ZEZEDU"
click at [268, 320] on span "Jujin Lee" at bounding box center [281, 322] width 100 height 14
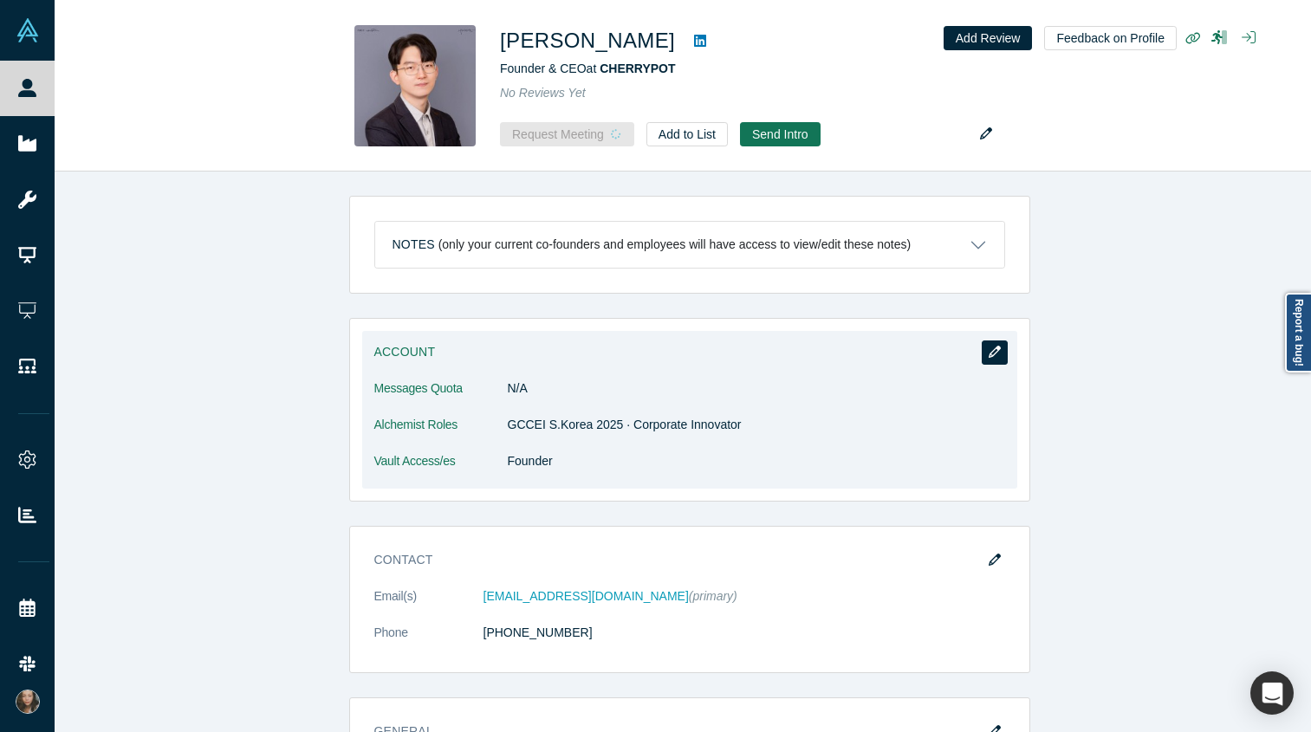
click at [841, 349] on icon "button" at bounding box center [995, 352] width 12 height 12
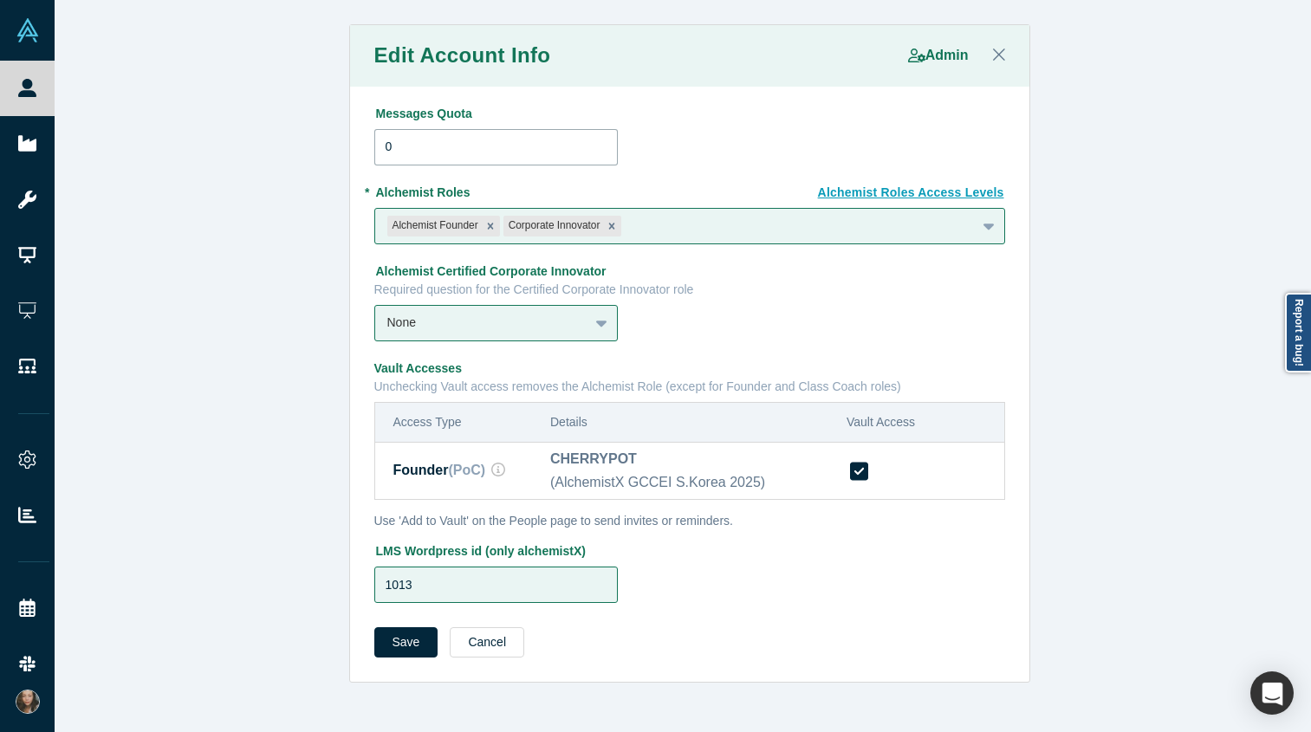
click at [380, 148] on input "0" at bounding box center [496, 147] width 244 height 36
type input "10"
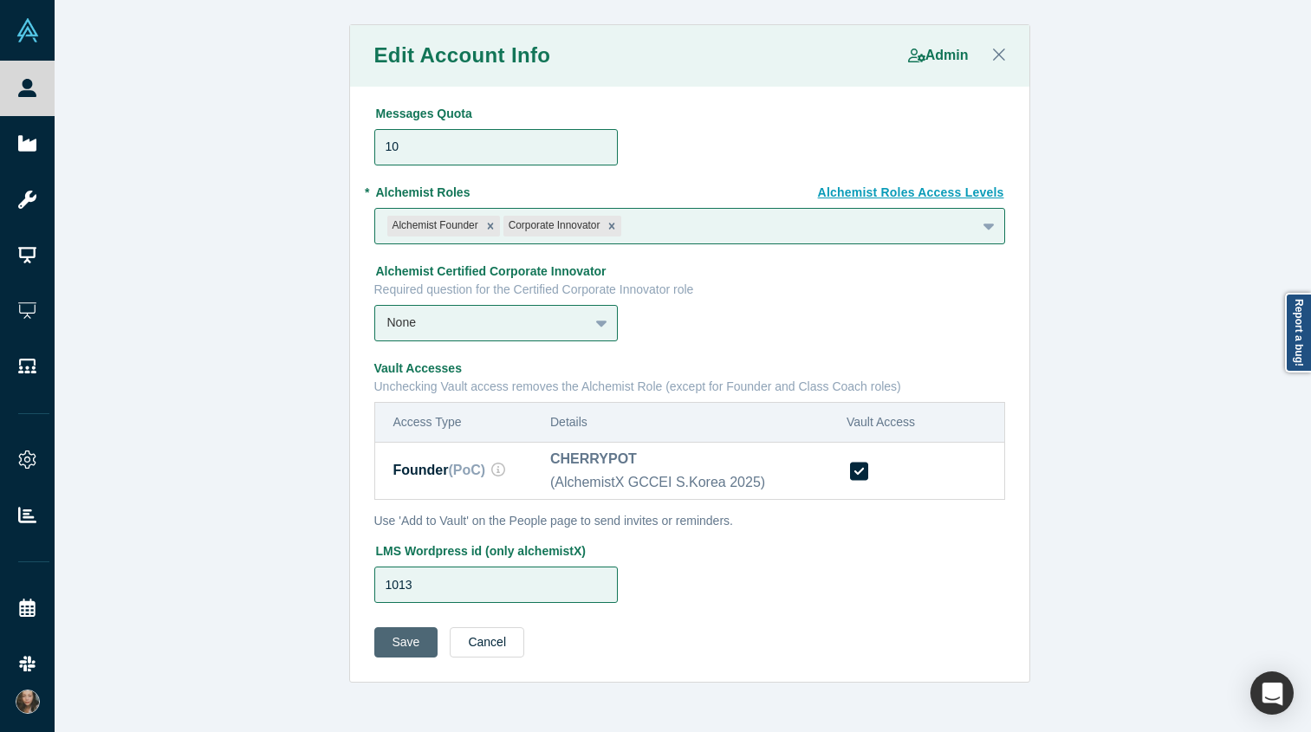
click at [397, 649] on button "Save" at bounding box center [406, 642] width 64 height 30
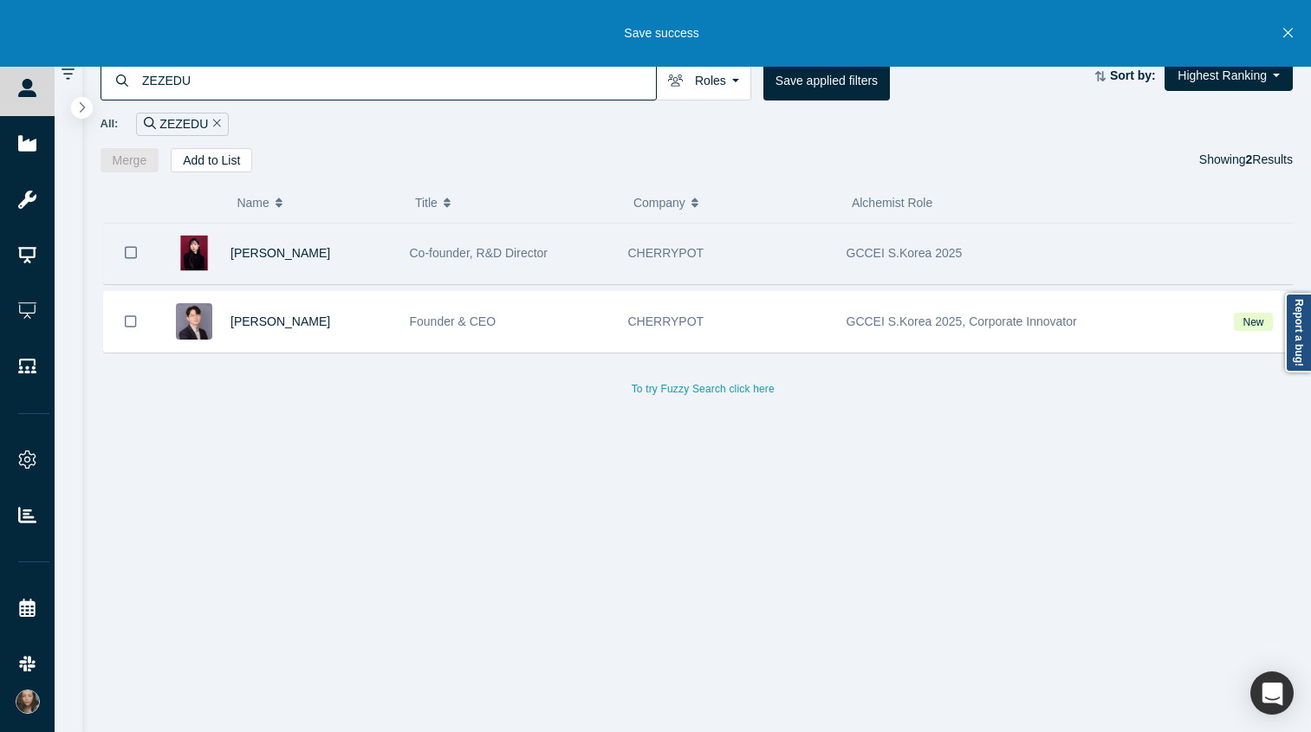
click at [334, 247] on div "Minji Cha" at bounding box center [311, 254] width 161 height 60
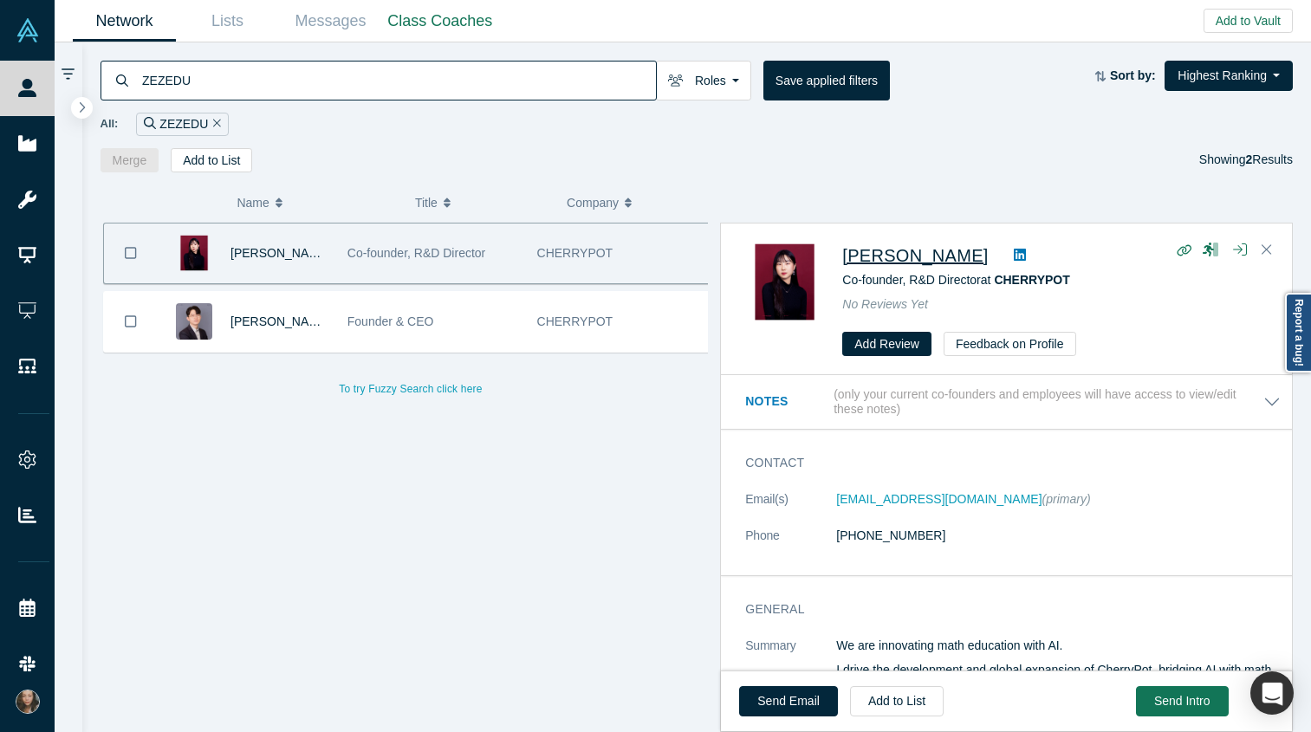
click at [841, 251] on span "Minji Cha" at bounding box center [915, 255] width 146 height 19
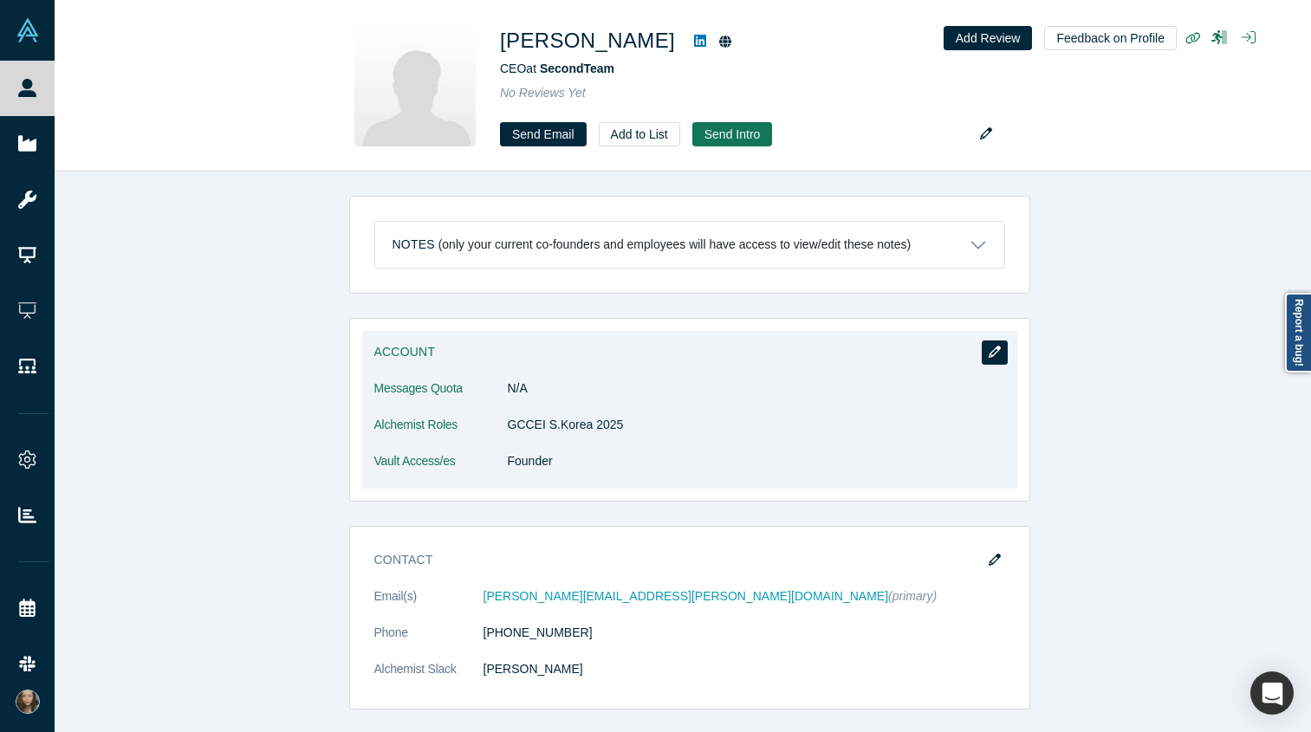
click at [991, 347] on icon "button" at bounding box center [995, 352] width 12 height 12
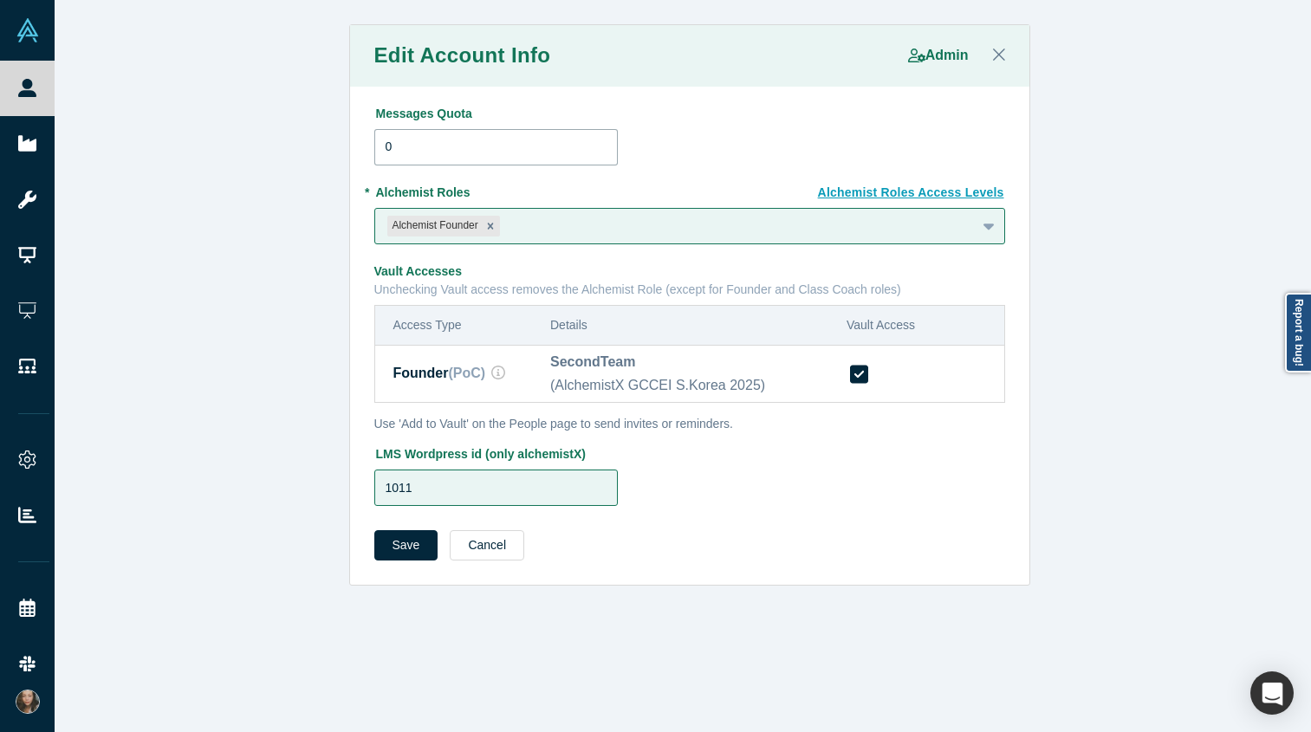
drag, startPoint x: 465, startPoint y: 135, endPoint x: 310, endPoint y: 119, distance: 156.0
click at [308, 119] on div "Edit Account Info Admin Messages Quota 0 Alchemist Roles Access Levels * Alchem…" at bounding box center [690, 305] width 1270 height 562
type input "10"
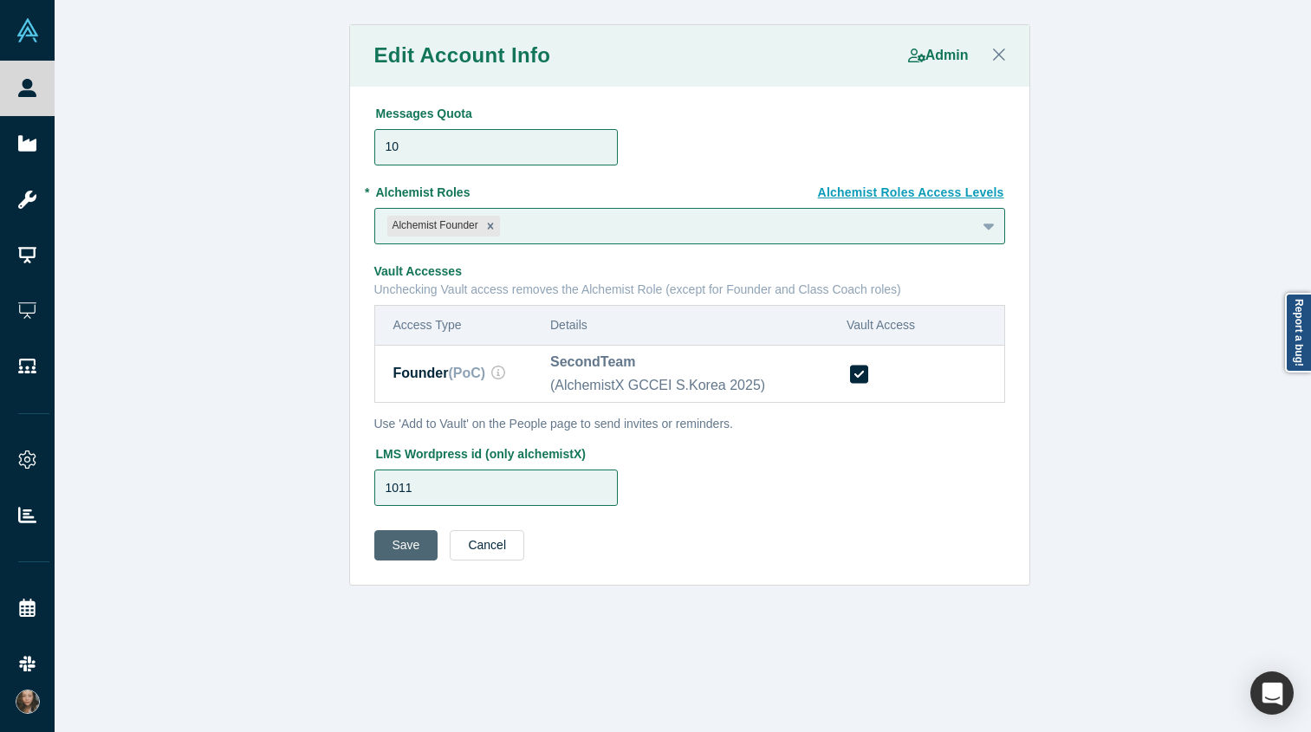
click at [386, 544] on button "Save" at bounding box center [406, 545] width 64 height 30
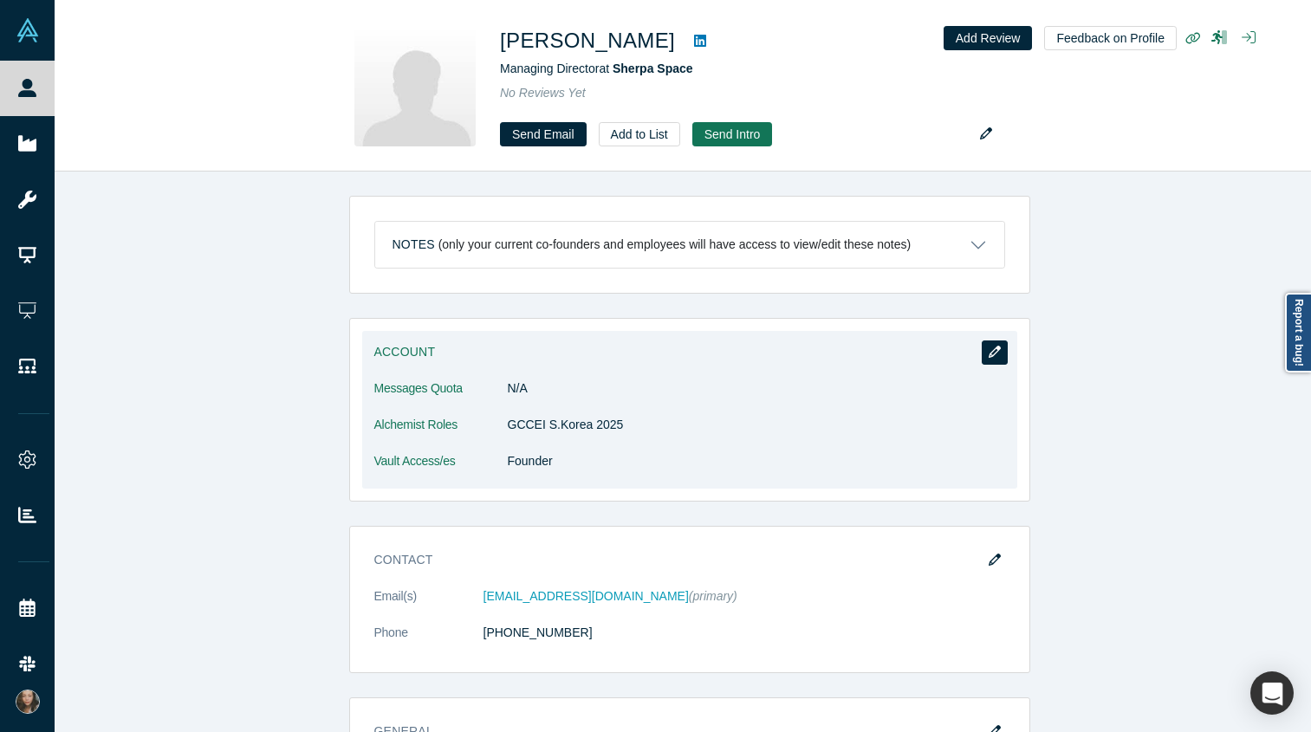
click at [996, 350] on button "button" at bounding box center [995, 353] width 26 height 24
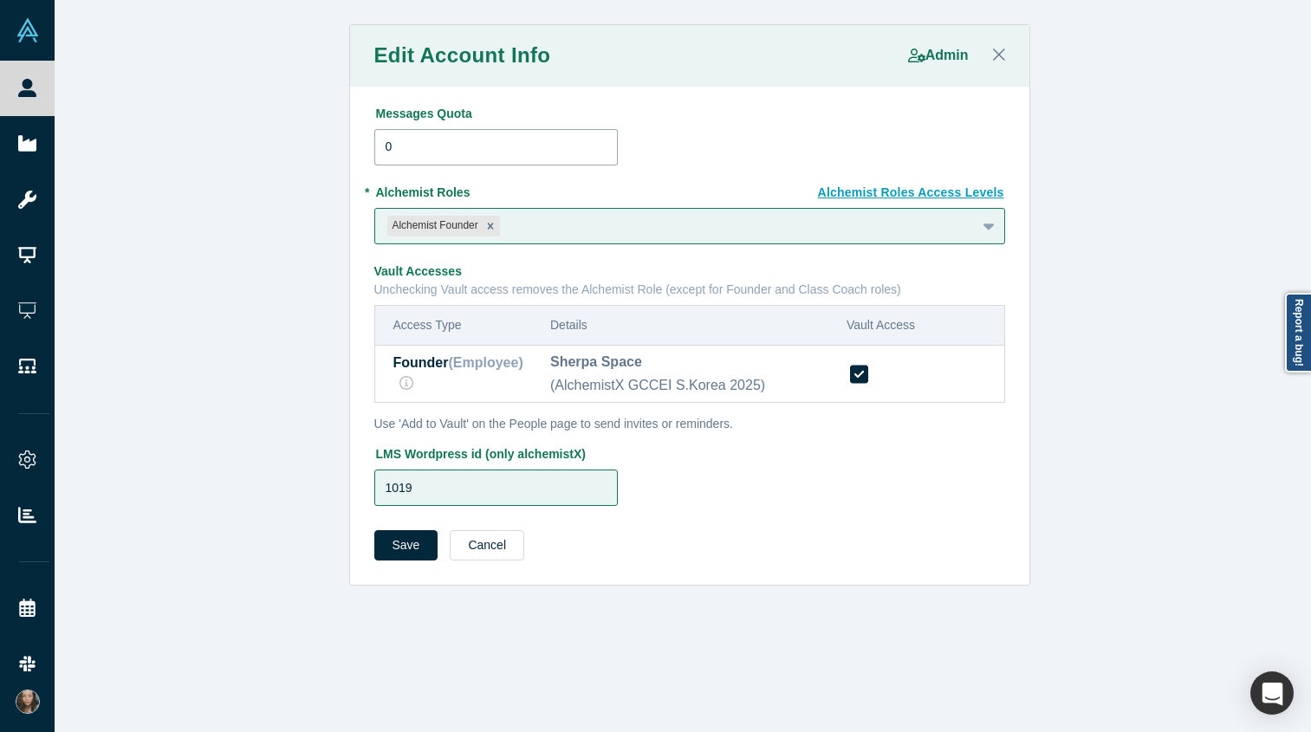
click at [432, 150] on input "0" at bounding box center [496, 147] width 244 height 36
type input "10"
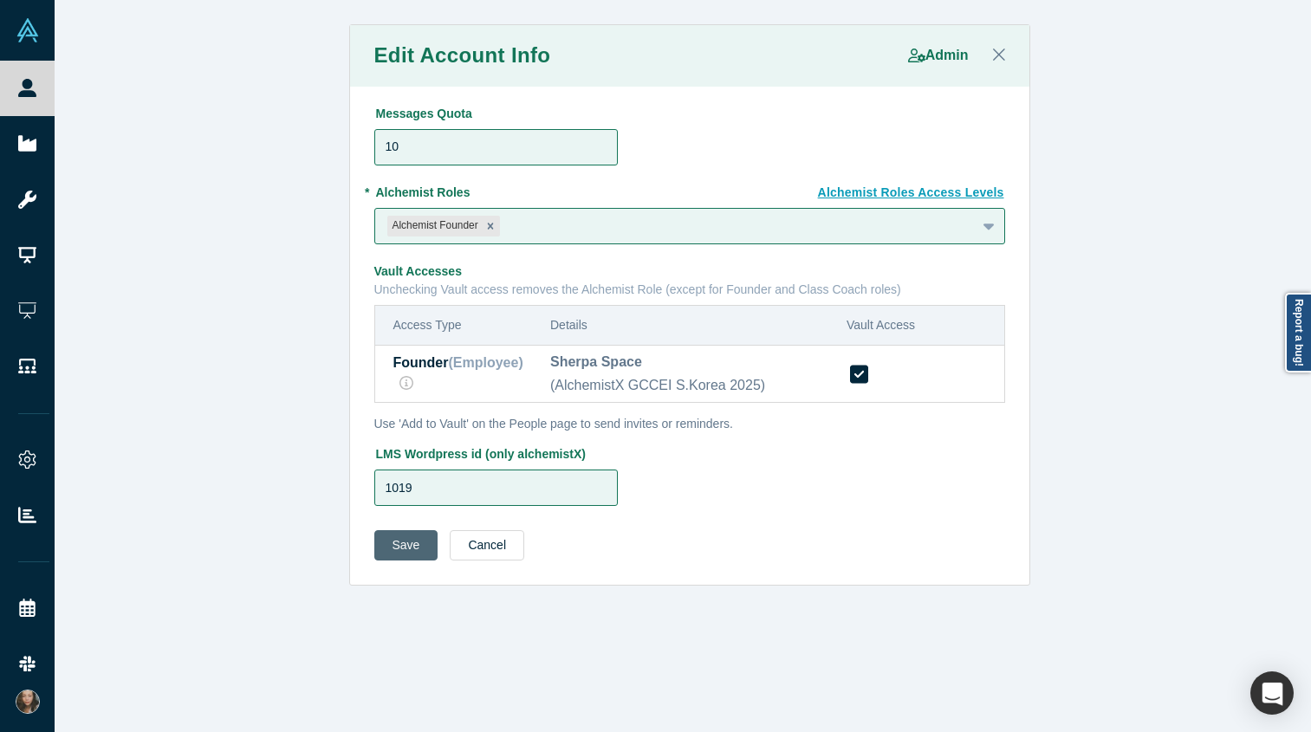
click at [393, 545] on button "Save" at bounding box center [406, 545] width 64 height 30
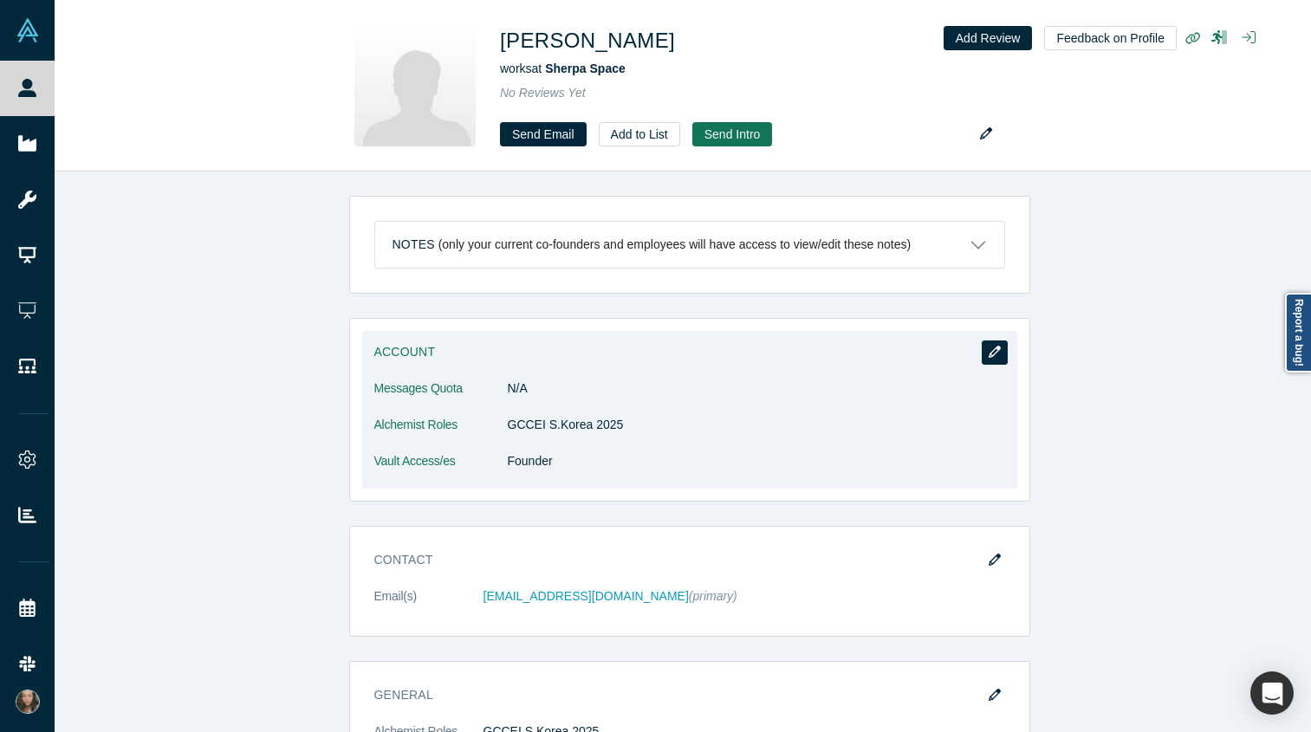
click at [989, 349] on icon "button" at bounding box center [995, 352] width 12 height 12
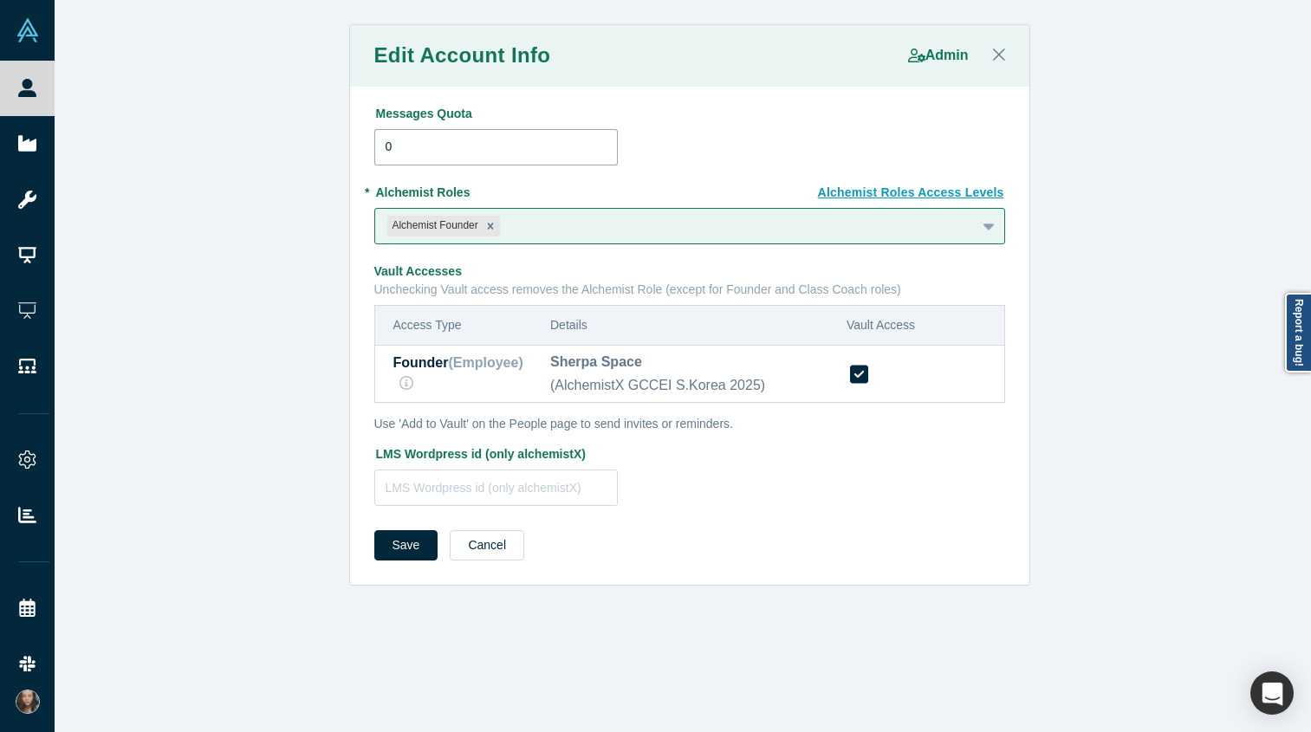
click at [377, 146] on input "0" at bounding box center [496, 147] width 244 height 36
type input "10"
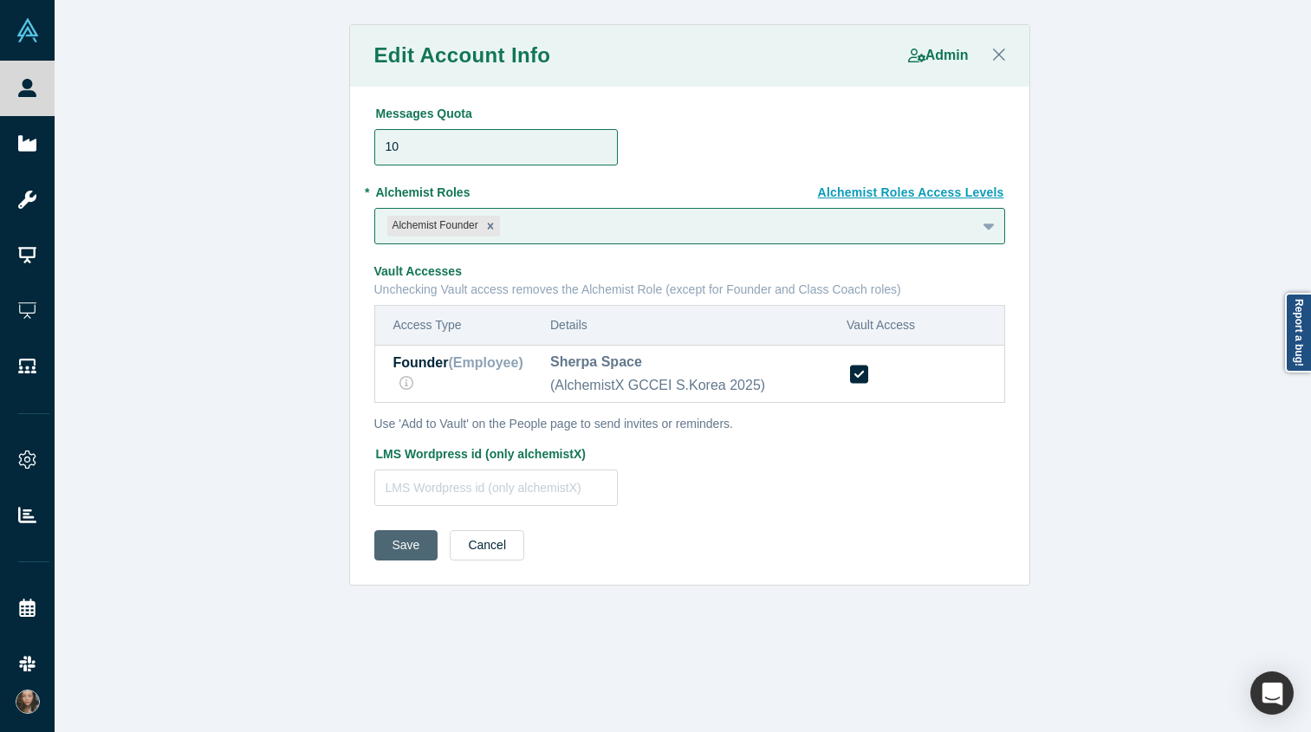
click at [397, 542] on button "Save" at bounding box center [406, 545] width 64 height 30
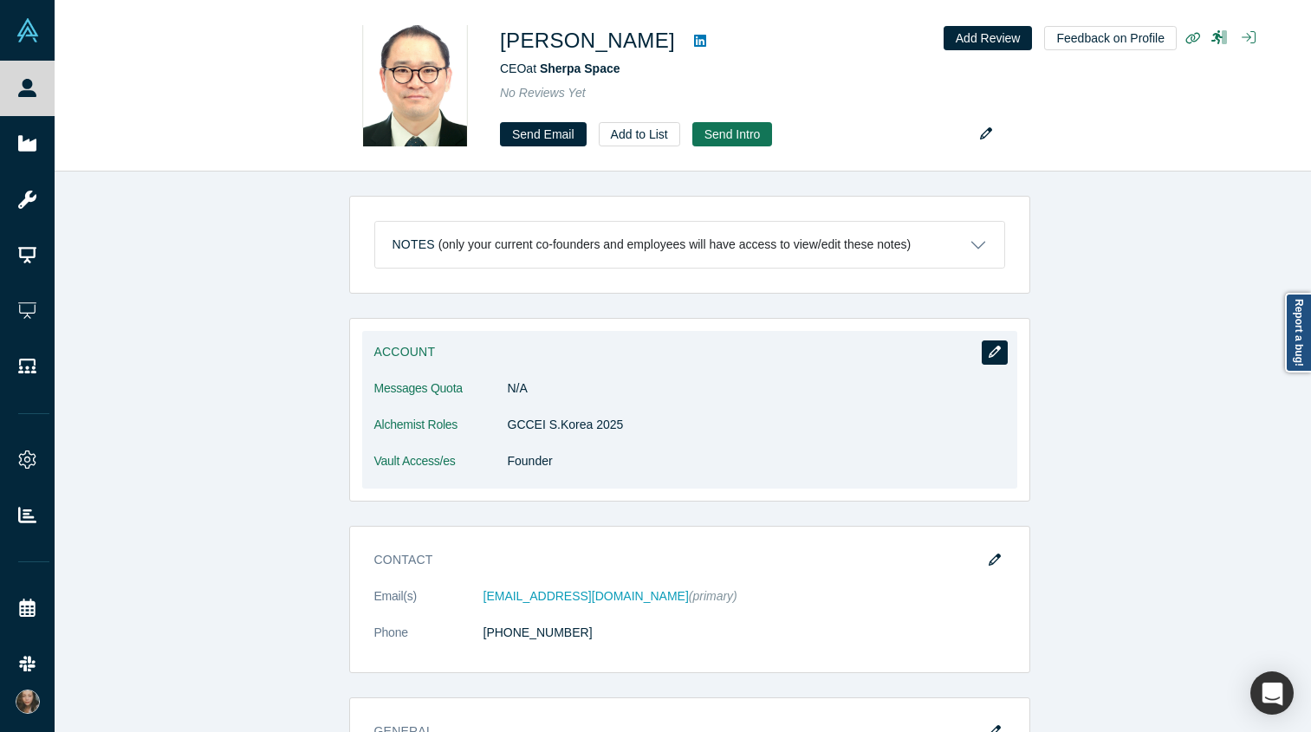
click at [988, 344] on button "button" at bounding box center [995, 353] width 26 height 24
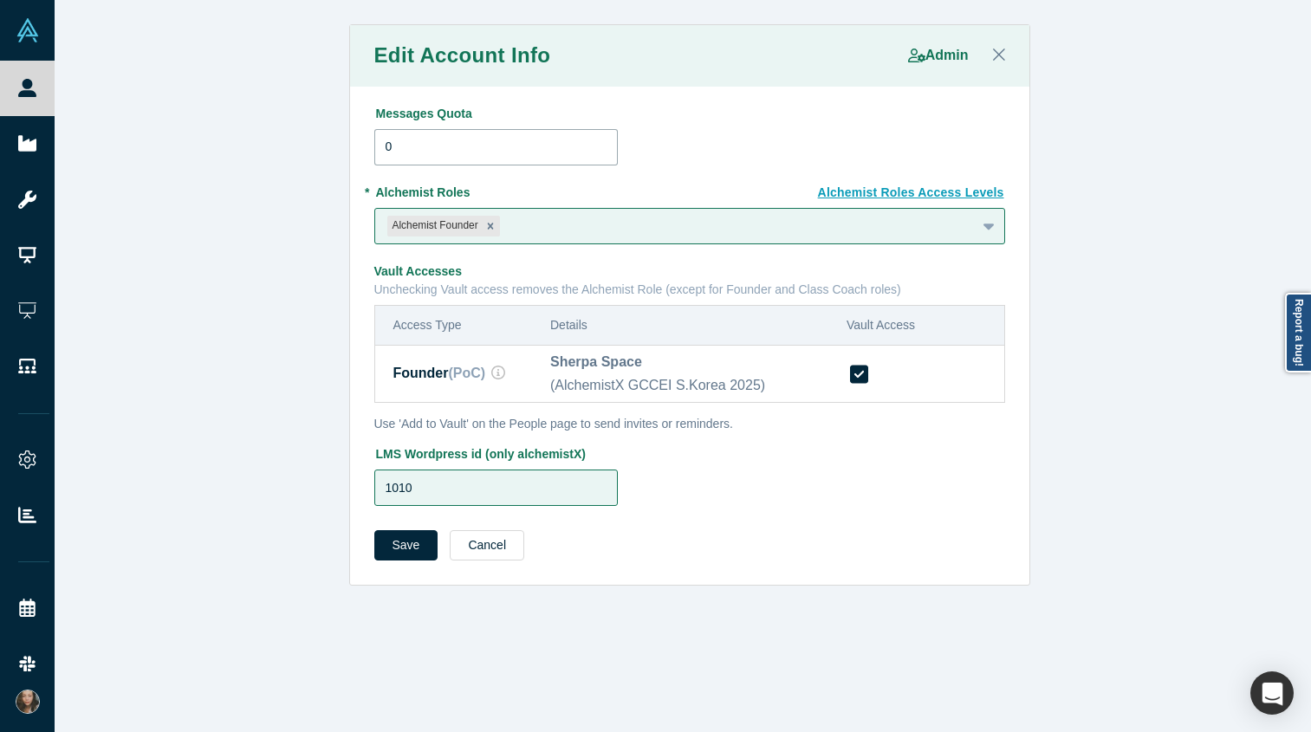
click at [380, 146] on input "0" at bounding box center [496, 147] width 244 height 36
type input "10"
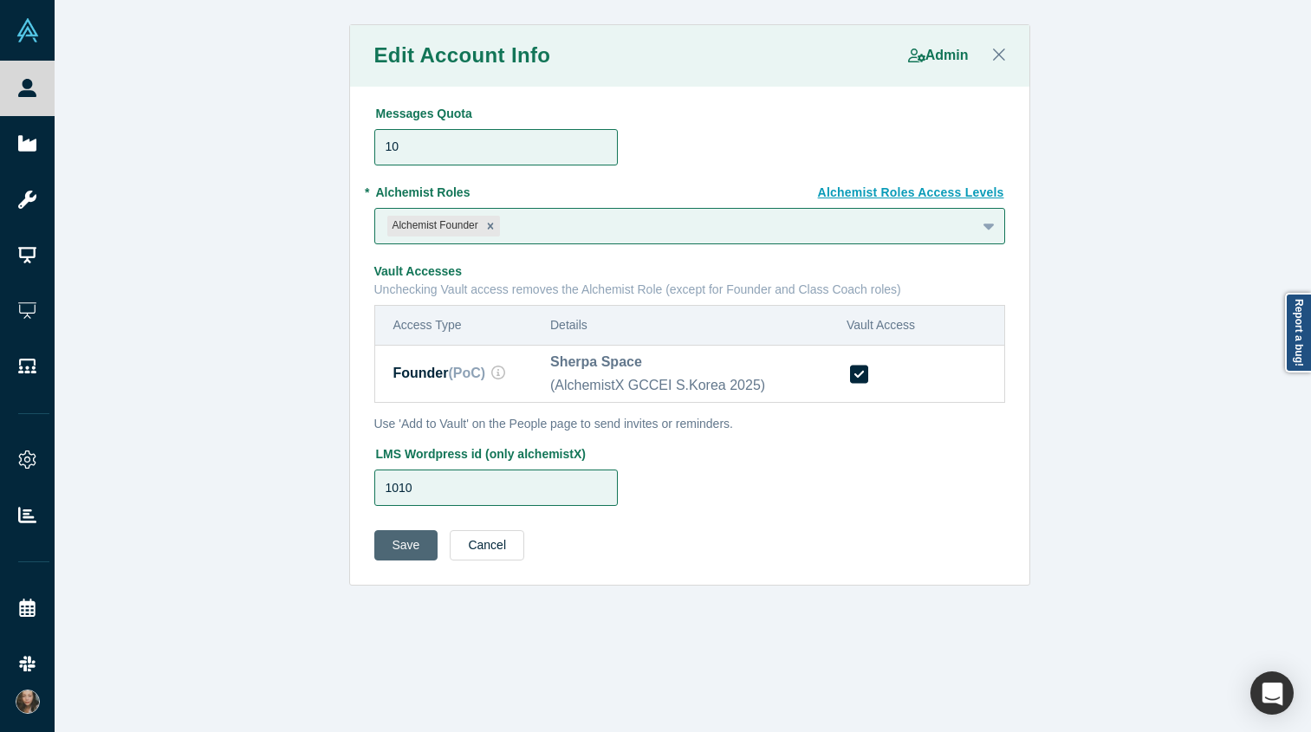
click at [405, 546] on button "Save" at bounding box center [406, 545] width 64 height 30
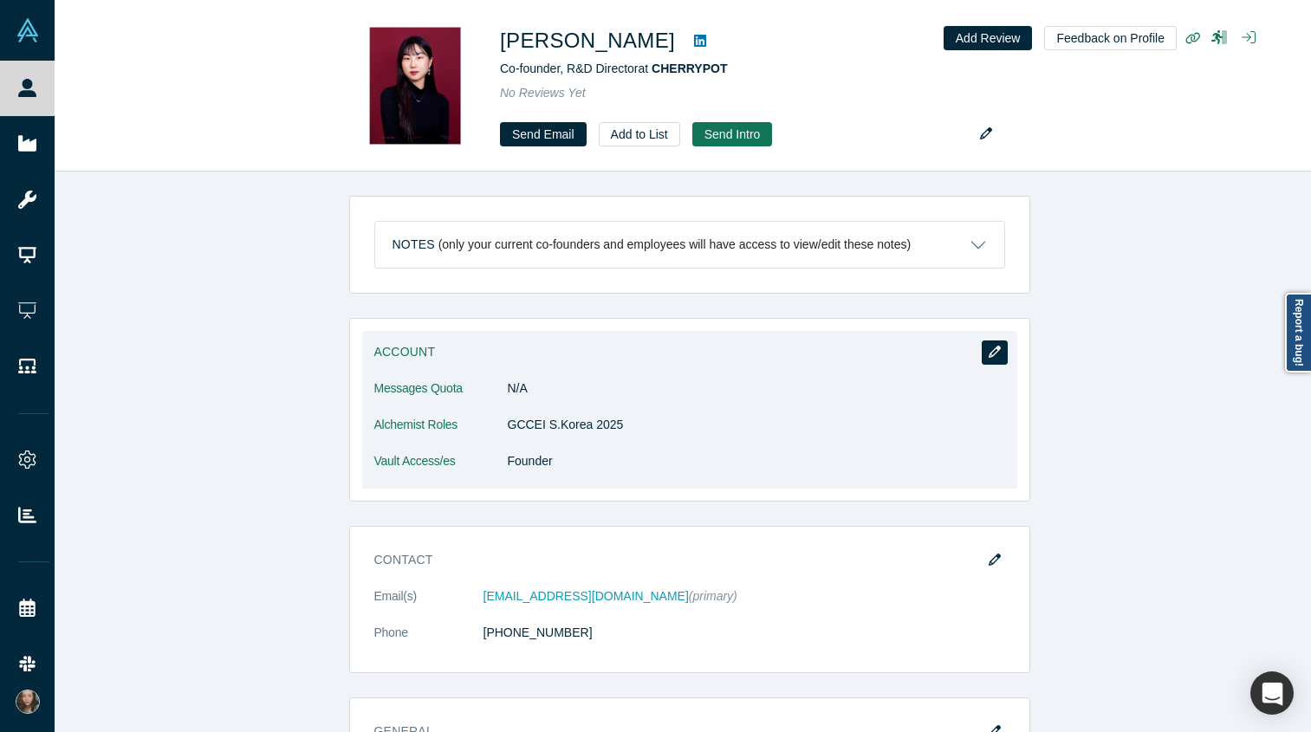
click at [989, 355] on icon "button" at bounding box center [995, 352] width 12 height 12
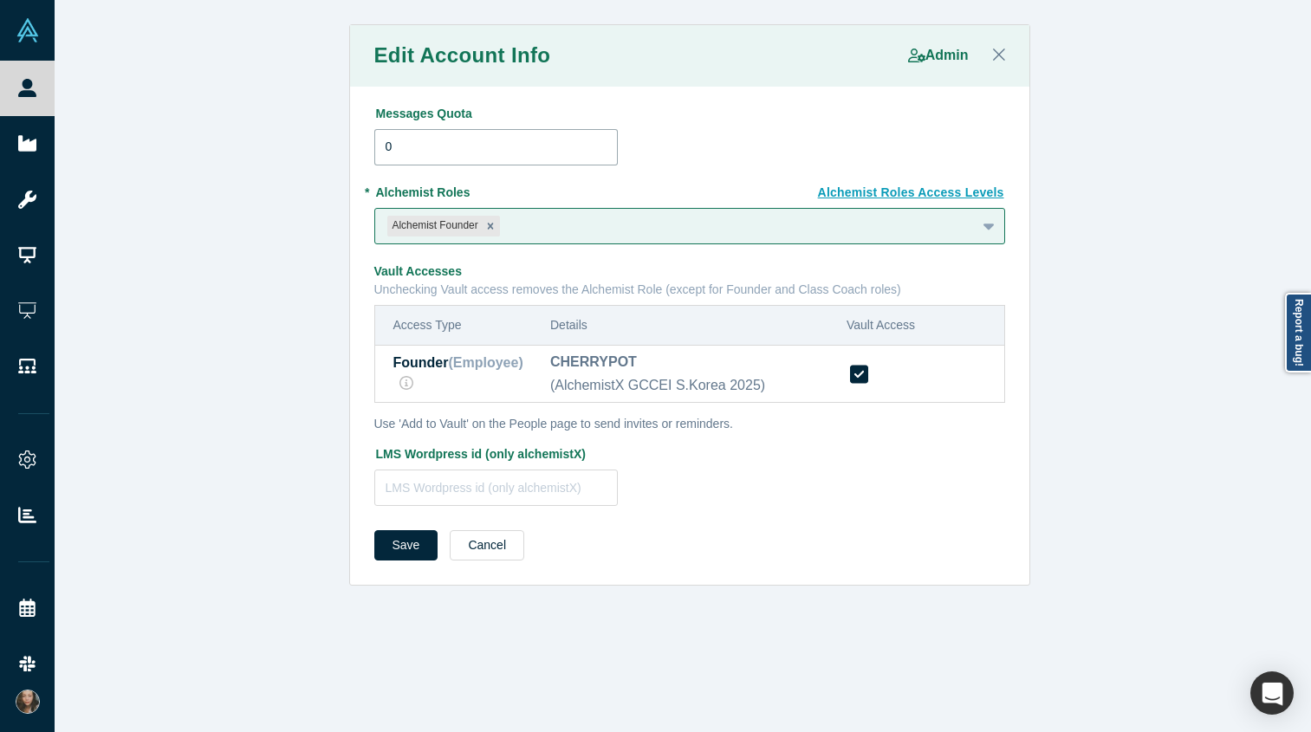
click at [423, 138] on input "0" at bounding box center [496, 147] width 244 height 36
click at [381, 146] on input "0" at bounding box center [496, 147] width 244 height 36
type input "10"
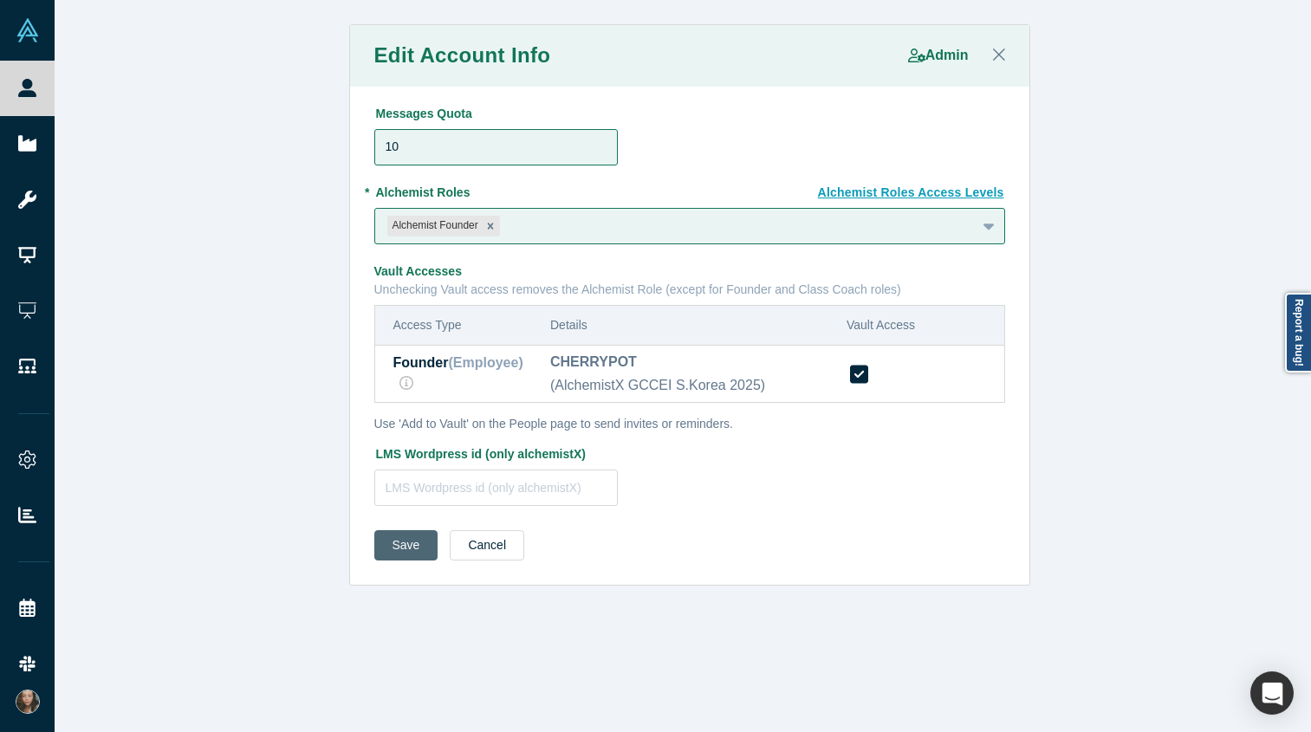
click at [411, 550] on button "Save" at bounding box center [406, 545] width 64 height 30
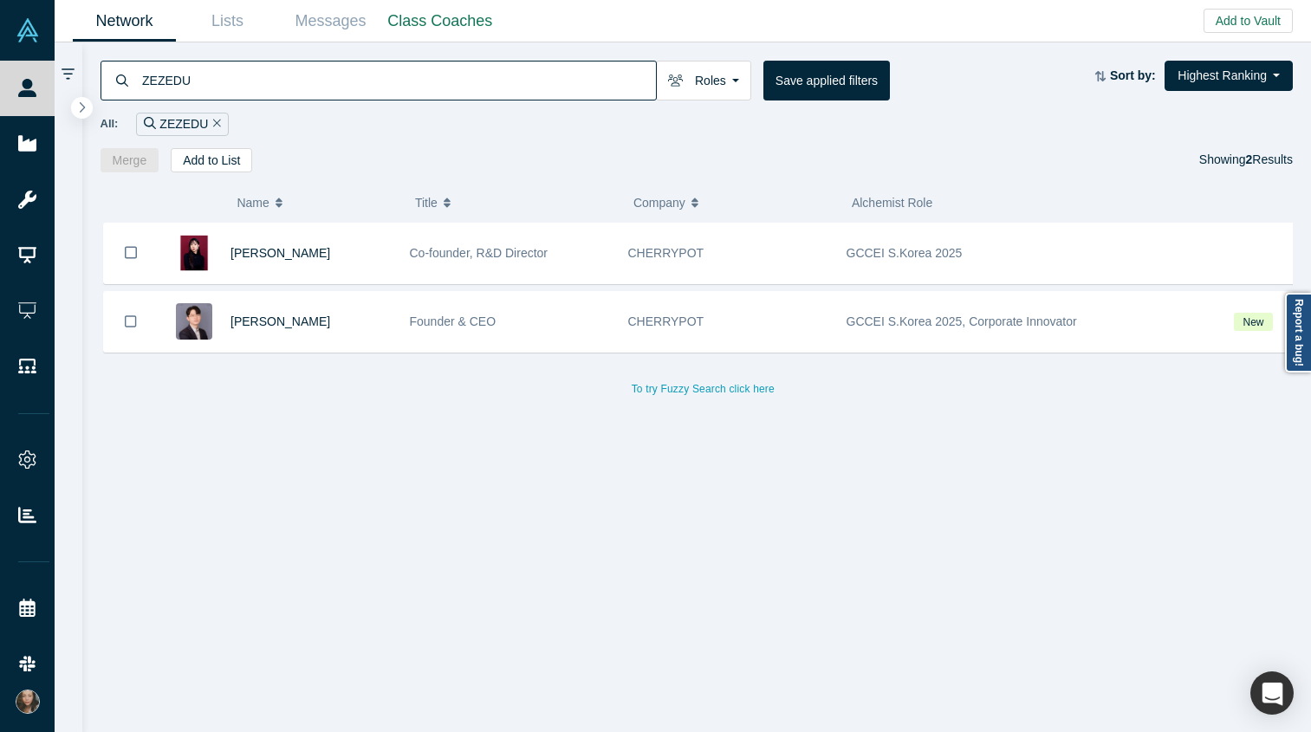
click at [347, 79] on input "ZEZEDU" at bounding box center [398, 80] width 516 height 41
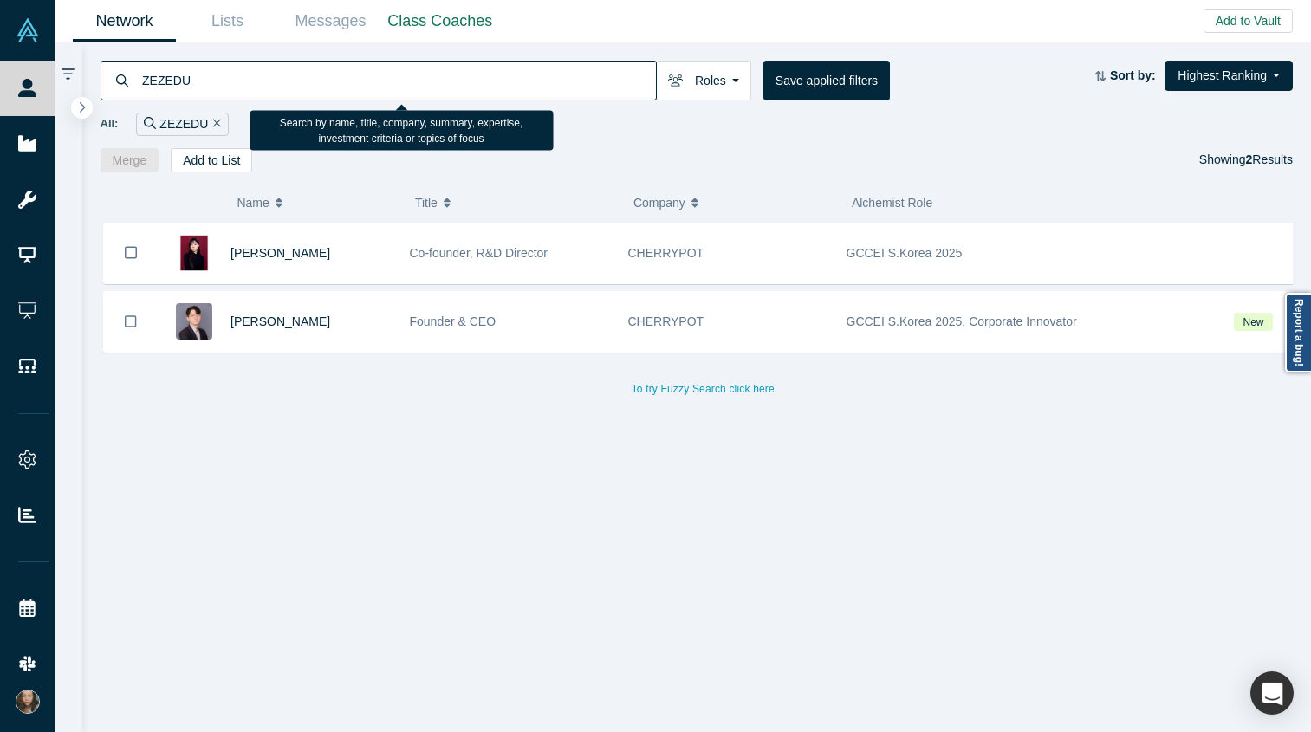
click at [347, 79] on input "ZEZEDU" at bounding box center [398, 80] width 516 height 41
paste input "HayanMind"
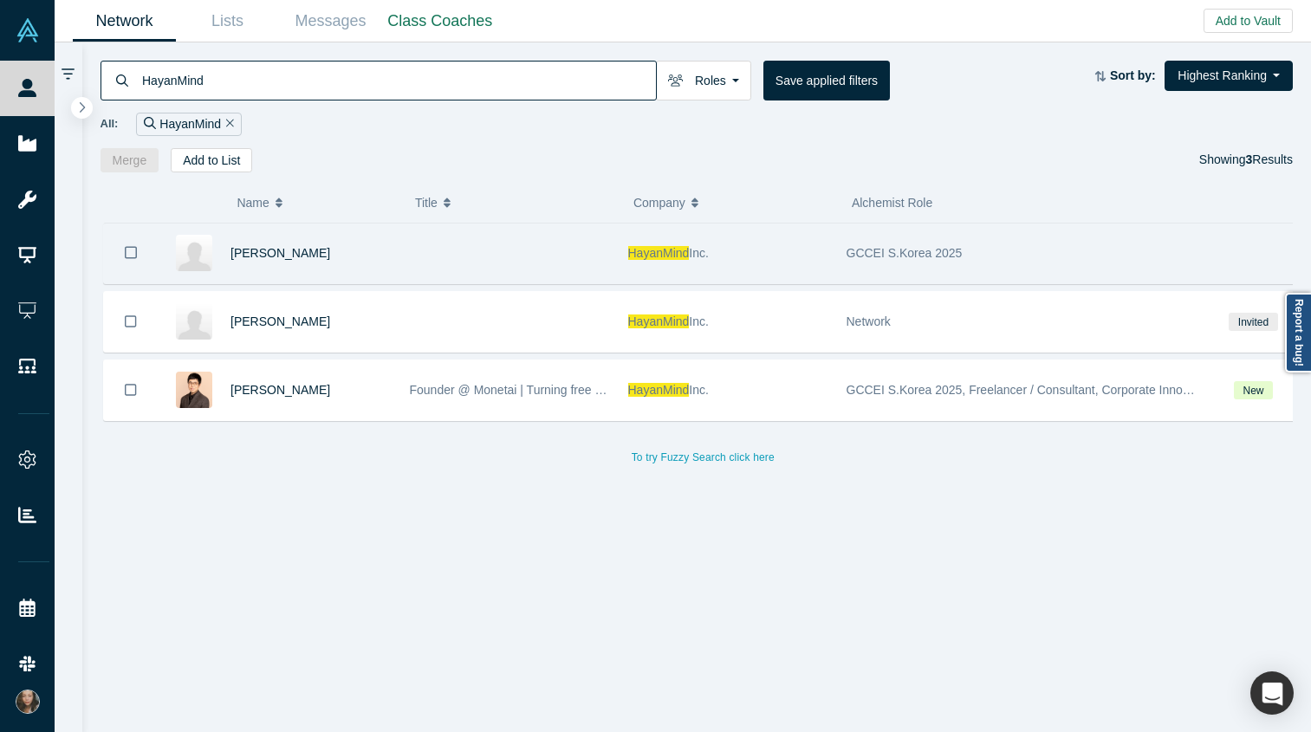
type input "HayanMind"
click at [354, 270] on div "[PERSON_NAME]" at bounding box center [311, 254] width 161 height 60
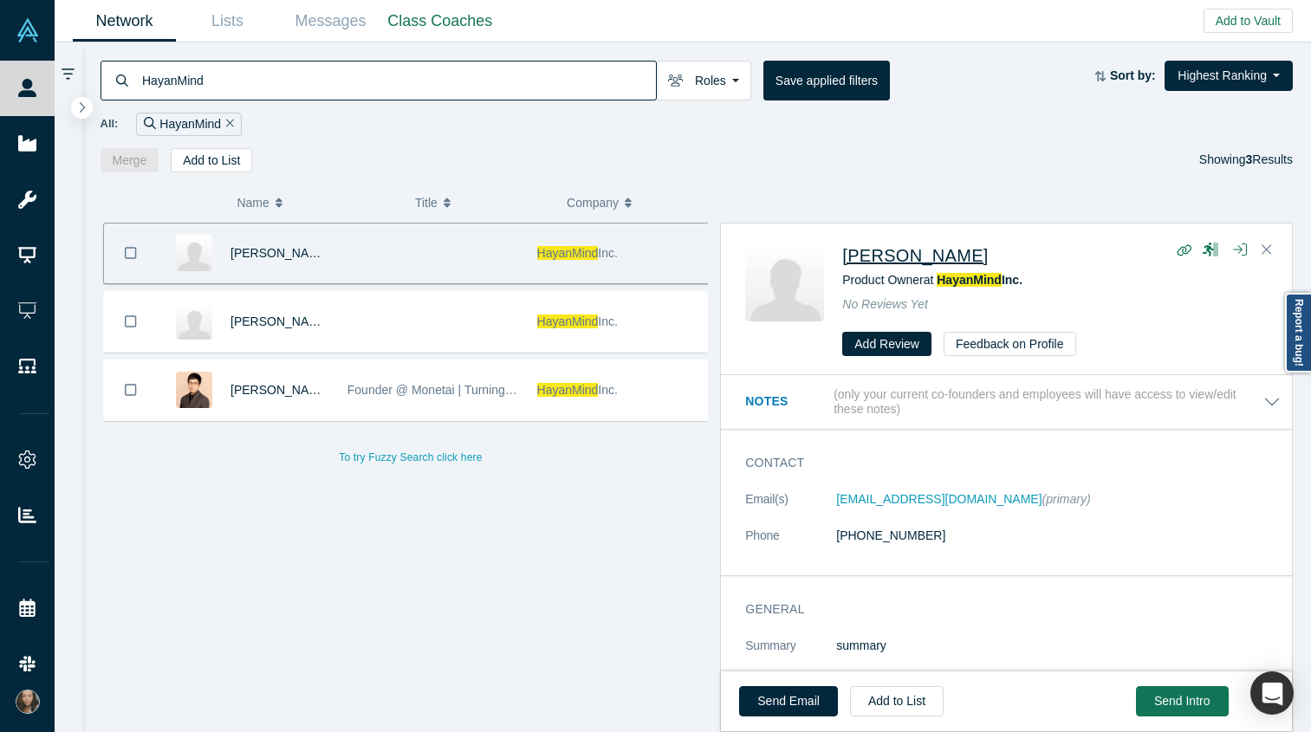
click at [924, 255] on span "[PERSON_NAME]" at bounding box center [915, 255] width 146 height 19
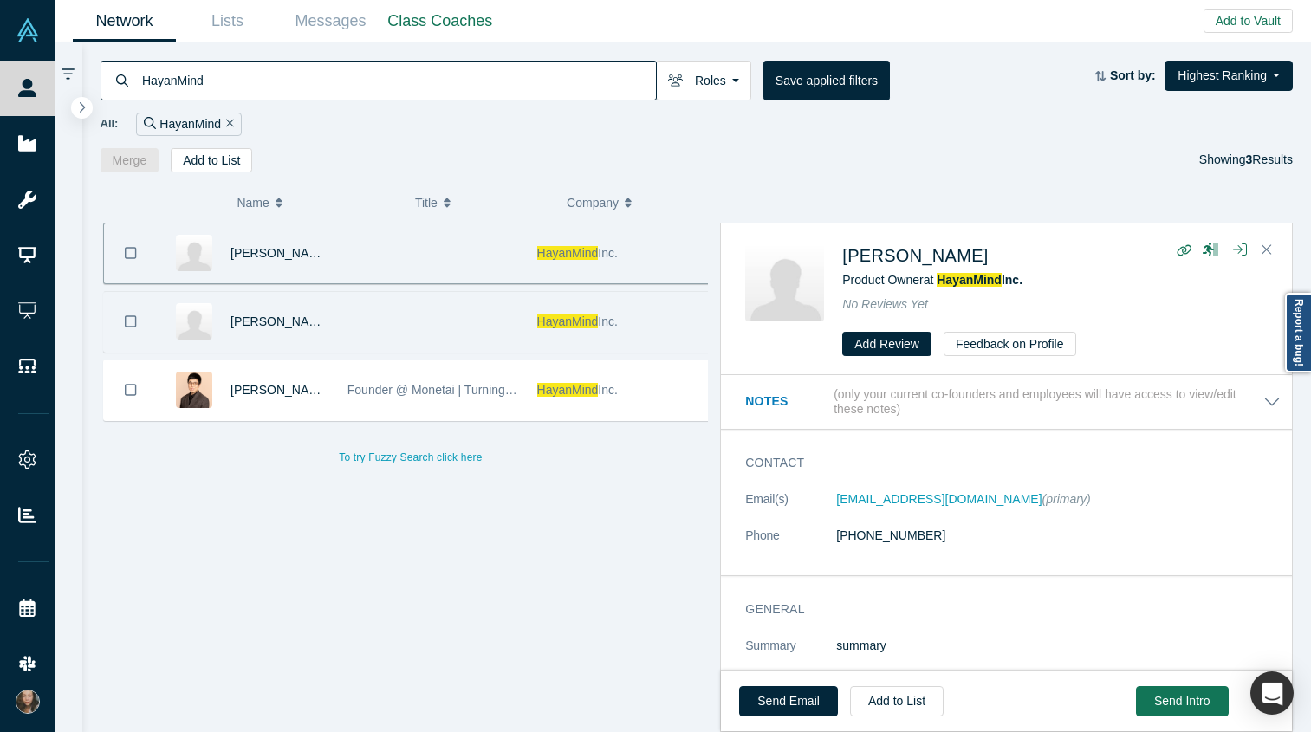
click at [247, 313] on div "[PERSON_NAME]" at bounding box center [280, 322] width 99 height 60
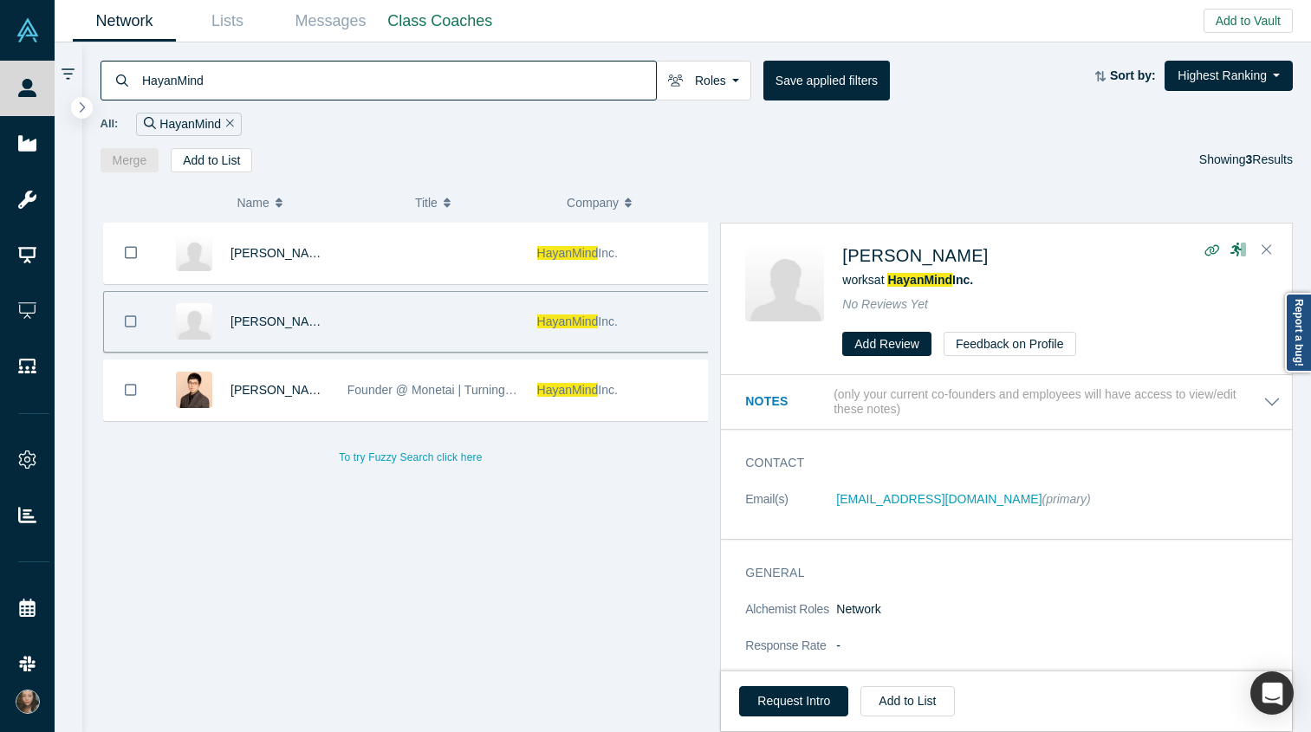
click at [256, 318] on span "[PERSON_NAME]" at bounding box center [281, 322] width 100 height 14
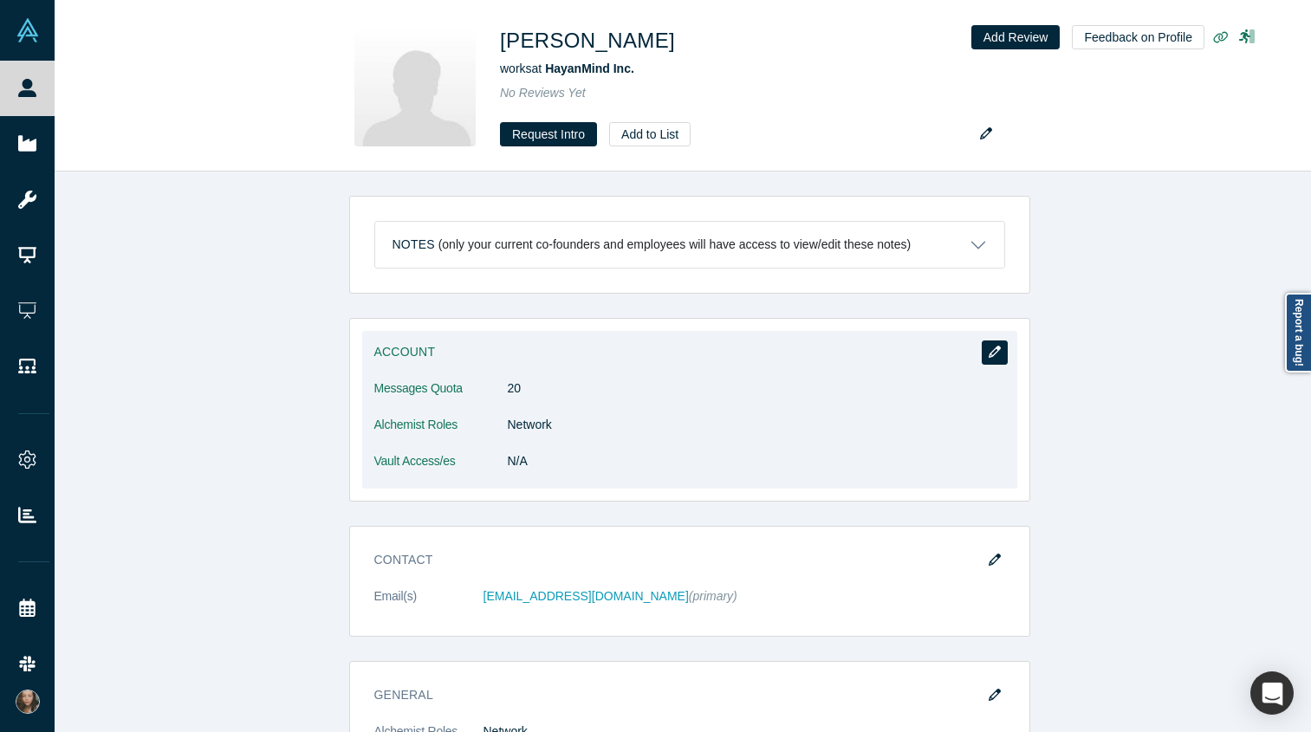
click at [982, 349] on button "button" at bounding box center [995, 353] width 26 height 24
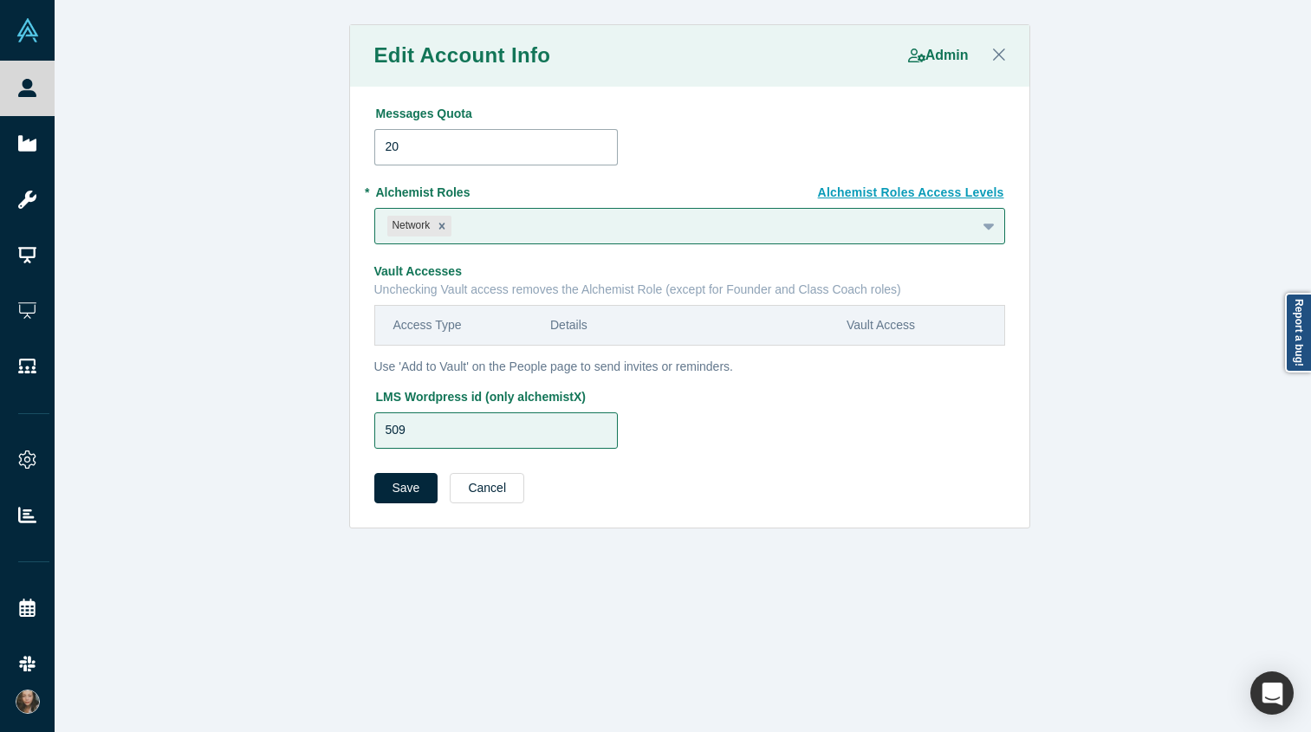
click at [388, 146] on input "20" at bounding box center [496, 147] width 244 height 36
type input "10"
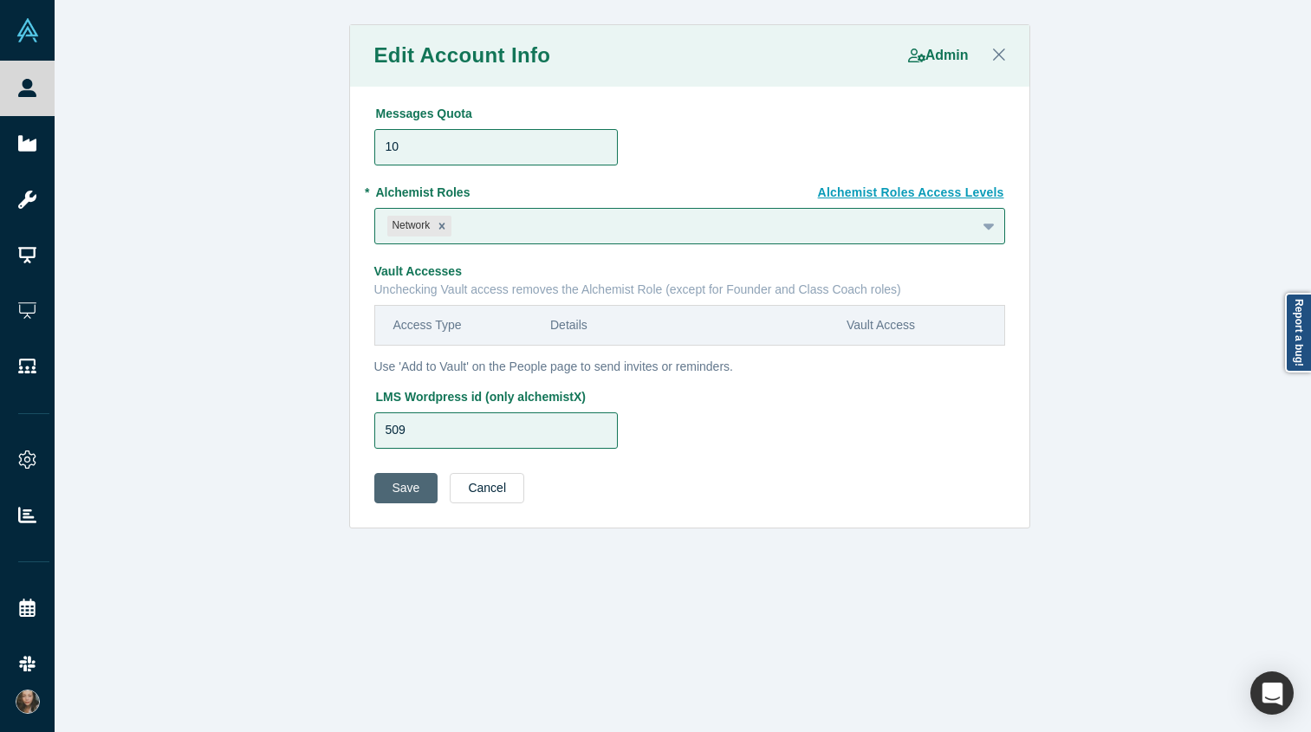
click at [378, 487] on button "Save" at bounding box center [406, 488] width 64 height 30
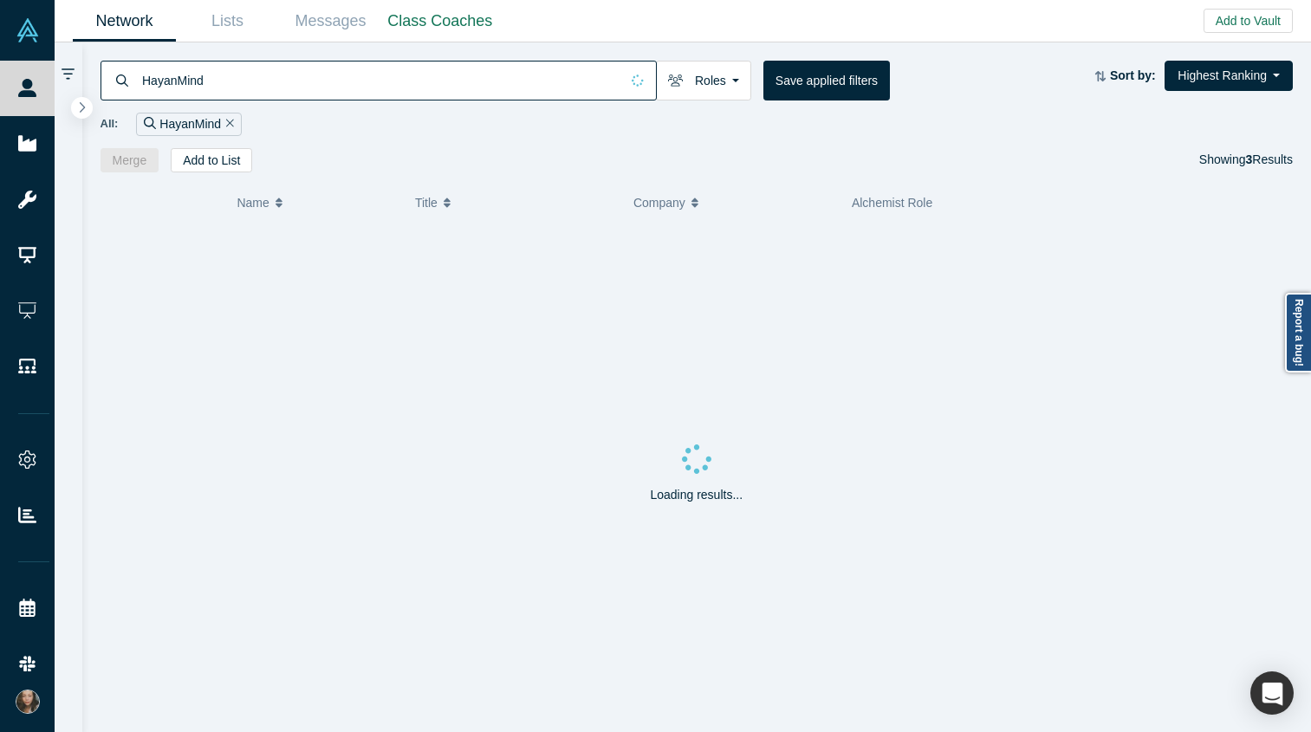
click at [492, 81] on input "HayanMind" at bounding box center [379, 80] width 479 height 41
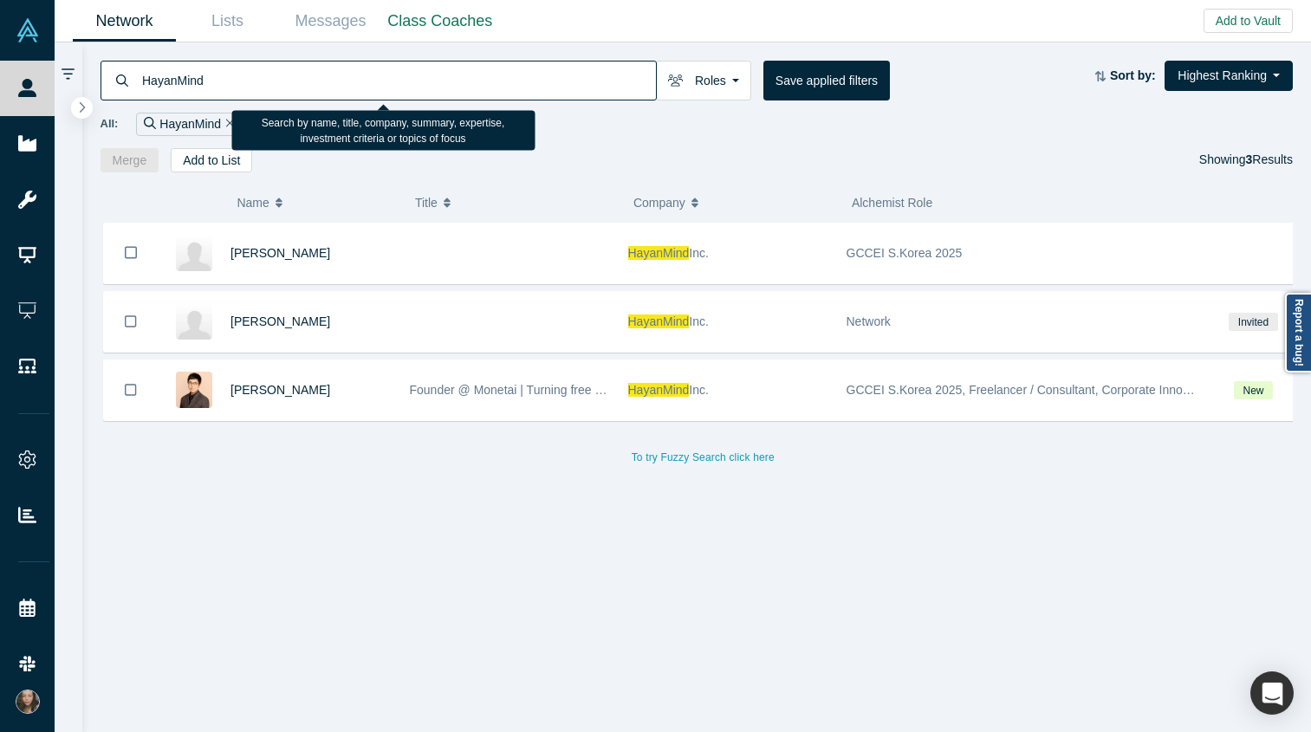
click at [497, 81] on input "HayanMind" at bounding box center [398, 80] width 516 height 41
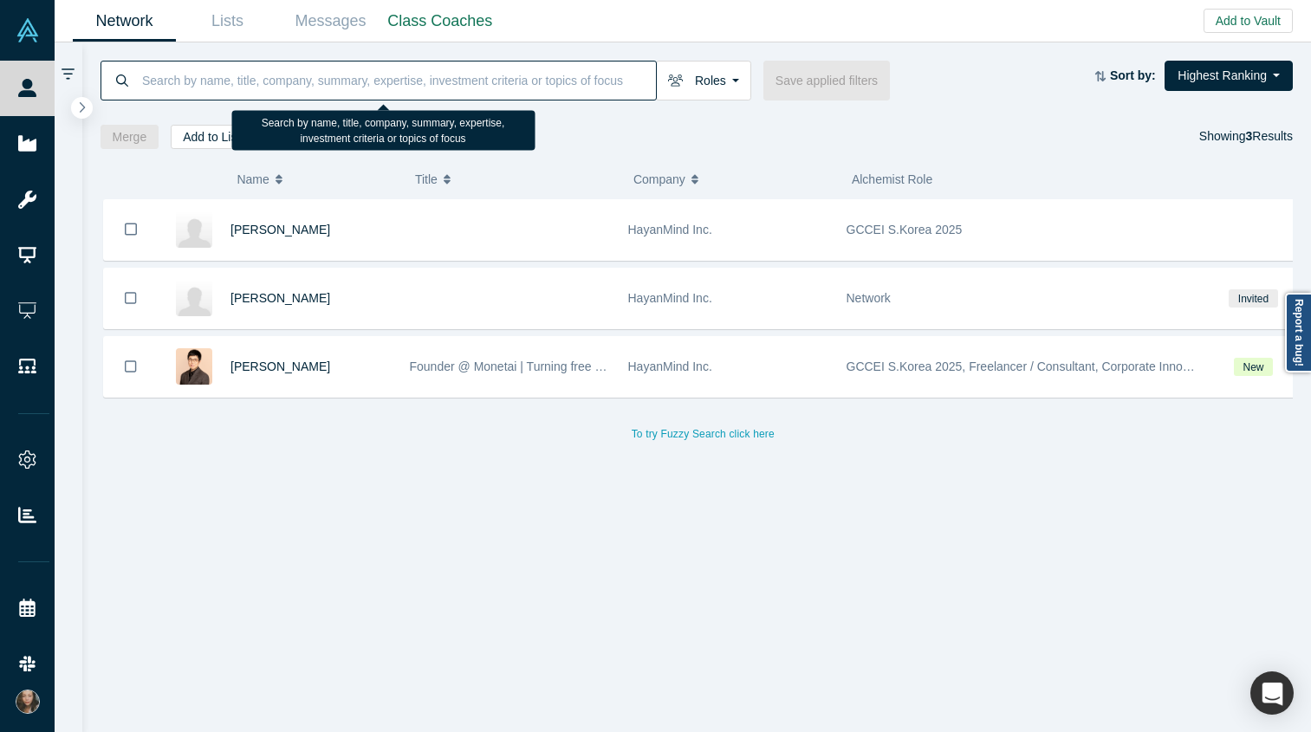
paste input "MEDIAIPLUS"
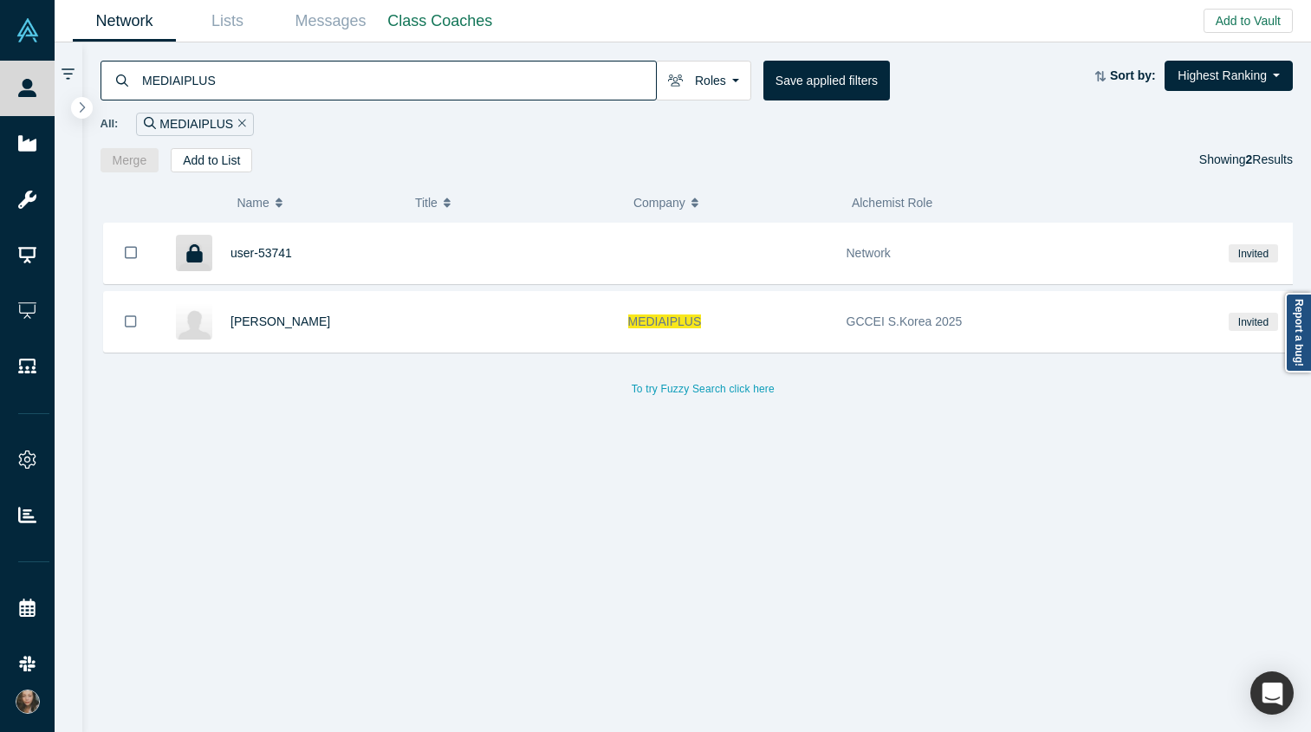
type input "MEDIAIPLUS"
click at [316, 77] on input "MEDIAIPLUS" at bounding box center [398, 80] width 516 height 41
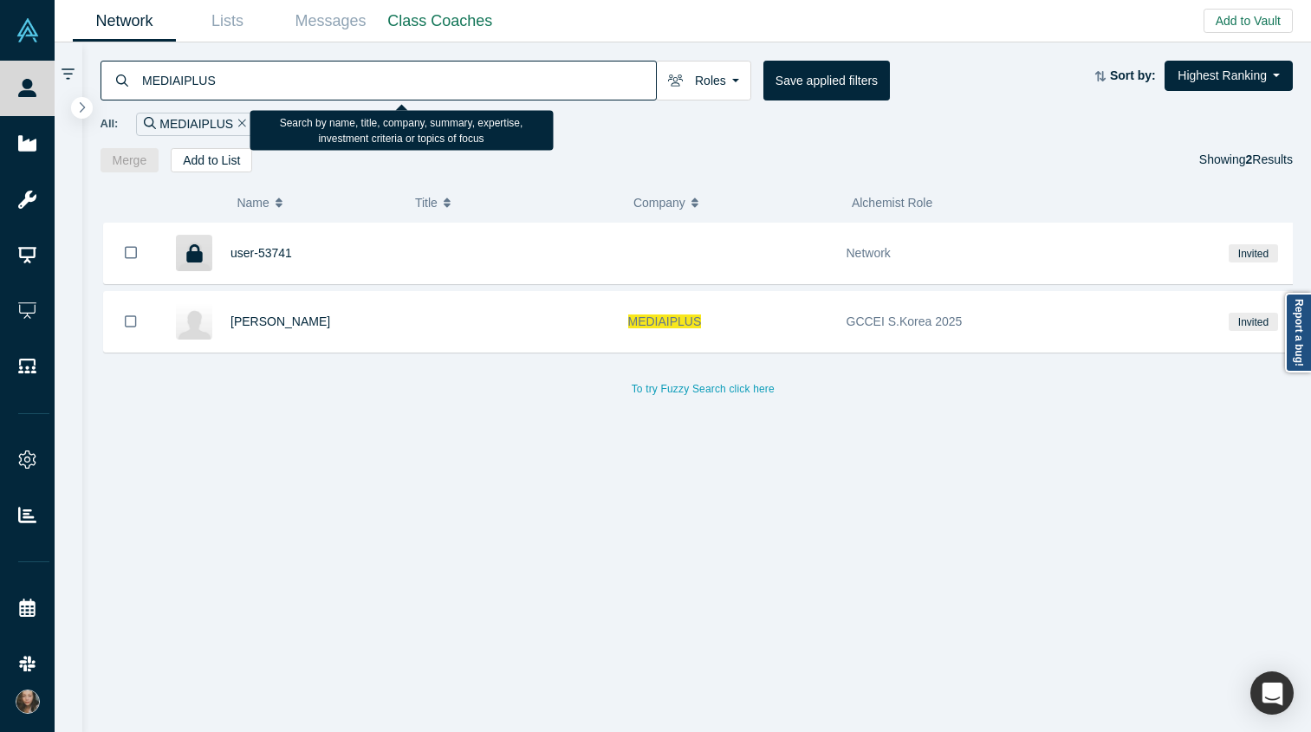
click at [316, 77] on input "MEDIAIPLUS" at bounding box center [398, 80] width 516 height 41
paste input "Mofin"
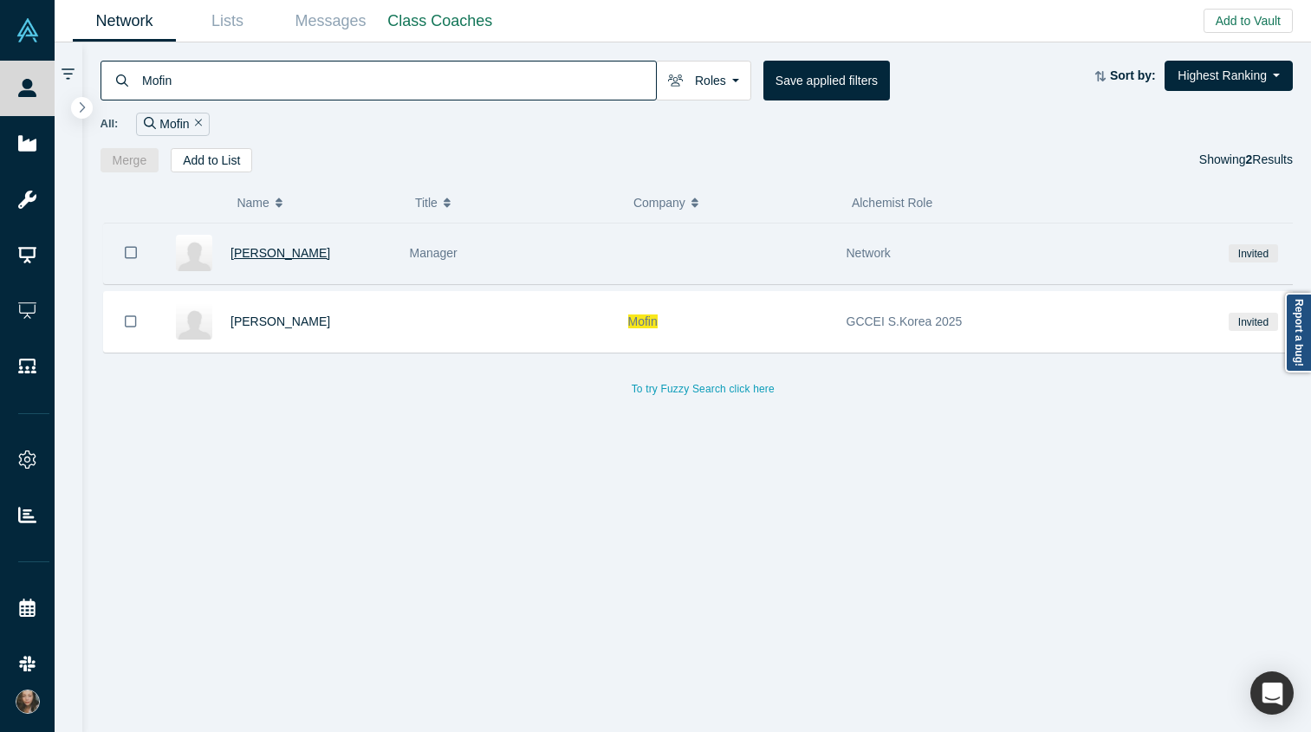
type input "Mofin"
click at [289, 251] on span "Seunghyun Lee" at bounding box center [281, 253] width 100 height 14
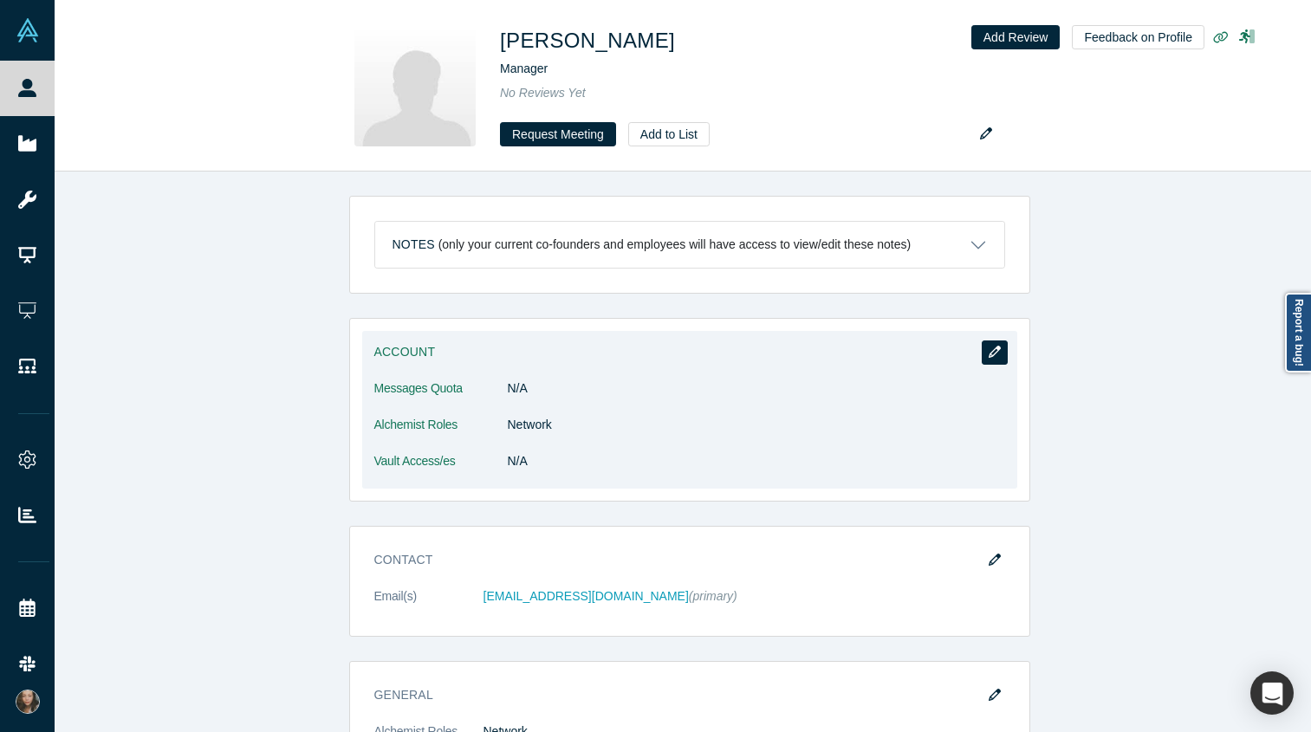
click at [982, 347] on button "button" at bounding box center [995, 353] width 26 height 24
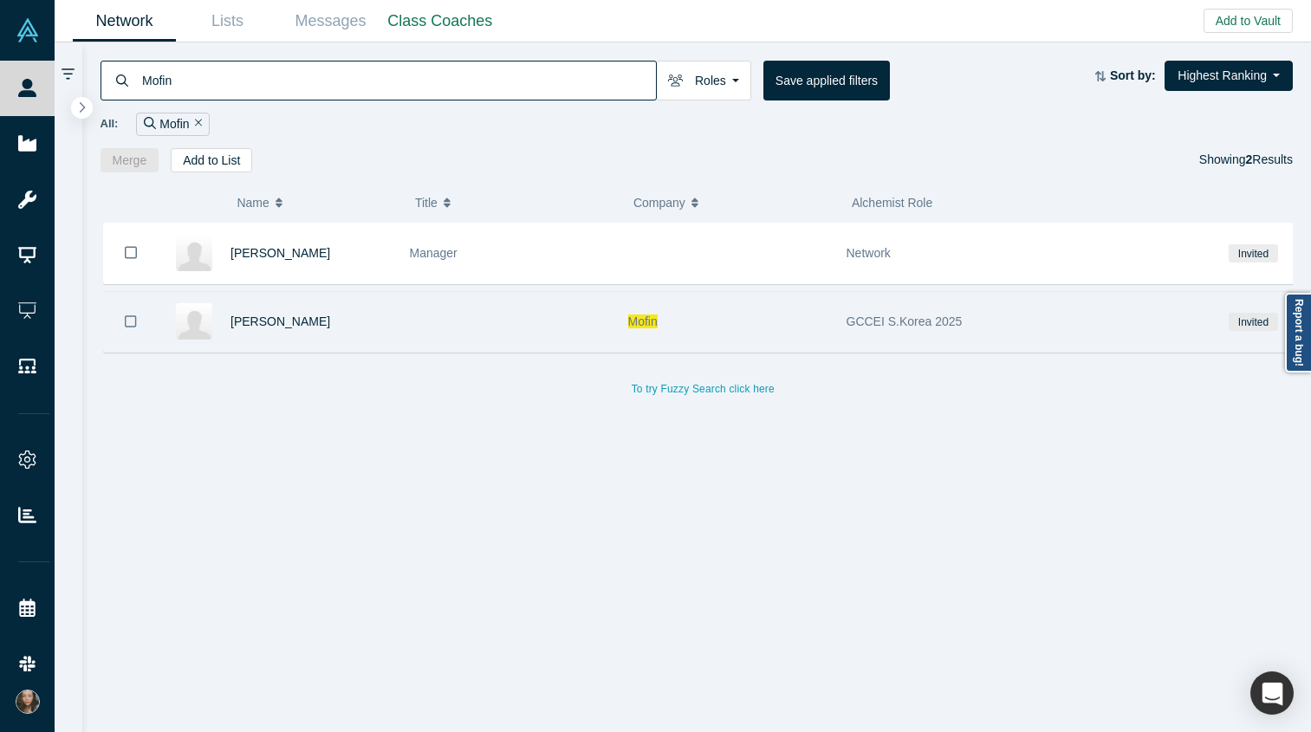
click at [333, 328] on div "[PERSON_NAME]" at bounding box center [311, 322] width 161 height 60
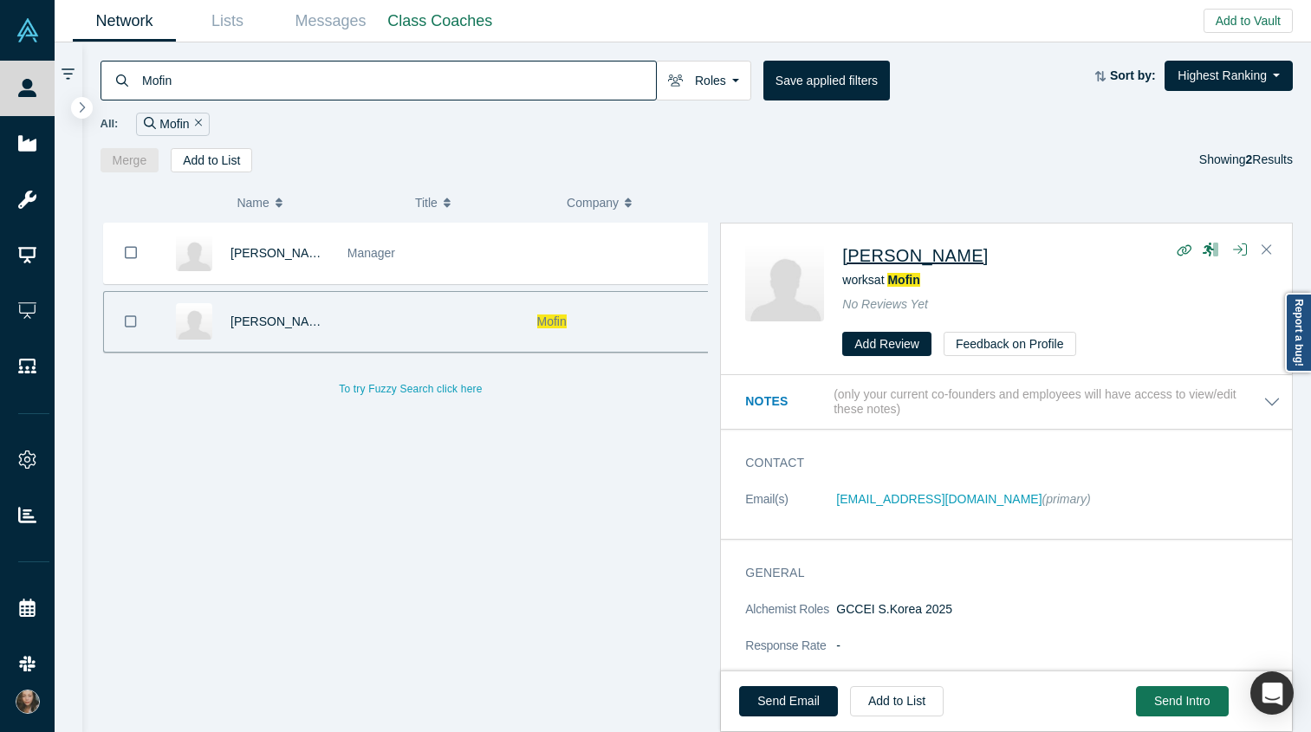
click at [889, 250] on span "[PERSON_NAME]" at bounding box center [915, 255] width 146 height 19
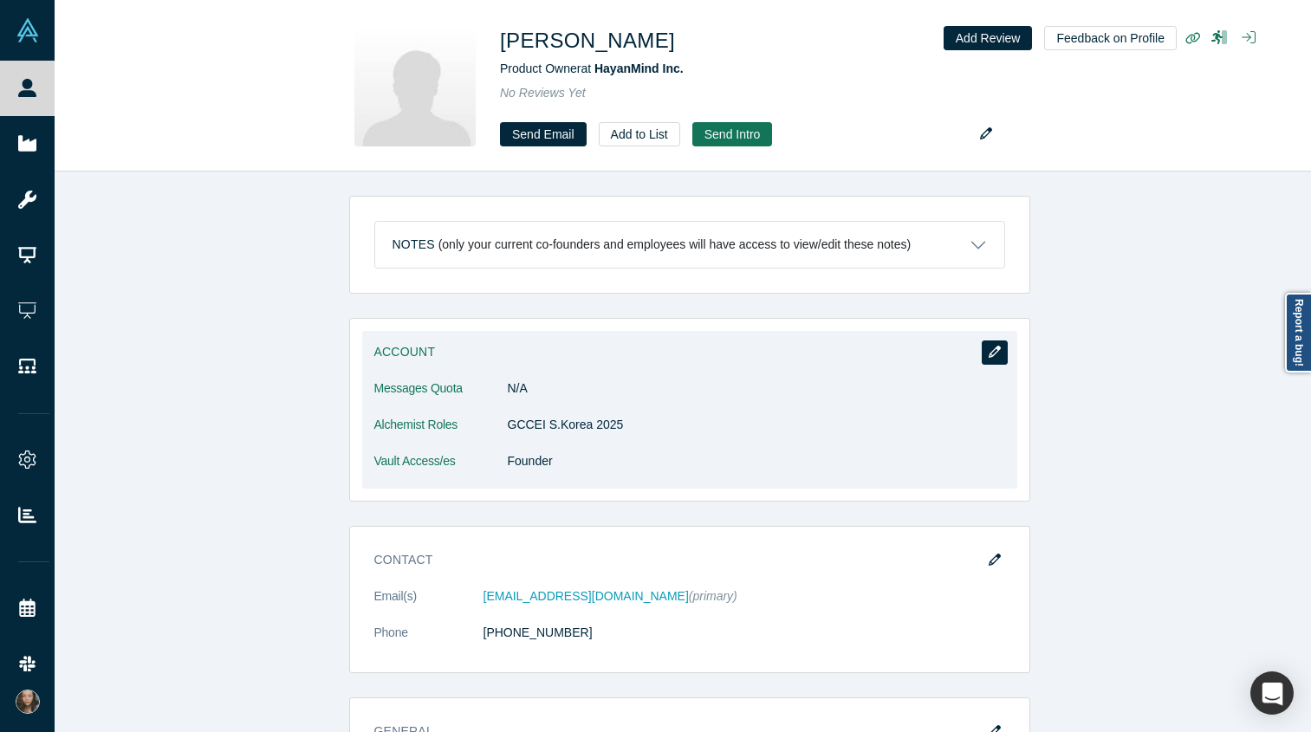
click at [994, 347] on button "button" at bounding box center [995, 353] width 26 height 24
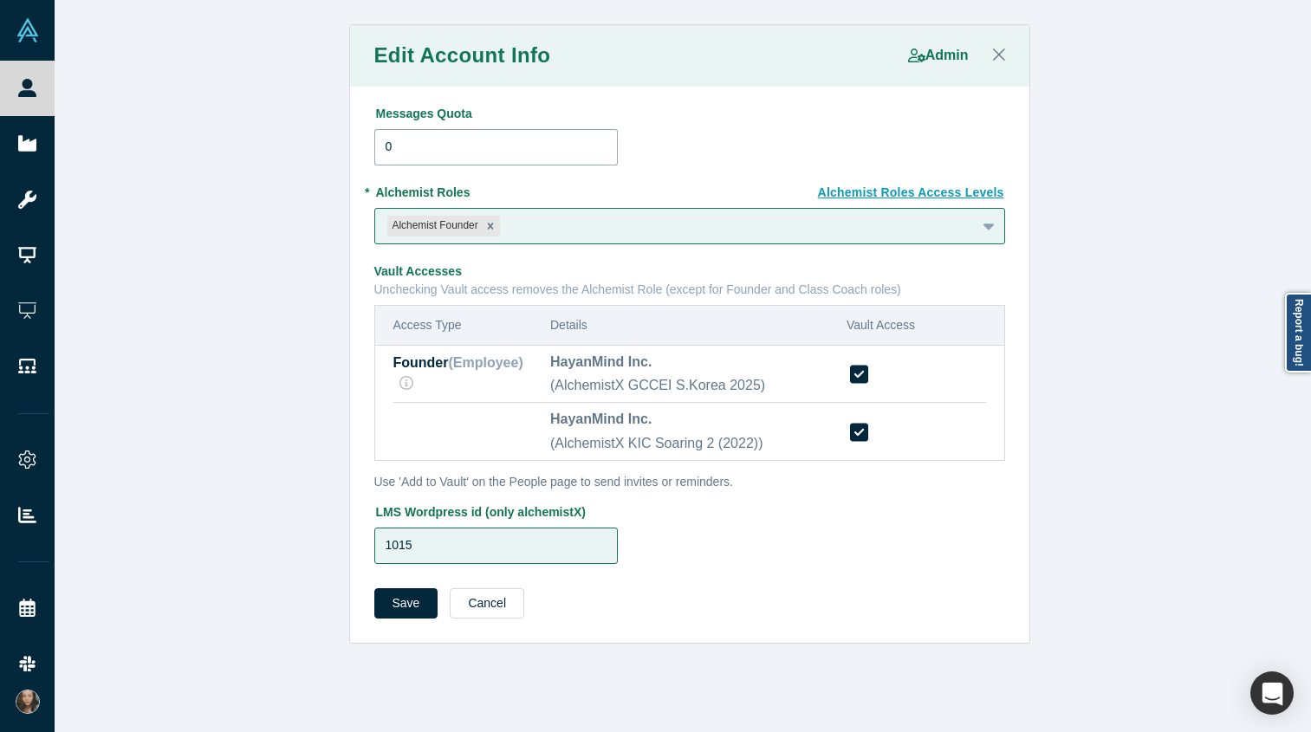
click at [413, 146] on input "0" at bounding box center [496, 147] width 244 height 36
click at [380, 140] on input "0" at bounding box center [496, 147] width 244 height 36
type input "10"
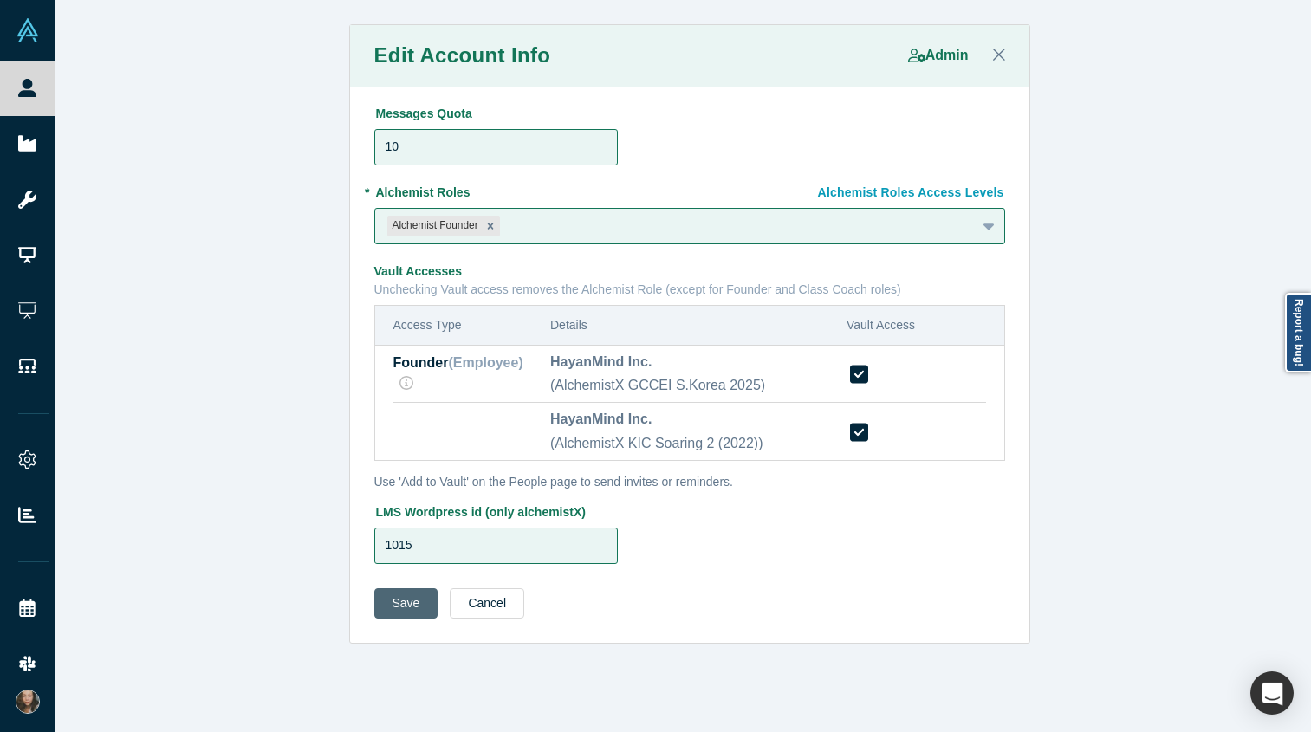
click at [399, 614] on button "Save" at bounding box center [406, 603] width 64 height 30
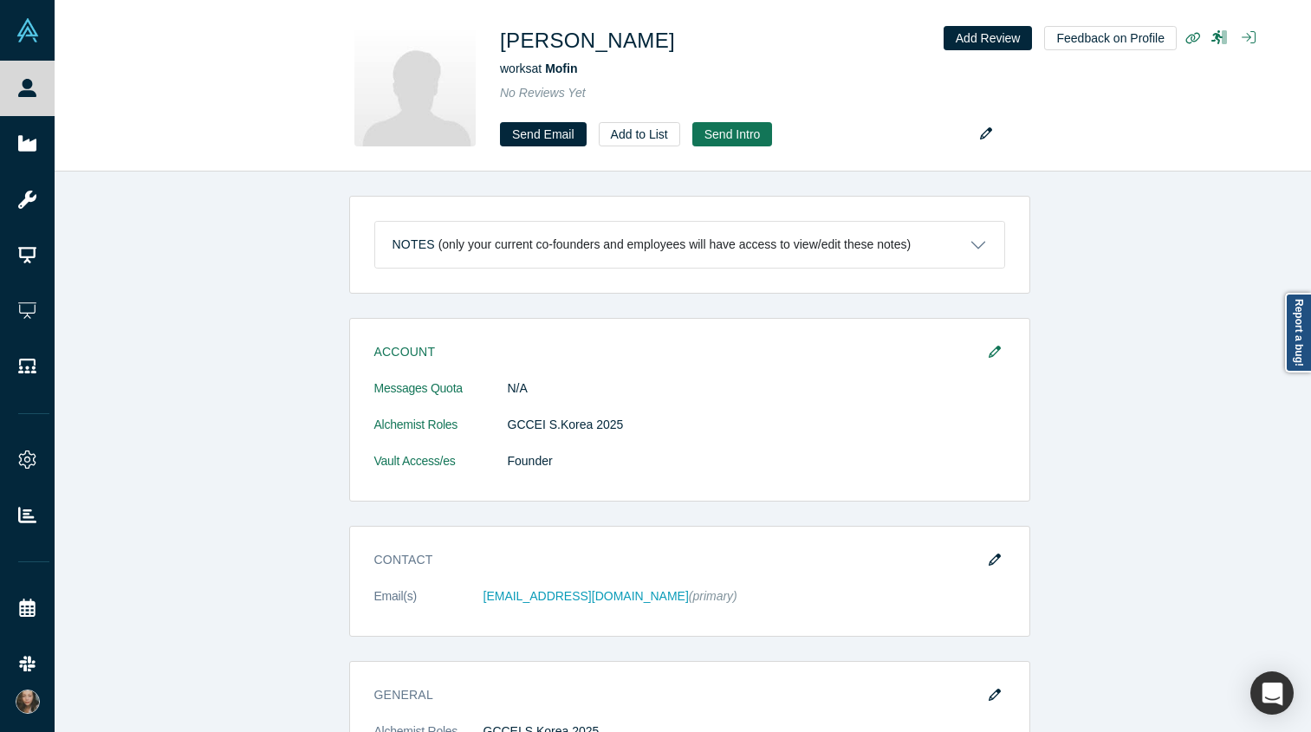
drag, startPoint x: 983, startPoint y: 357, endPoint x: 897, endPoint y: 375, distance: 87.7
click at [989, 357] on icon "button" at bounding box center [995, 352] width 12 height 12
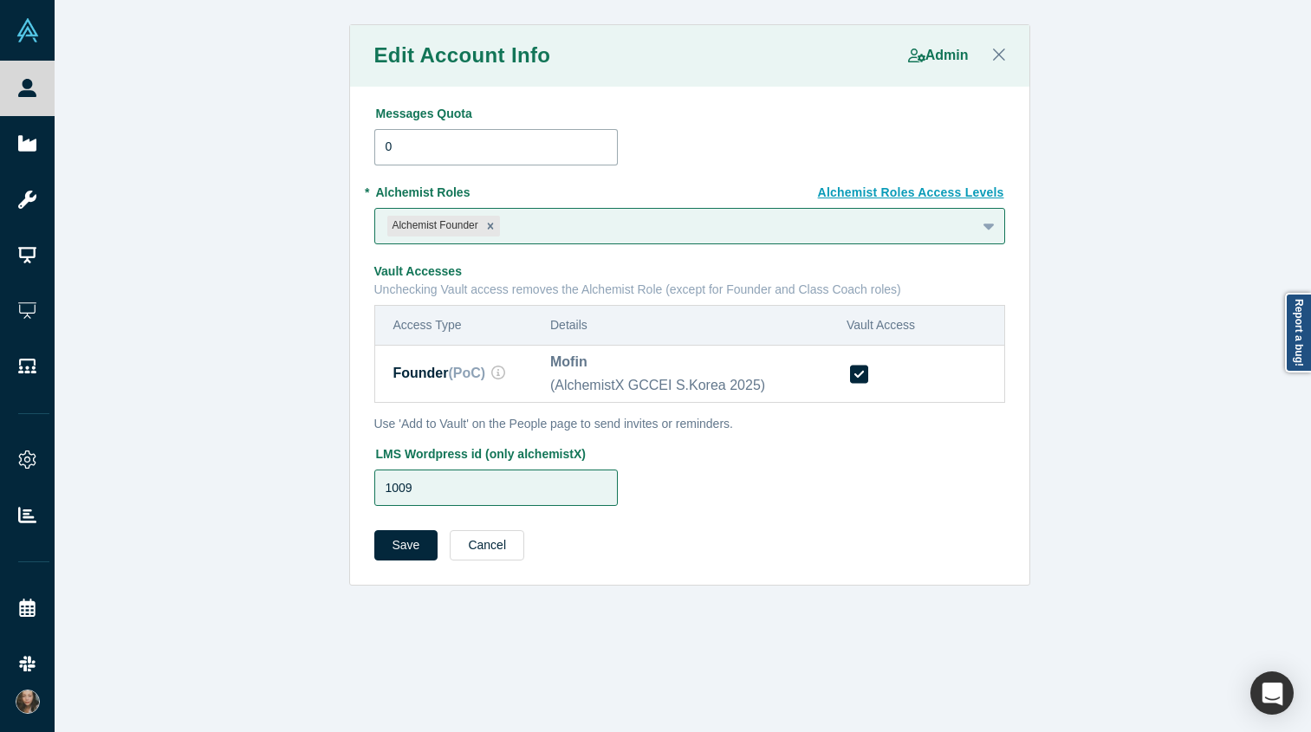
click at [417, 146] on input "0" at bounding box center [496, 147] width 244 height 36
click at [374, 148] on input "0" at bounding box center [496, 147] width 244 height 36
type input "10"
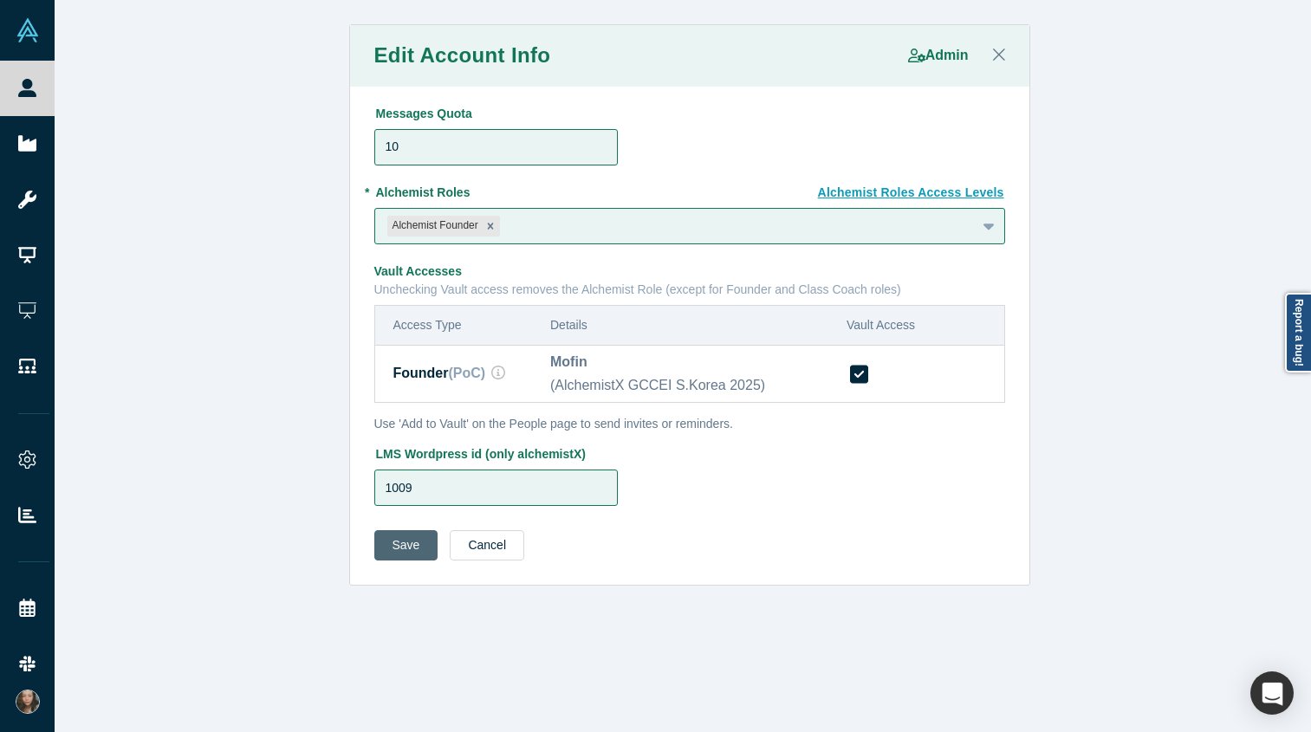
click at [412, 540] on button "Save" at bounding box center [406, 545] width 64 height 30
